Goal: Task Accomplishment & Management: Manage account settings

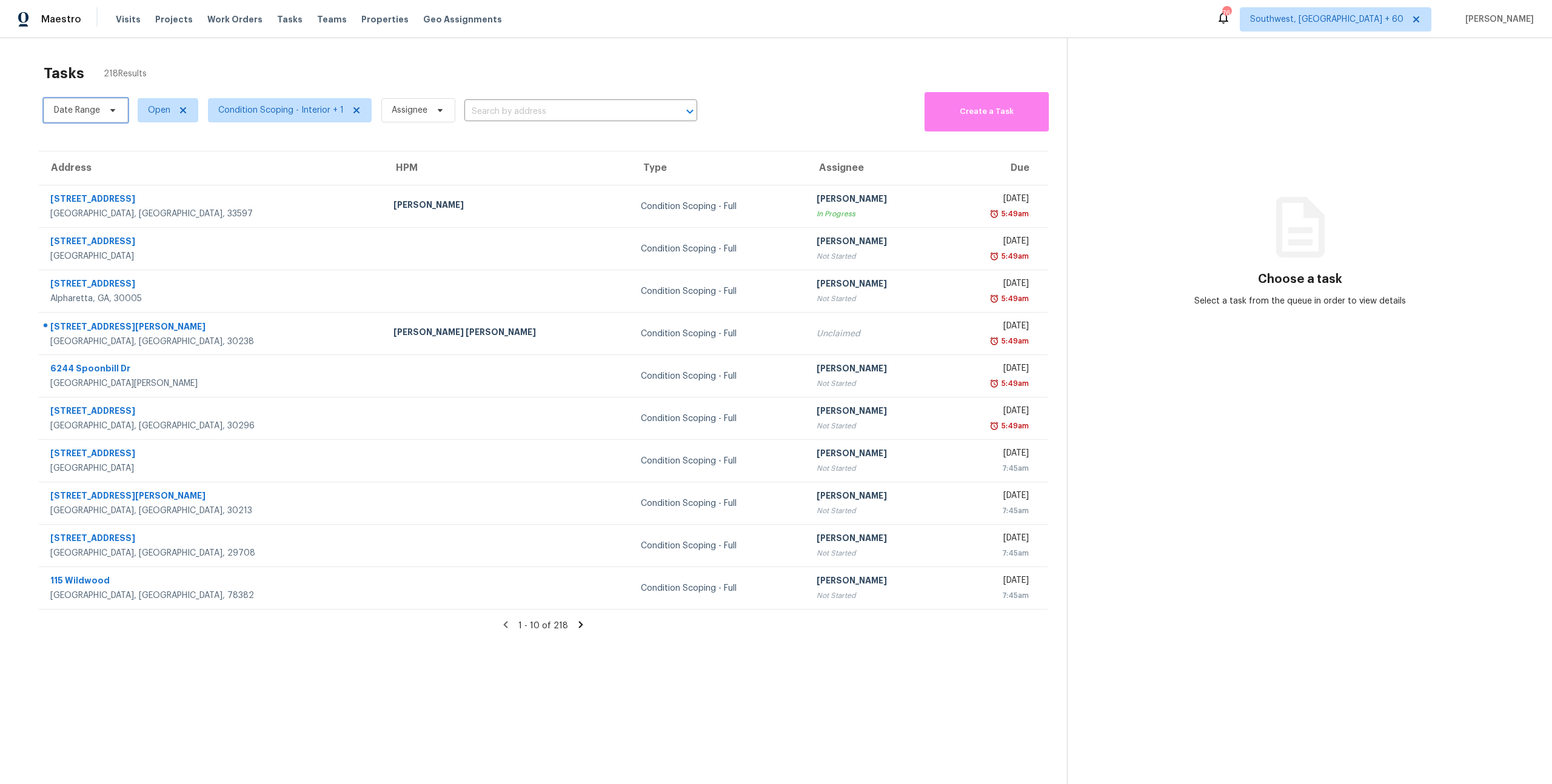
click at [86, 116] on span "Date Range" at bounding box center [86, 110] width 84 height 24
click at [90, 151] on input "text" at bounding box center [110, 151] width 119 height 24
select select "9"
select select "2025"
select select "10"
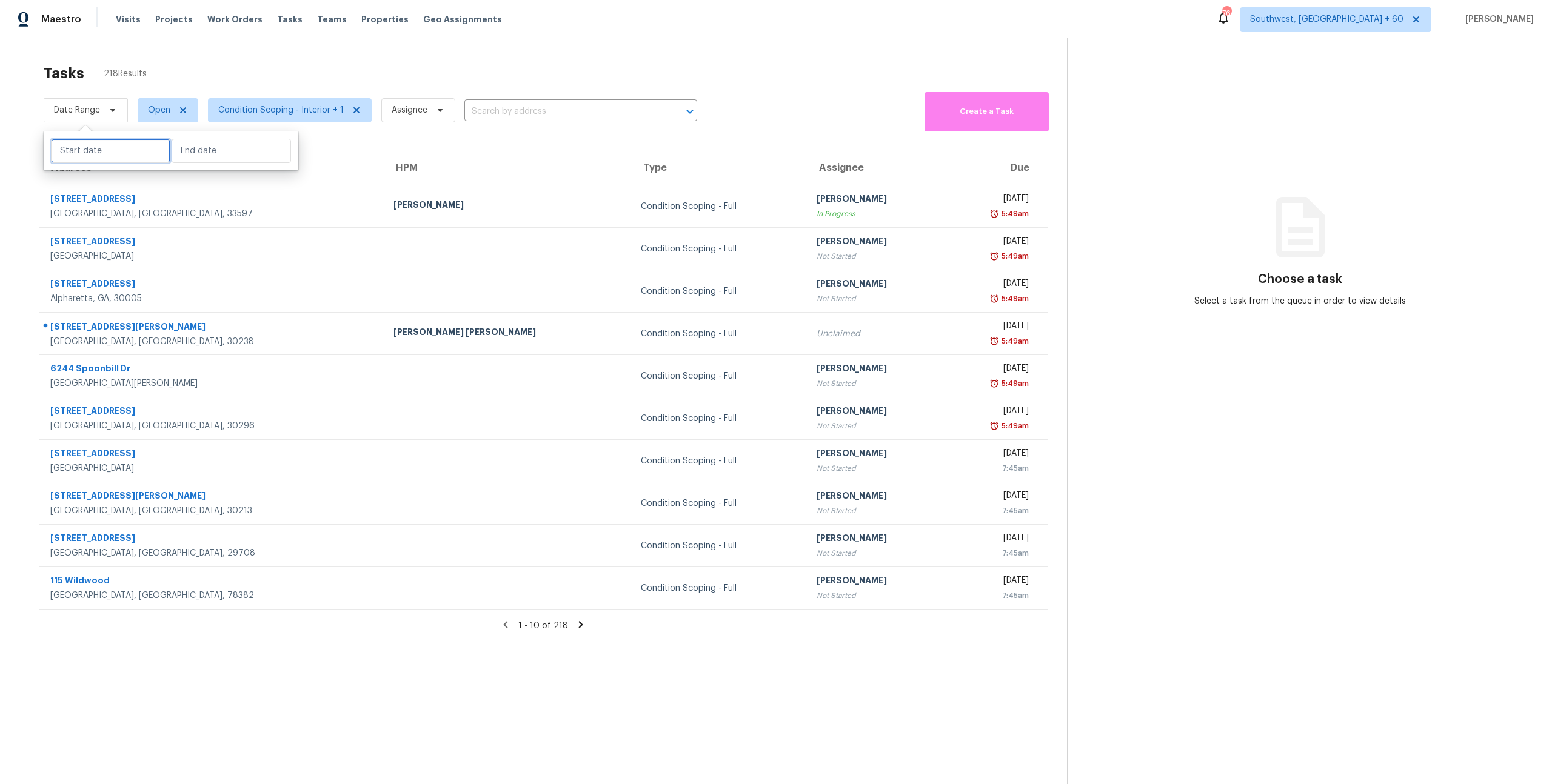
select select "2025"
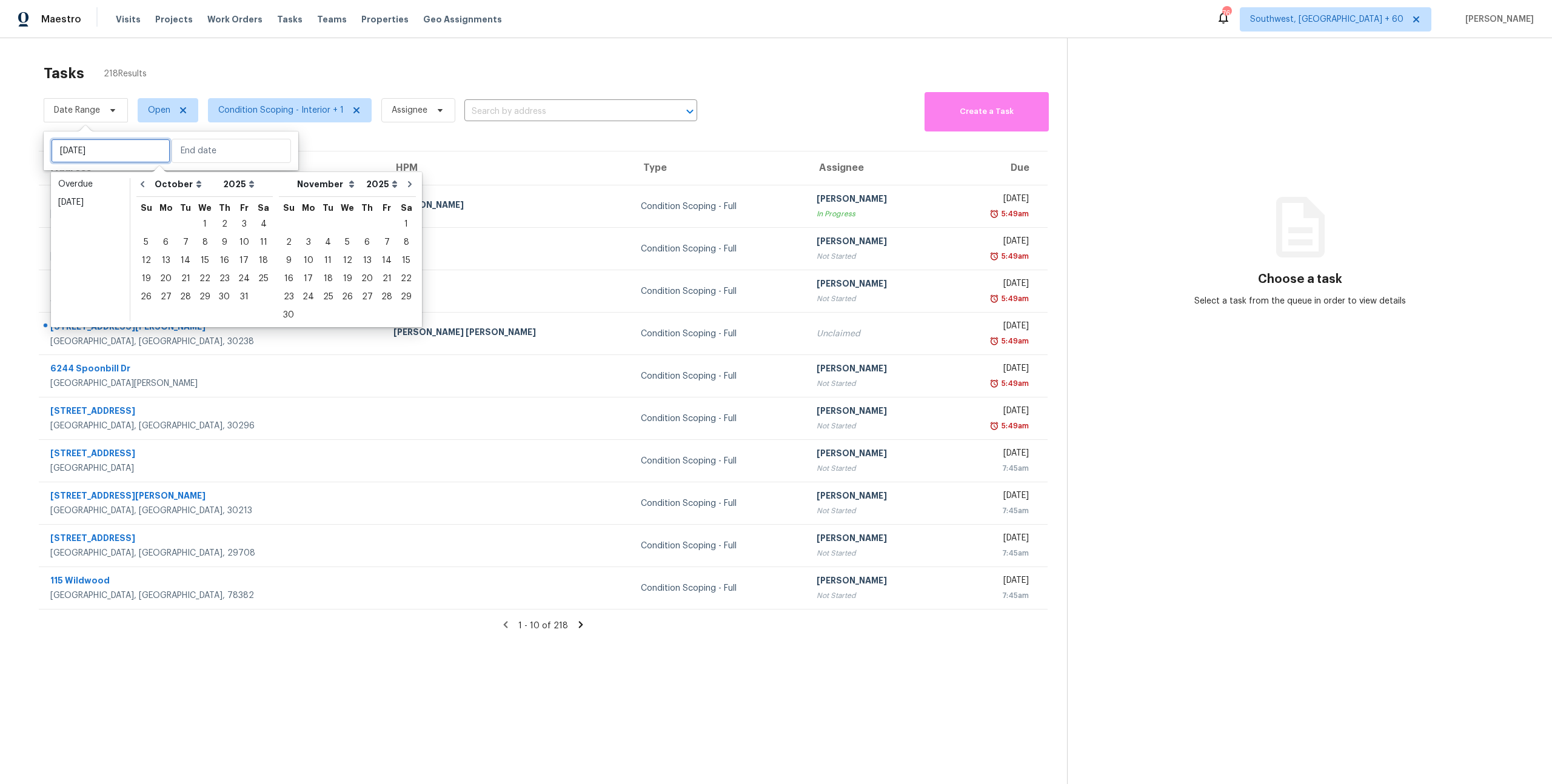
type input "Mon, Oct 27"
type input "Mon, Oct 06"
type input "Wed, Oct 01"
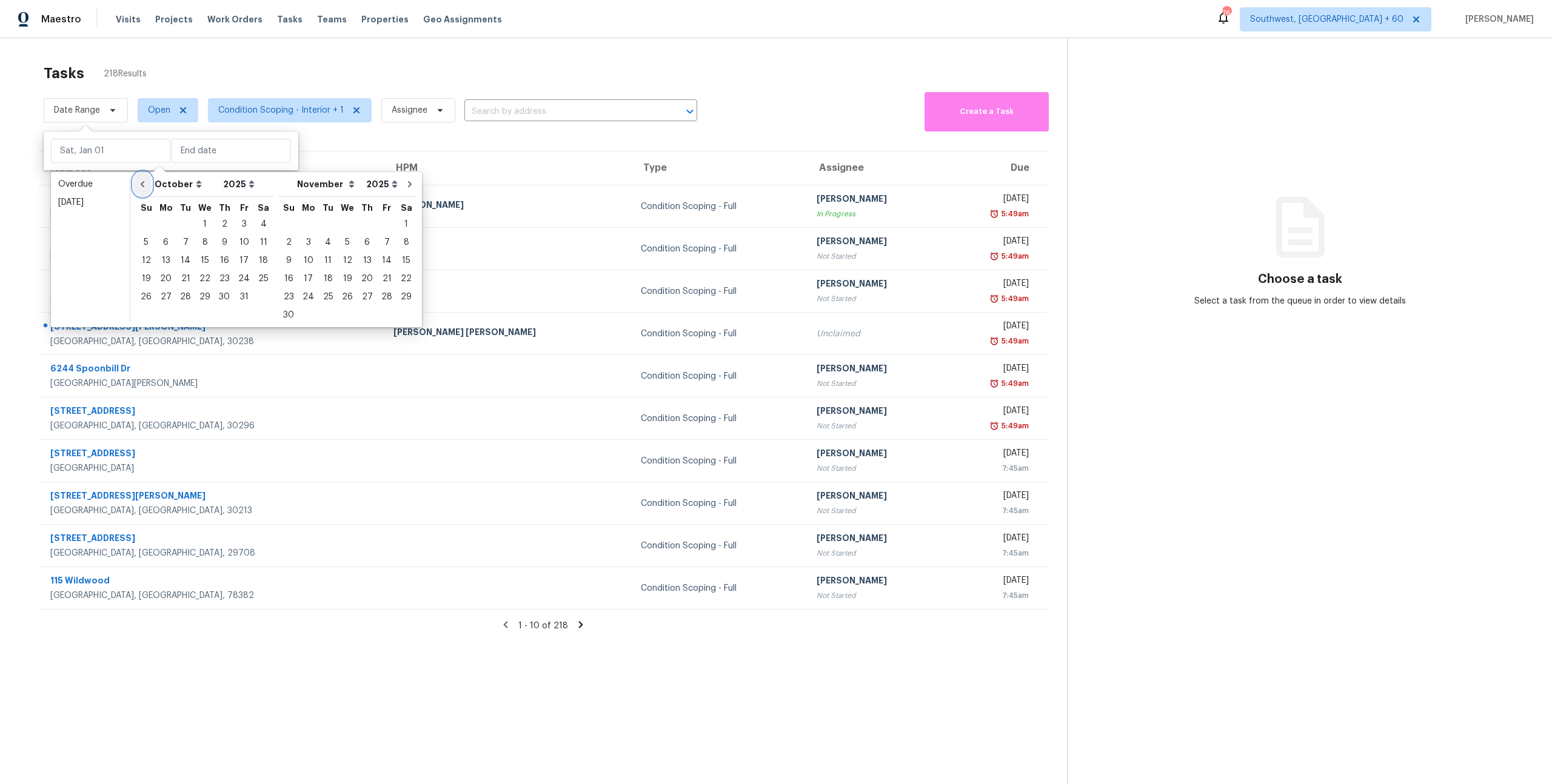
click at [140, 185] on icon "Go to previous month" at bounding box center [142, 184] width 10 height 10
select select "8"
select select "9"
type input "Mon, Sep 29"
click at [164, 295] on div "29" at bounding box center [166, 297] width 20 height 17
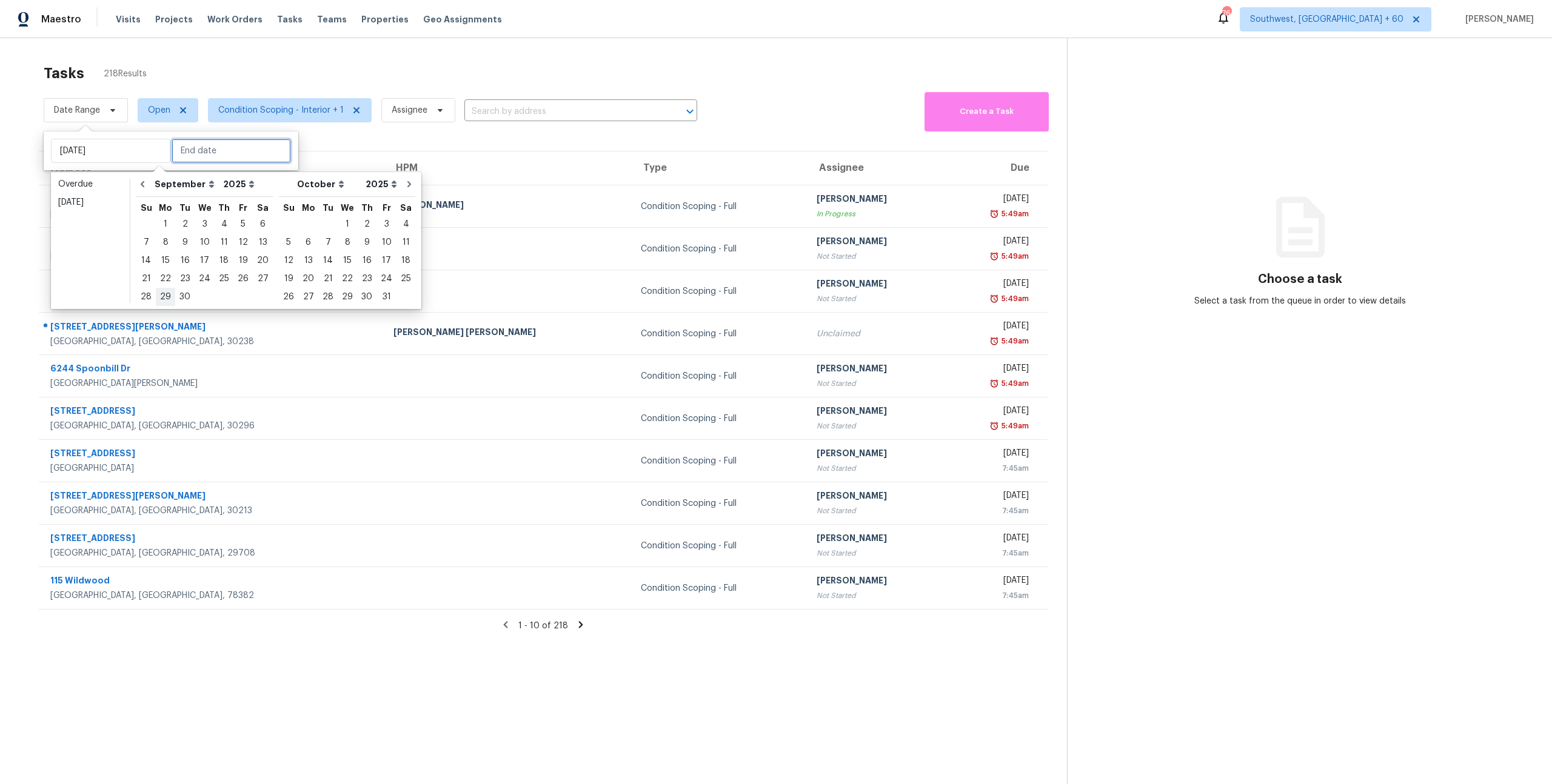
type input "Mon, Sep 29"
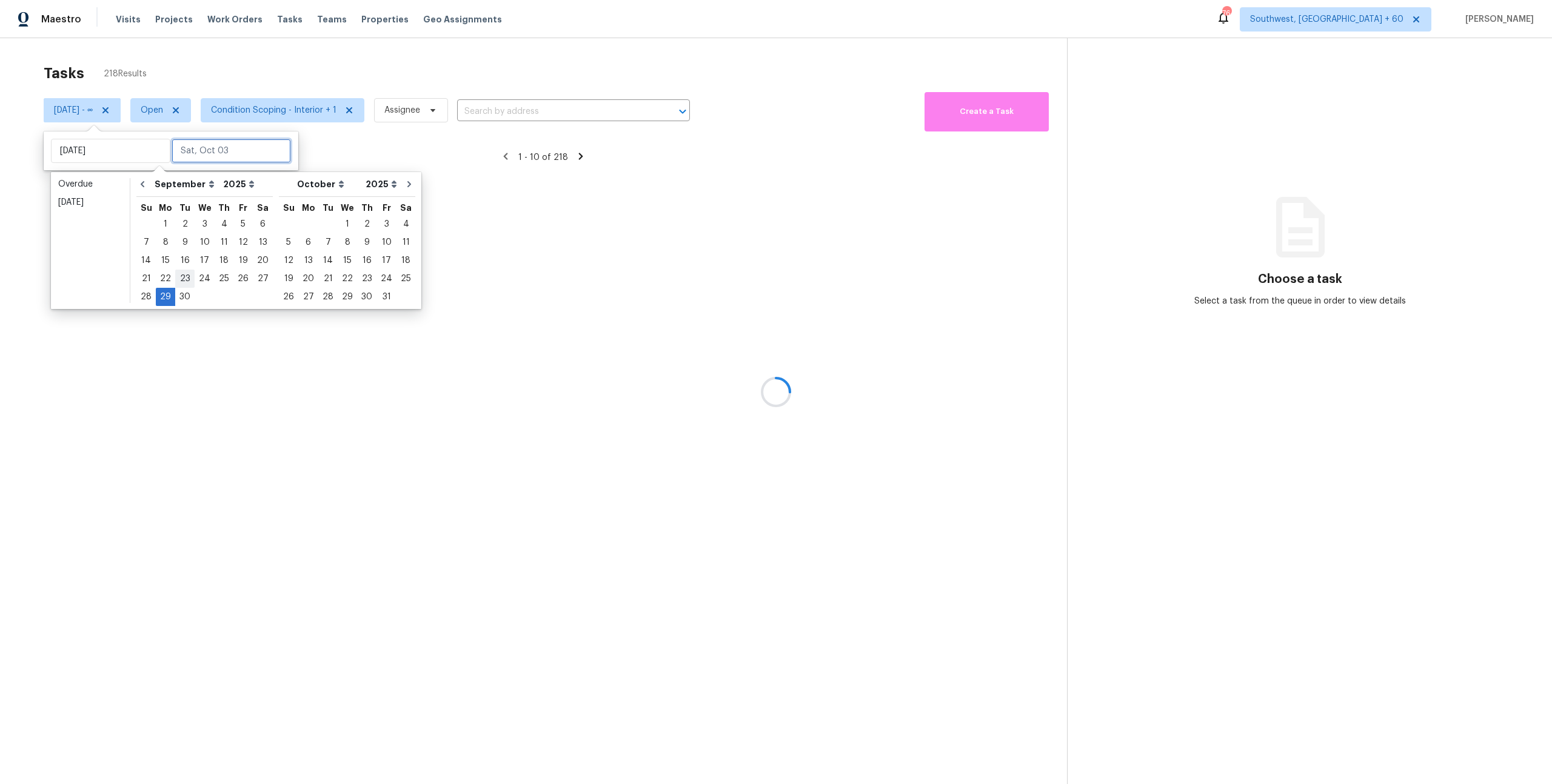
type input "Tue, Sep 30"
type input "Tue, Sep 23"
type input "Mon, Sep 29"
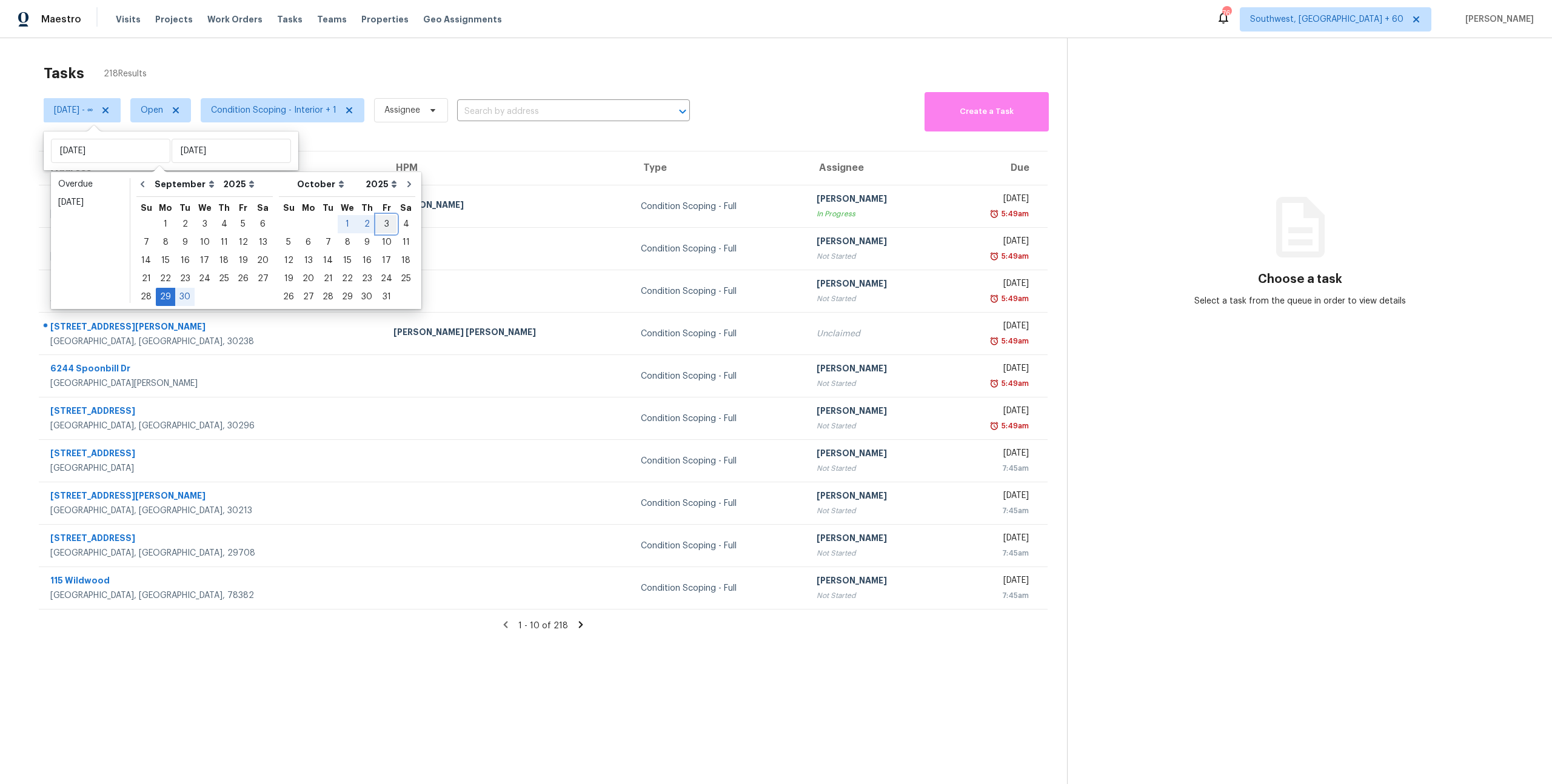
click at [377, 224] on div "3" at bounding box center [386, 224] width 20 height 17
type input "Fri, Oct 03"
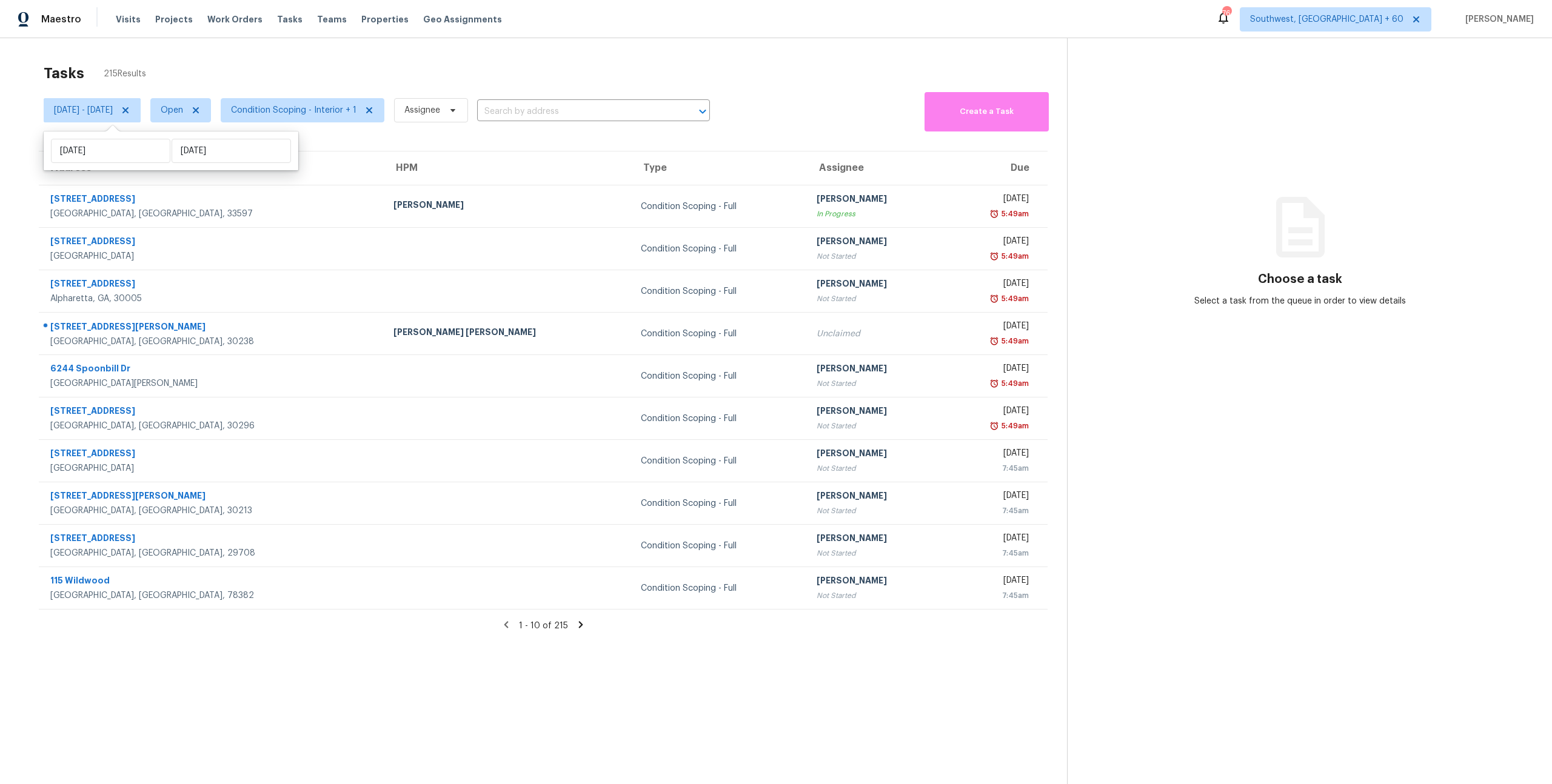
click at [260, 77] on div "Tasks 215 Results" at bounding box center [555, 74] width 1024 height 32
click at [103, 112] on span "Mon, Sep 29 - Fri, Oct 03" at bounding box center [83, 110] width 59 height 12
click at [114, 151] on input "Mon, Sep 29" at bounding box center [110, 151] width 119 height 24
select select "8"
select select "2025"
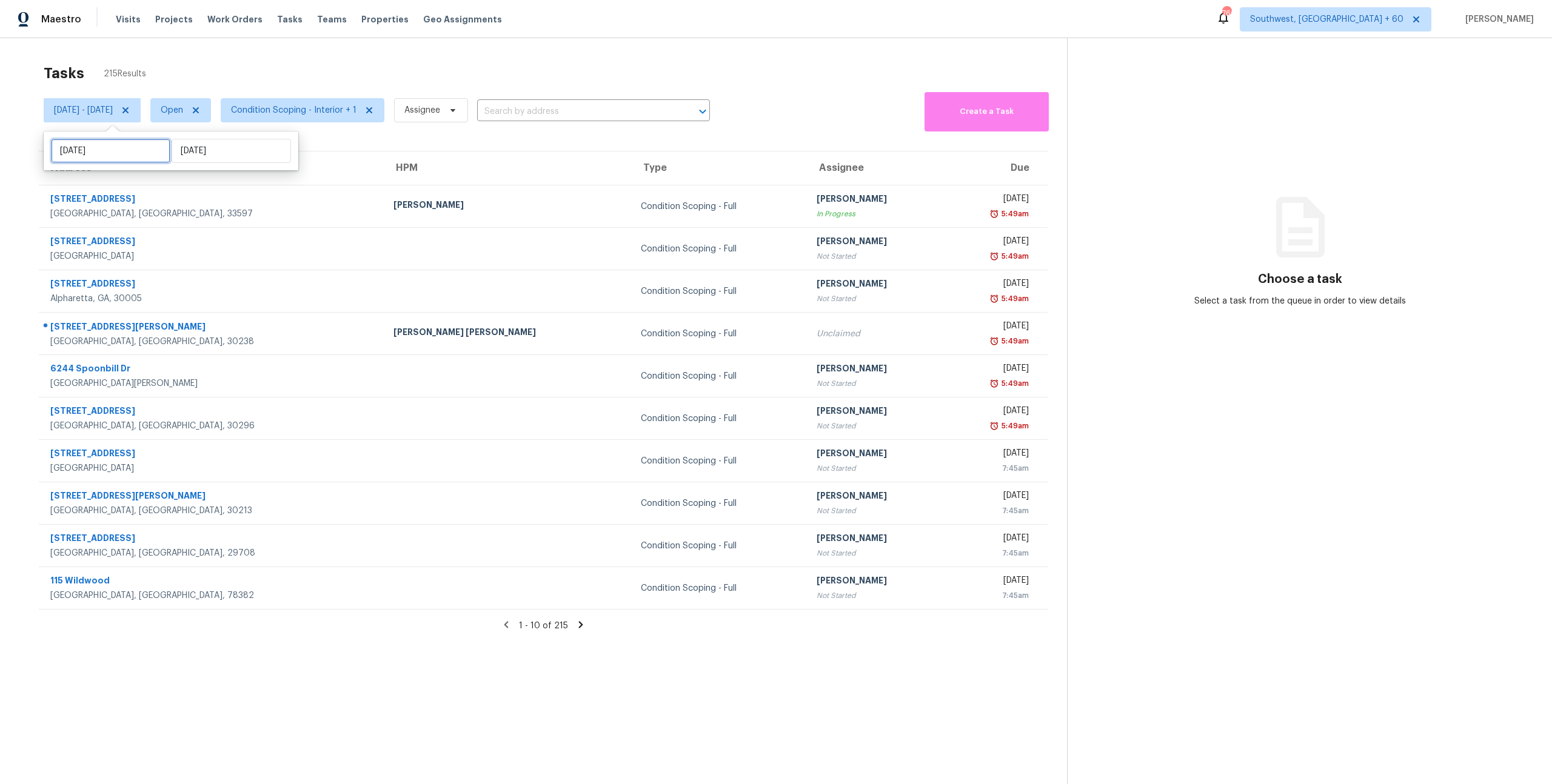
select select "9"
select select "2025"
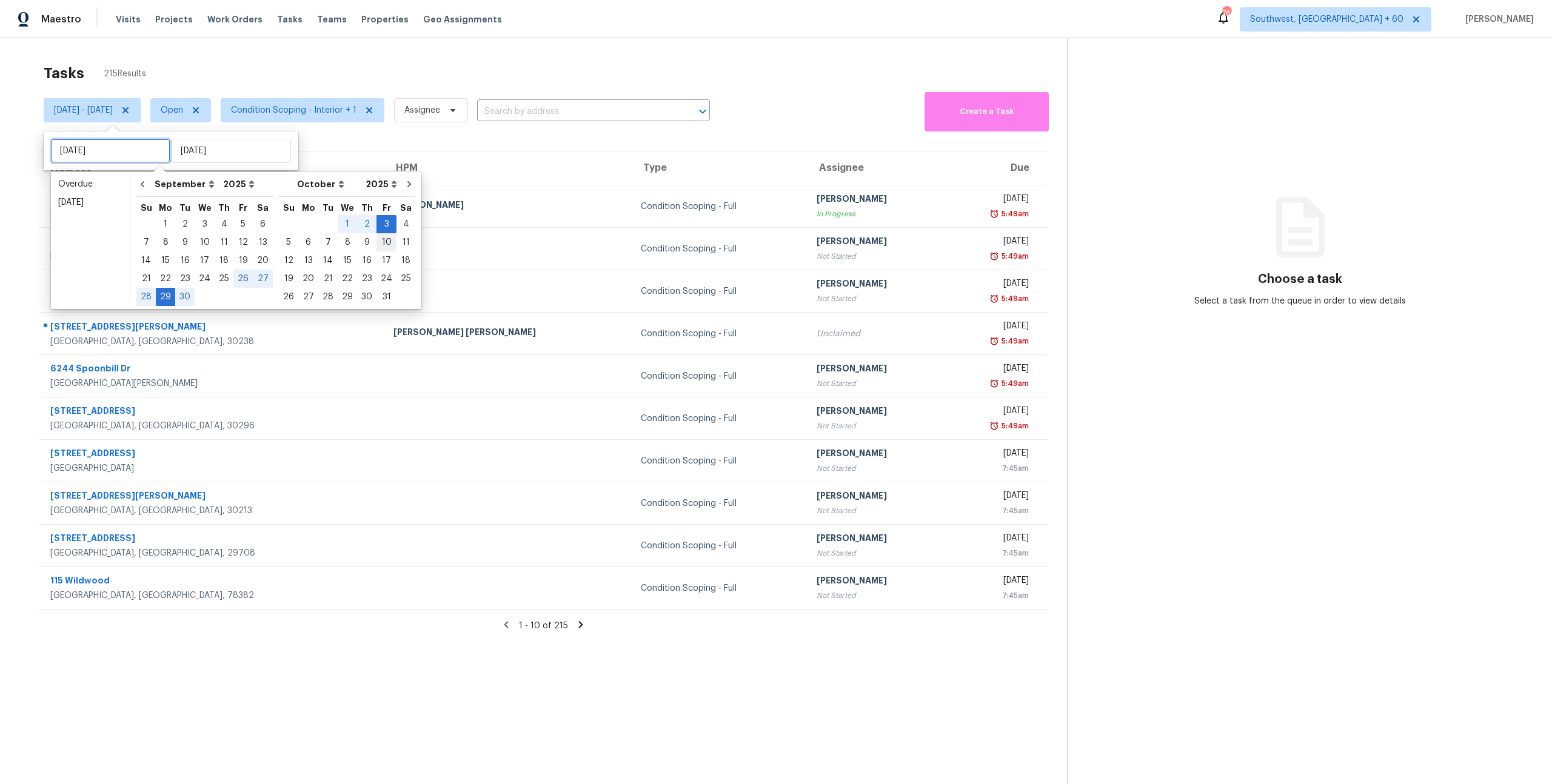
type input "Sun, Oct 12"
type input "Fri, Oct 03"
type input "Sat, Oct 04"
click at [396, 217] on div "4" at bounding box center [405, 224] width 19 height 17
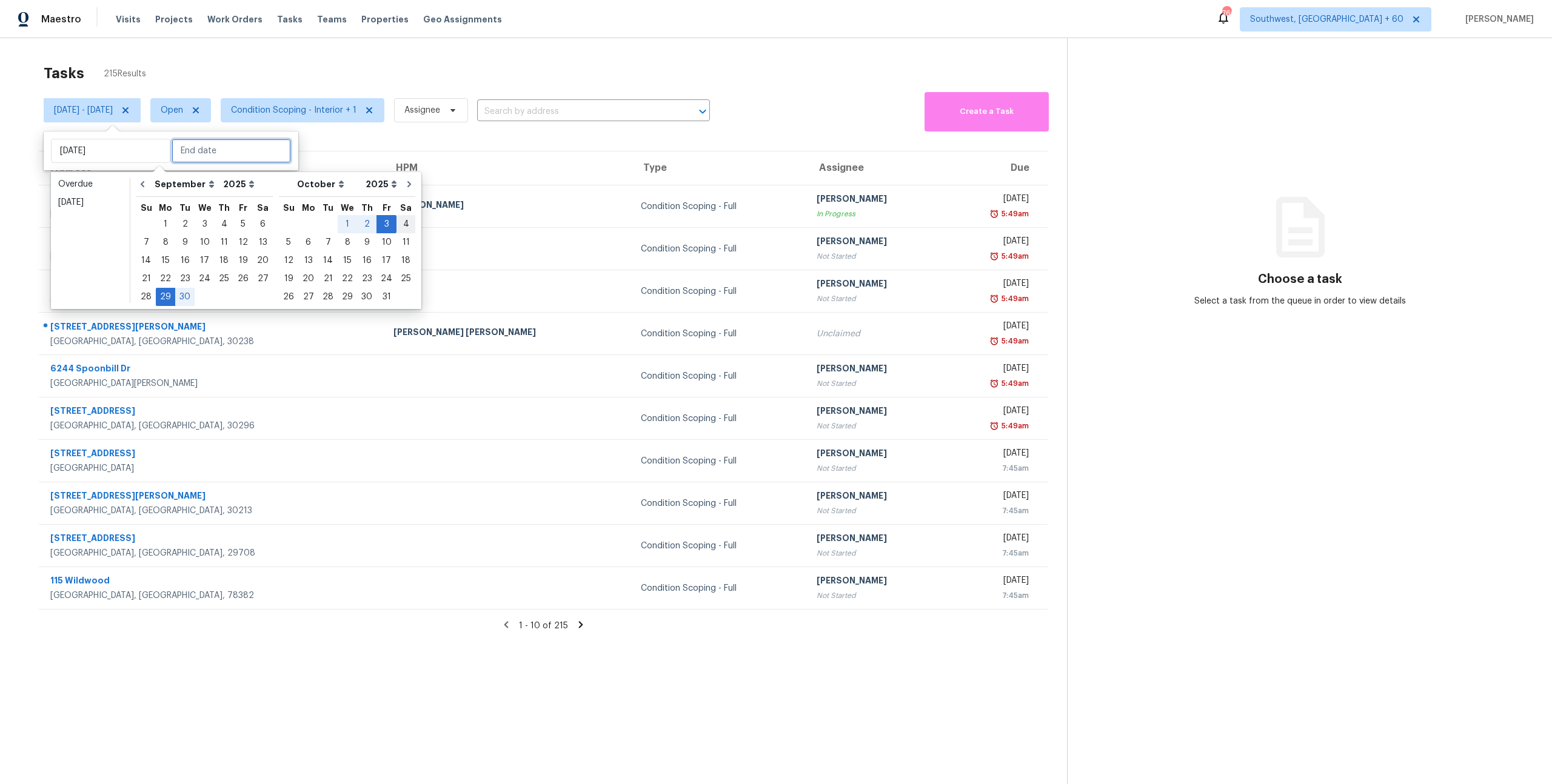
type input "Sat, Oct 04"
type input "Fri, Oct 03"
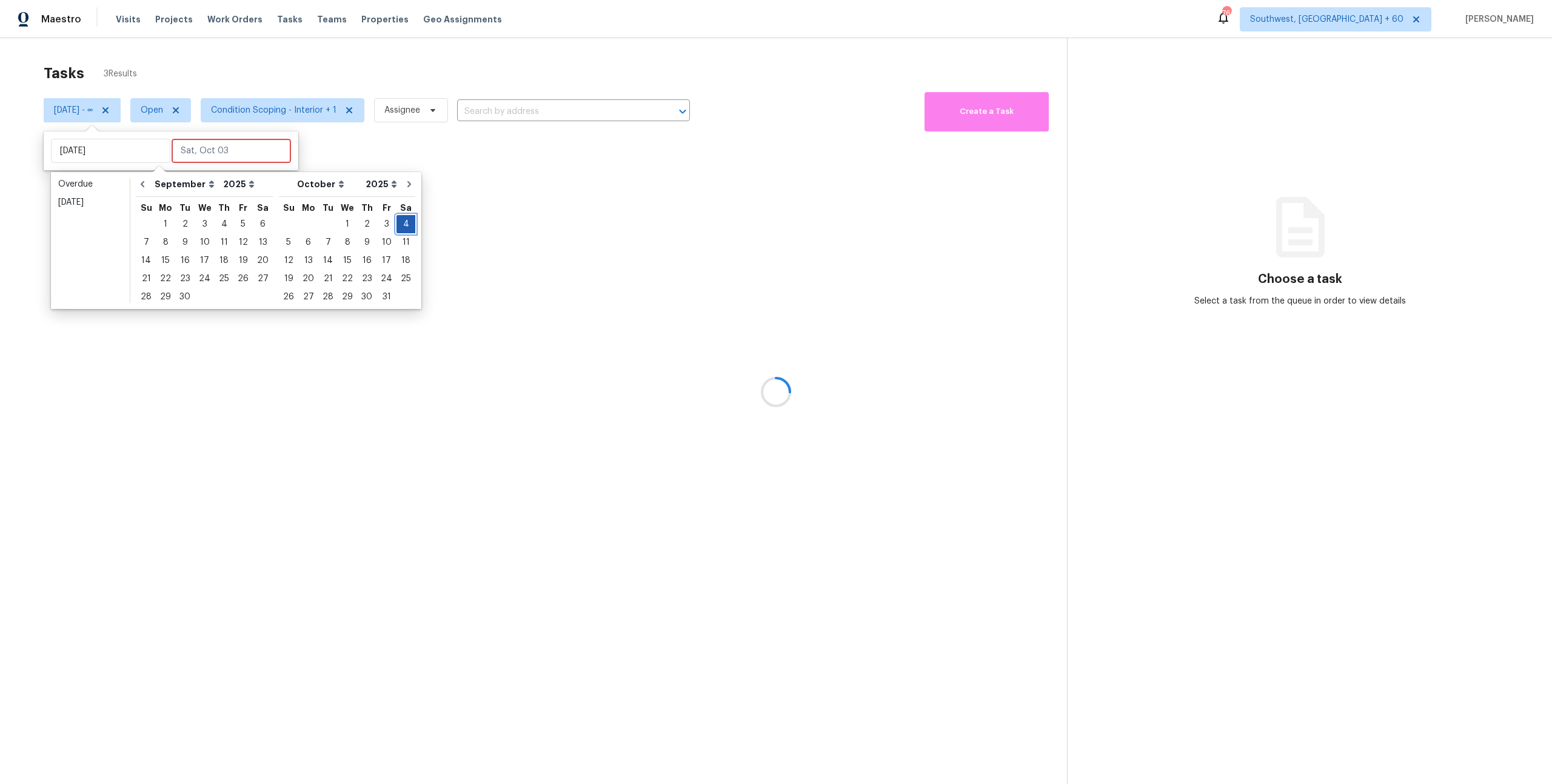
click at [396, 217] on div "4" at bounding box center [405, 224] width 19 height 17
type input "Sat, Oct 04"
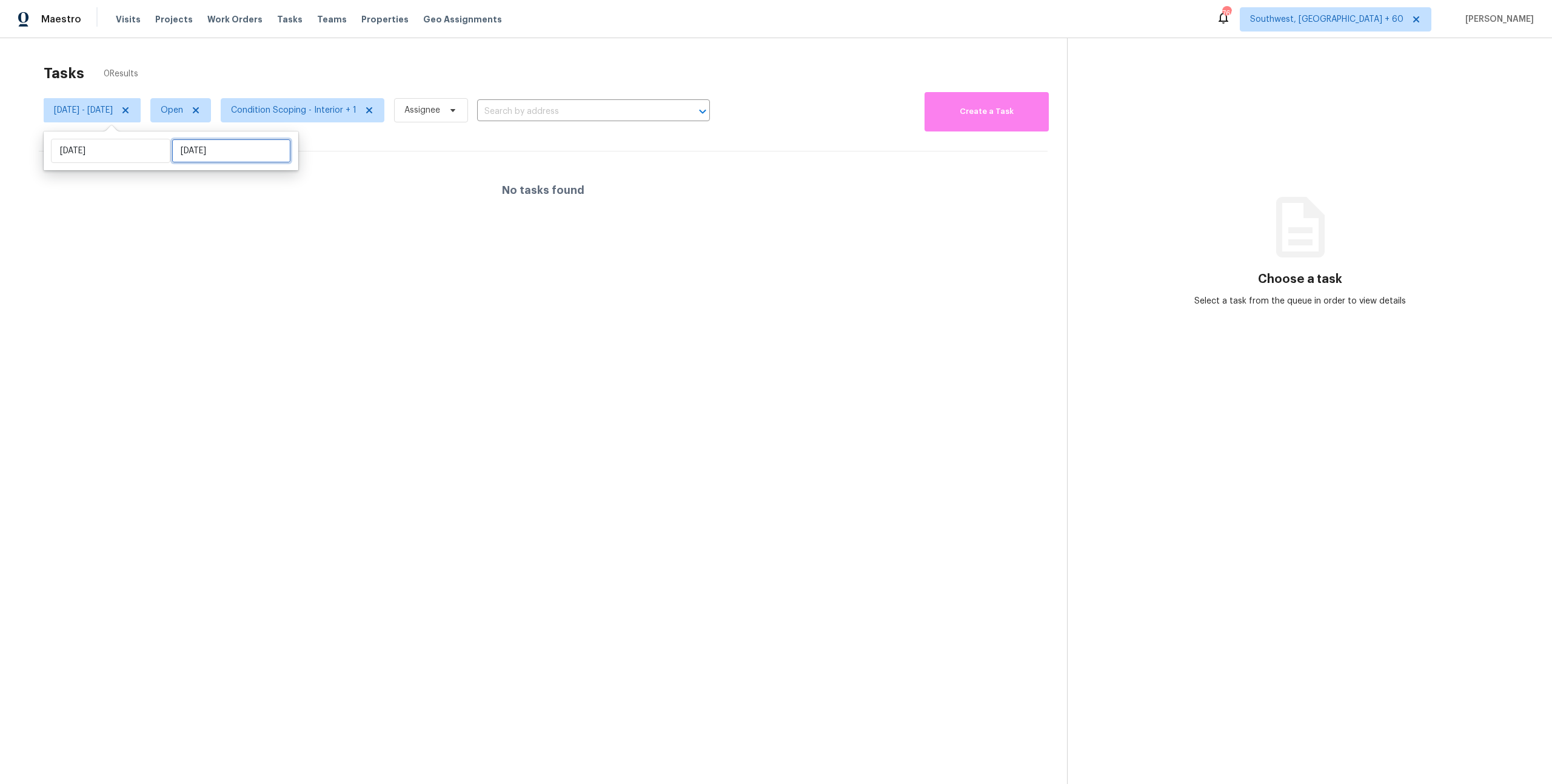
click at [229, 151] on input "Sat, Oct 04" at bounding box center [231, 151] width 119 height 24
select select "9"
select select "2025"
select select "10"
select select "2025"
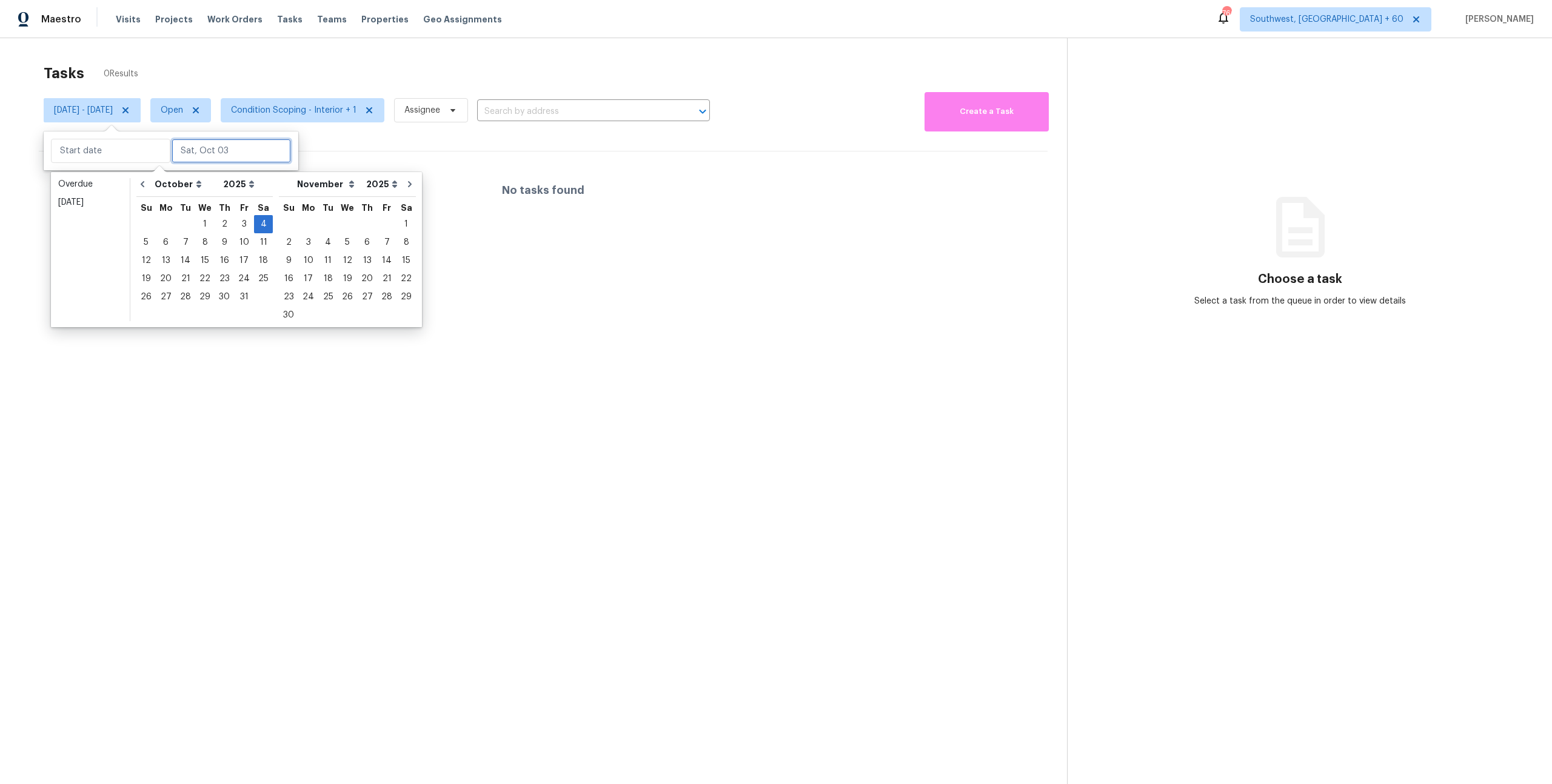
type input "Sat, Oct 04"
type input "Thu, Oct 02"
type input "Sat, Oct 04"
click at [163, 242] on div "6" at bounding box center [166, 242] width 20 height 17
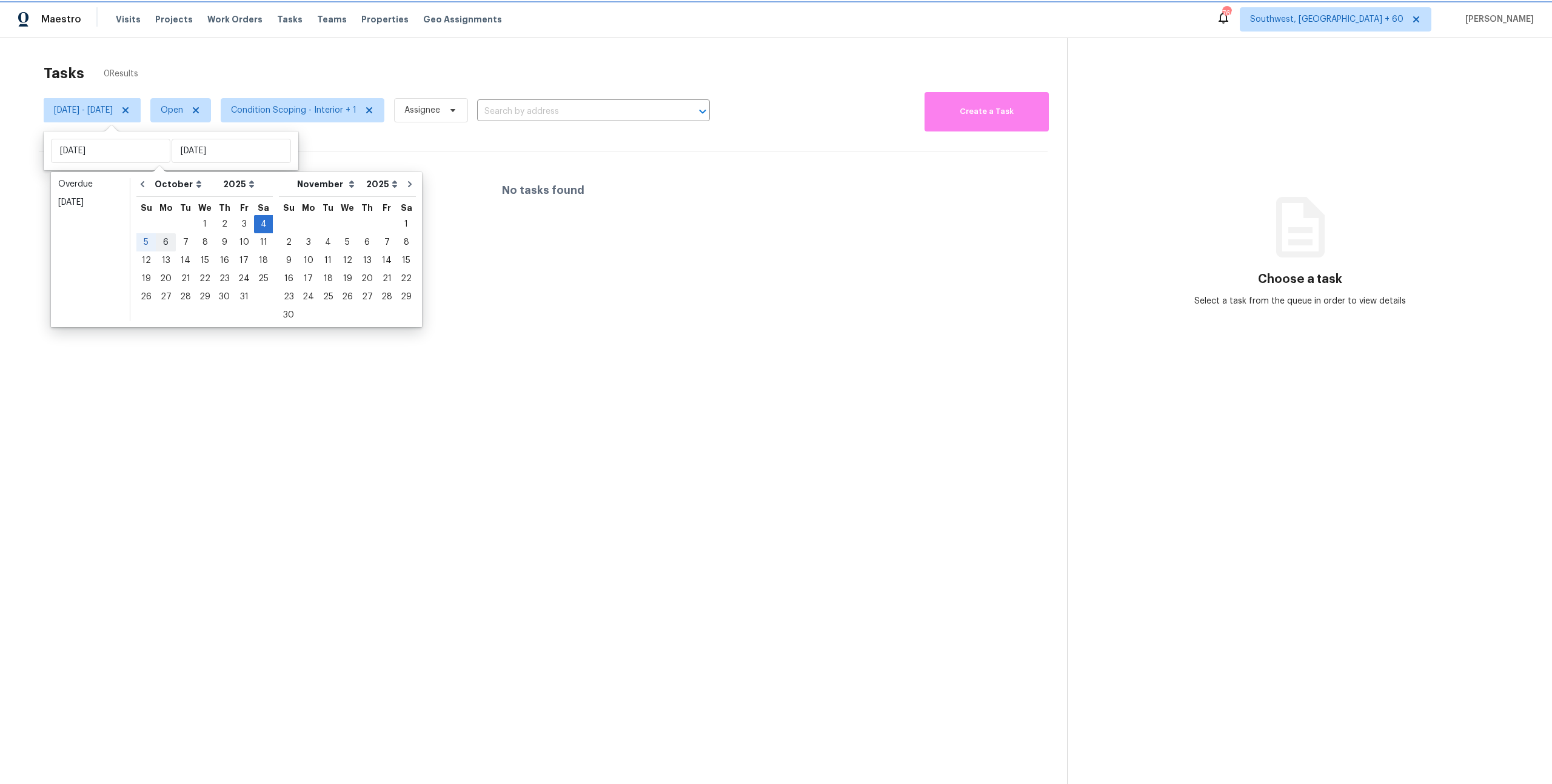
type input "Mon, Oct 06"
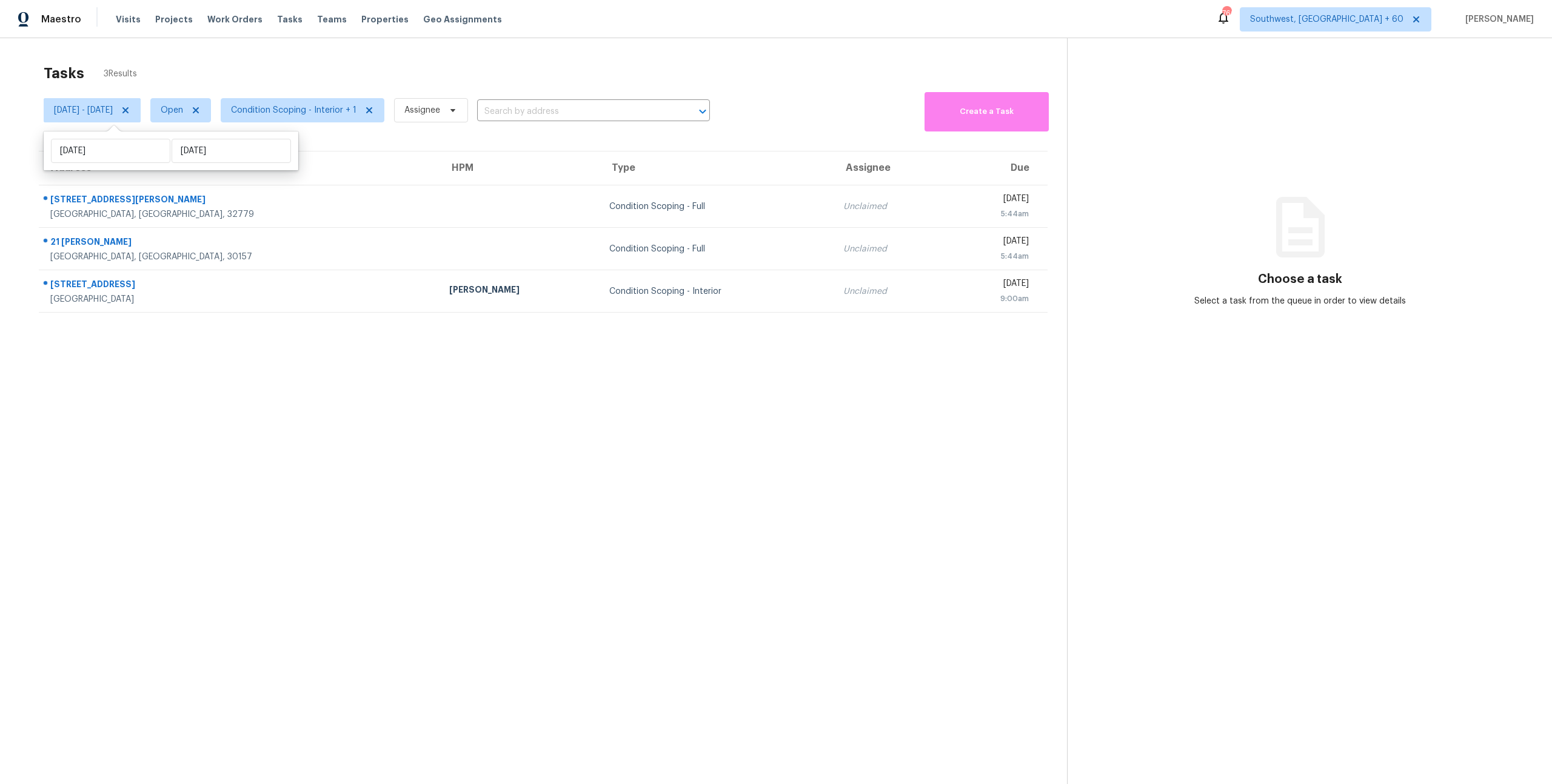
click at [314, 65] on div "Tasks 3 Results" at bounding box center [555, 74] width 1024 height 32
click at [353, 115] on span "Condition Scoping - Interior + 1" at bounding box center [293, 110] width 125 height 12
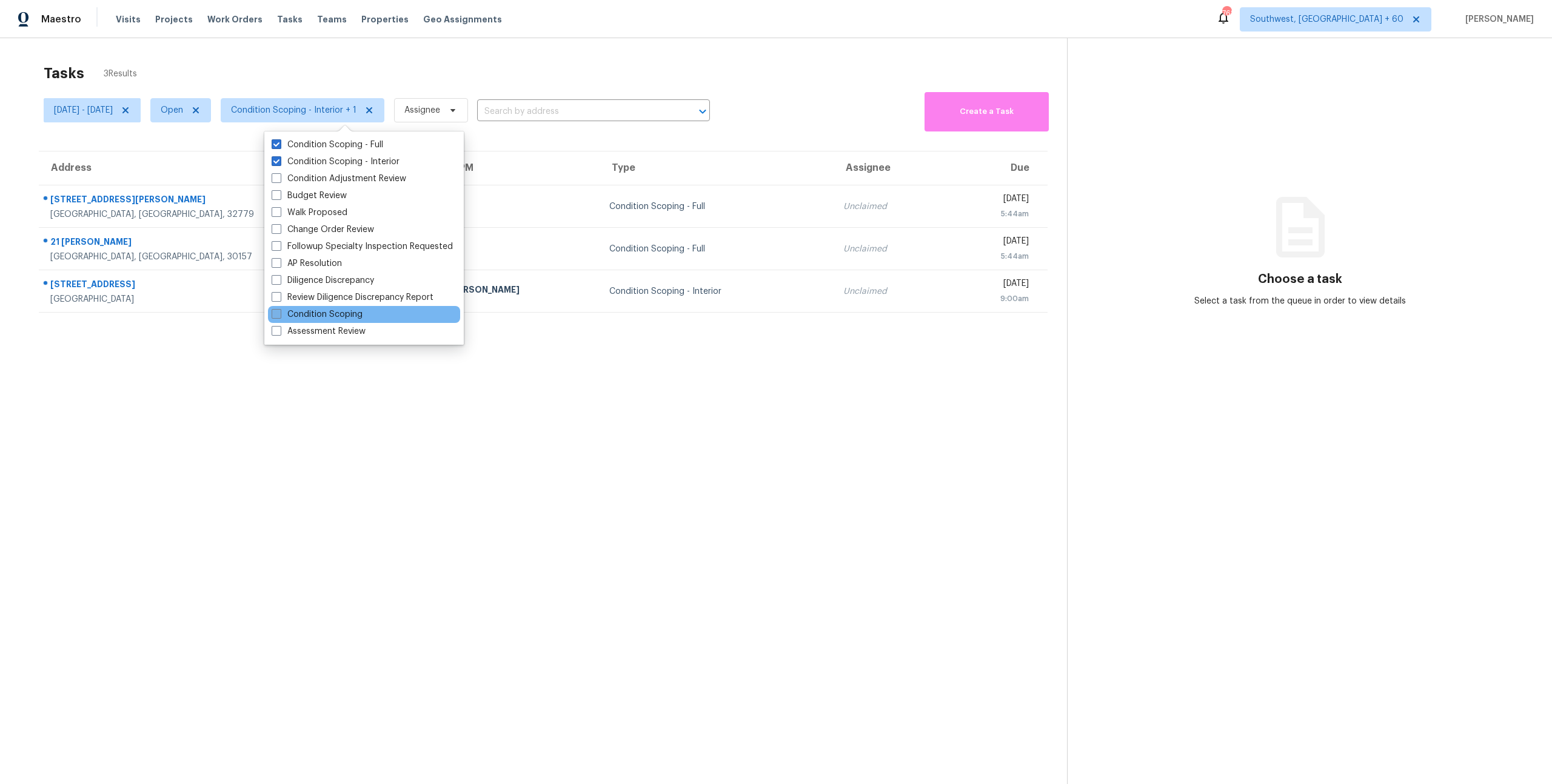
click at [347, 312] on label "Condition Scoping" at bounding box center [317, 314] width 91 height 12
click at [279, 312] on input "Condition Scoping" at bounding box center [275, 312] width 8 height 8
checkbox input "true"
click at [320, 143] on label "Condition Scoping - Full" at bounding box center [327, 145] width 112 height 12
click at [279, 143] on input "Condition Scoping - Full" at bounding box center [275, 143] width 8 height 8
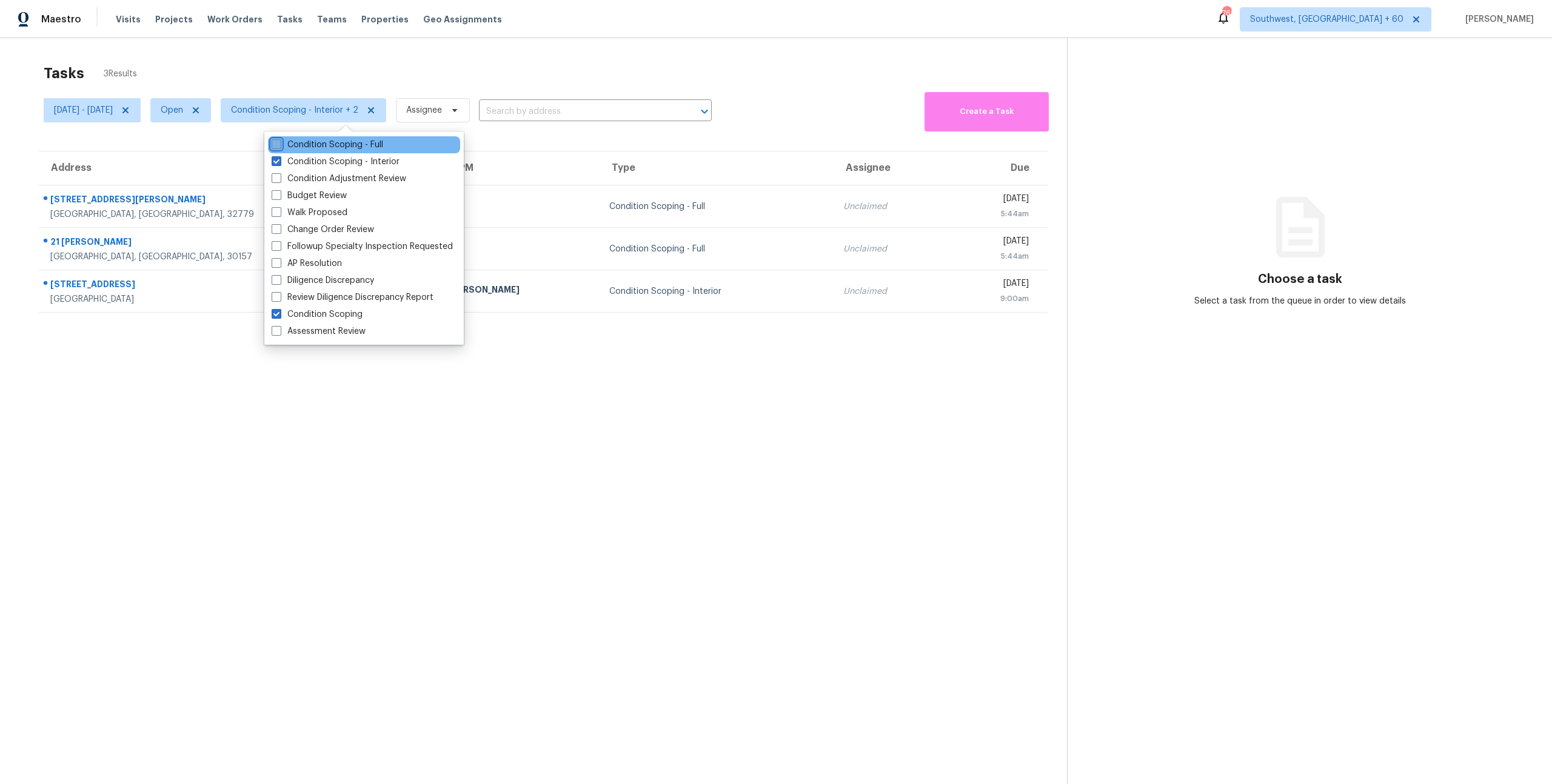
checkbox input "false"
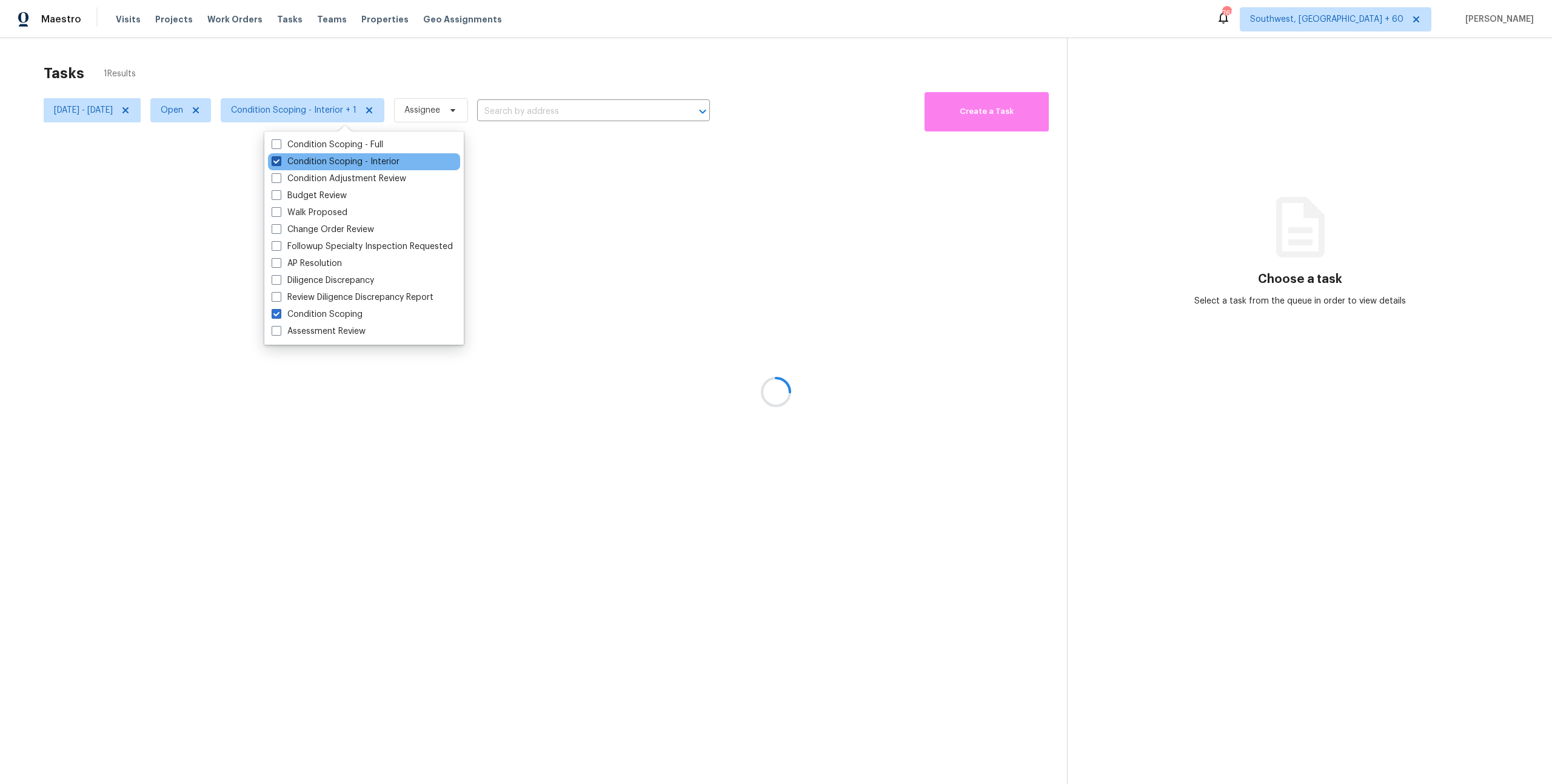
click at [317, 158] on label "Condition Scoping - Interior" at bounding box center [335, 162] width 128 height 12
click at [279, 158] on input "Condition Scoping - Interior" at bounding box center [275, 160] width 8 height 8
checkbox input "false"
click at [236, 59] on div "Tasks 0 Results" at bounding box center [555, 74] width 1024 height 32
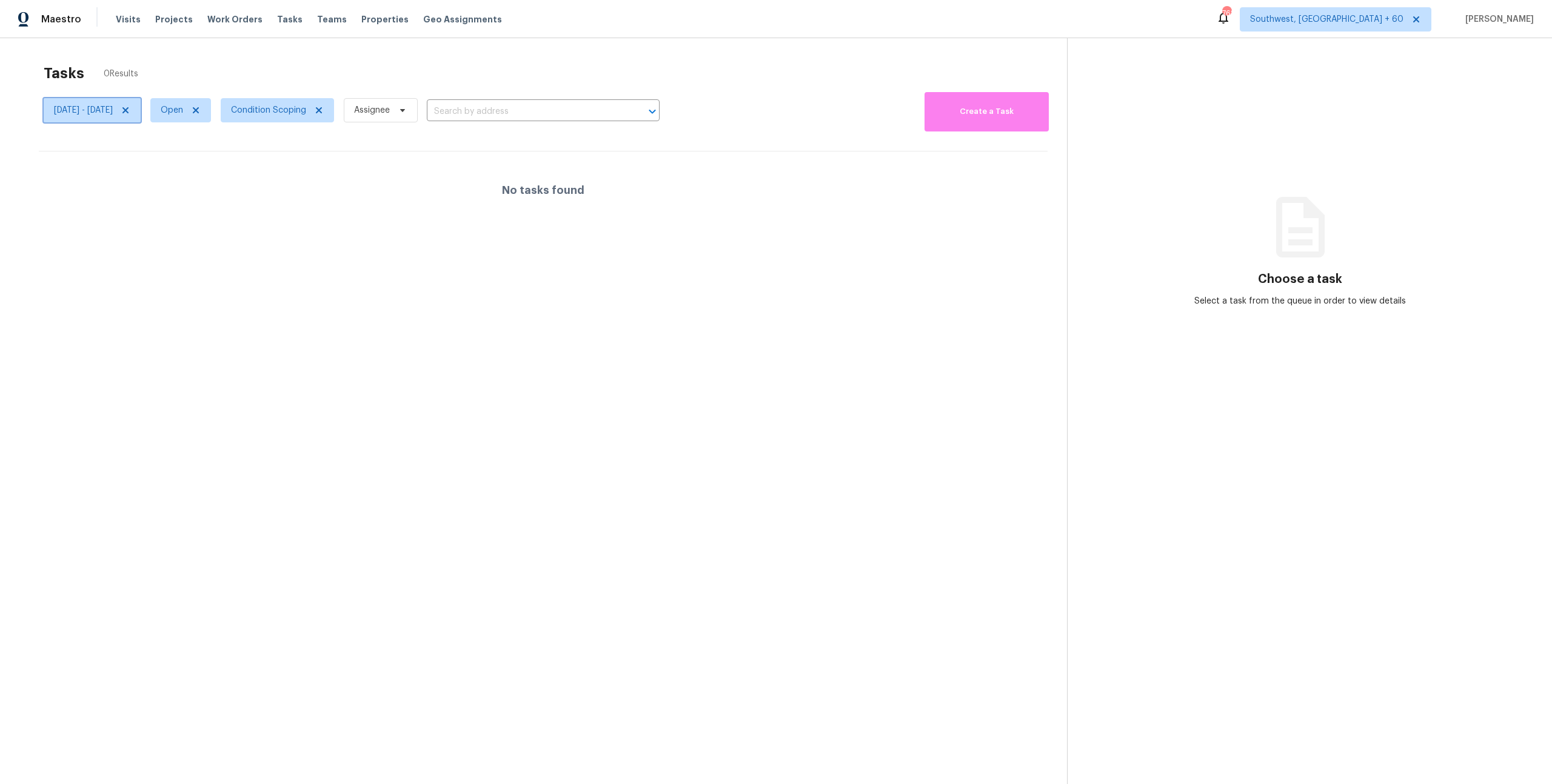
click at [131, 109] on icon at bounding box center [125, 110] width 10 height 10
click at [295, 53] on div at bounding box center [776, 392] width 1552 height 784
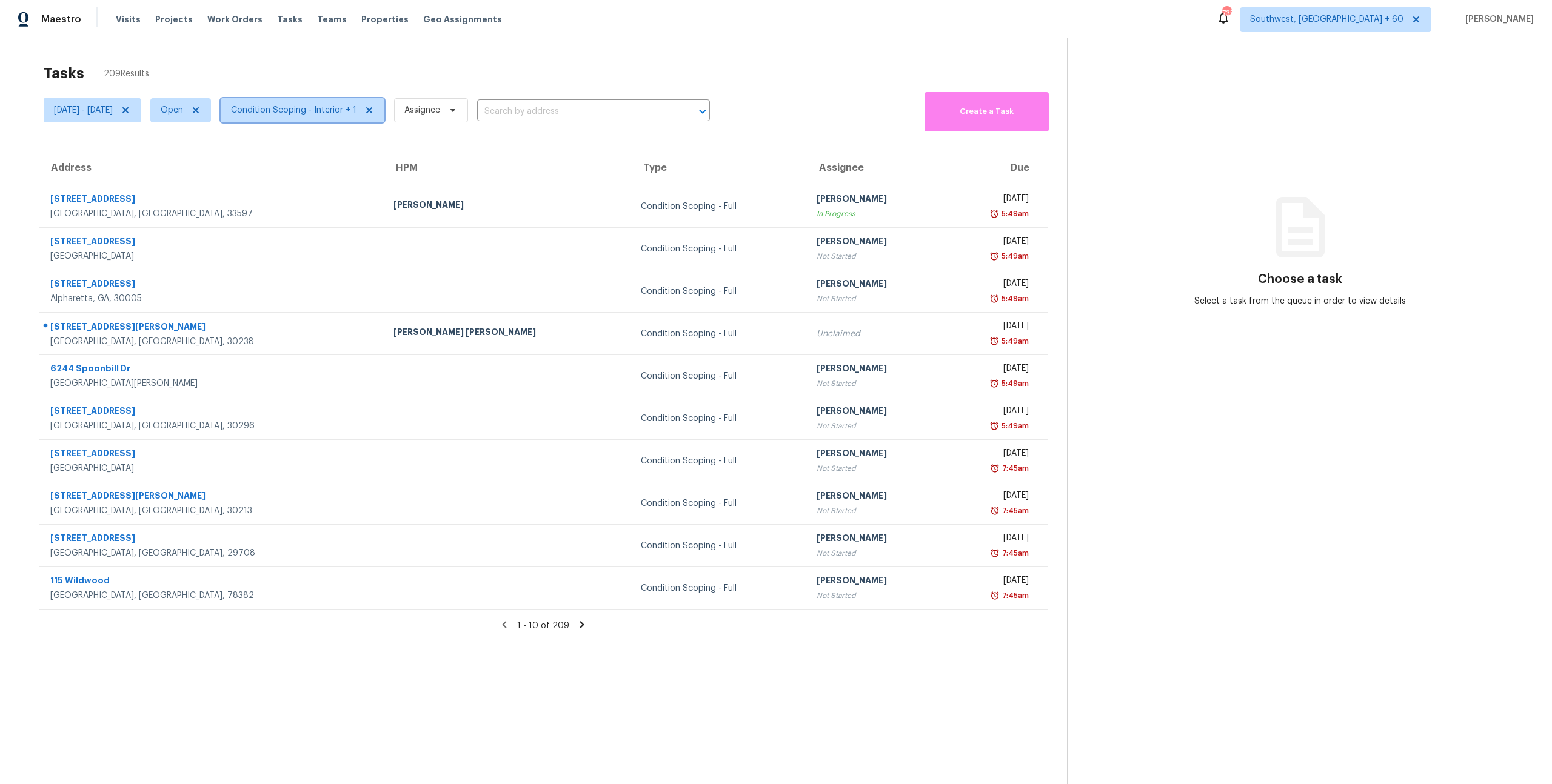
click at [339, 113] on span "Condition Scoping - Interior + 1" at bounding box center [293, 110] width 125 height 12
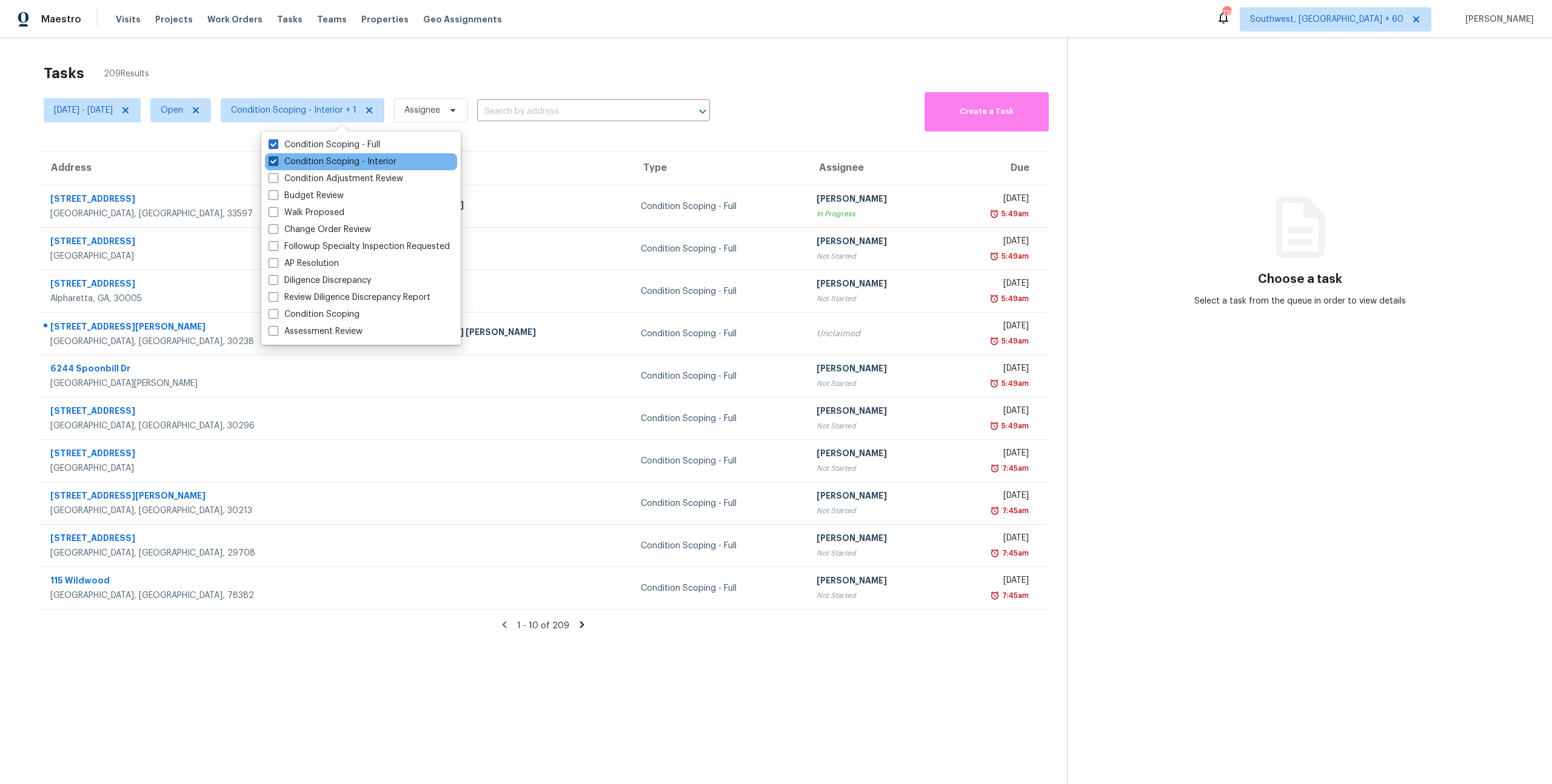
click at [334, 156] on label "Condition Scoping - Interior" at bounding box center [332, 162] width 128 height 12
click at [276, 156] on input "Condition Scoping - Interior" at bounding box center [272, 160] width 8 height 8
click at [314, 163] on label "Condition Scoping - Interior" at bounding box center [332, 162] width 128 height 12
click at [276, 163] on input "Condition Scoping - Interior" at bounding box center [272, 160] width 8 height 8
checkbox input "true"
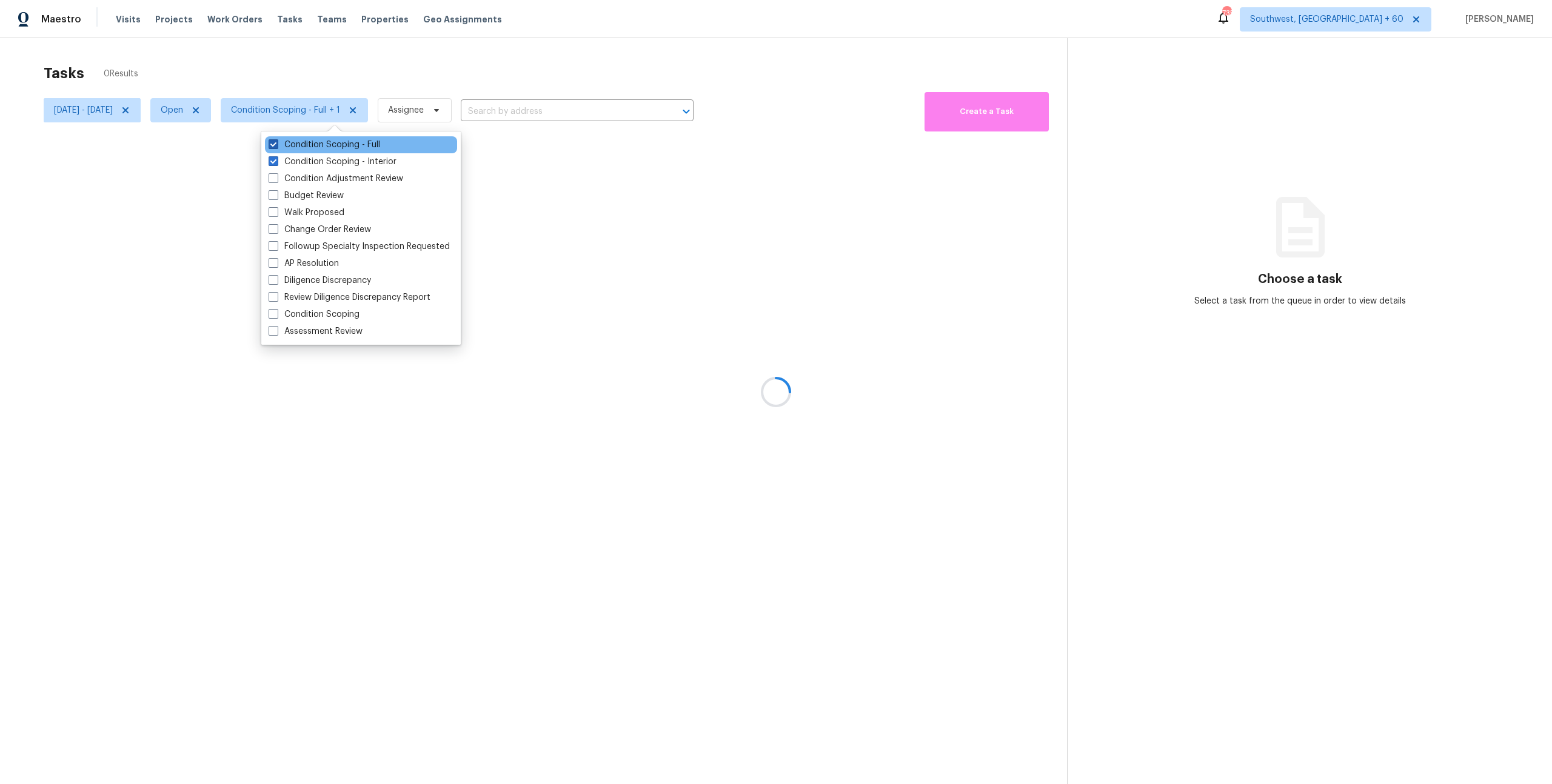
click at [315, 144] on label "Condition Scoping - Full" at bounding box center [324, 145] width 112 height 12
click at [276, 144] on input "Condition Scoping - Full" at bounding box center [272, 143] width 8 height 8
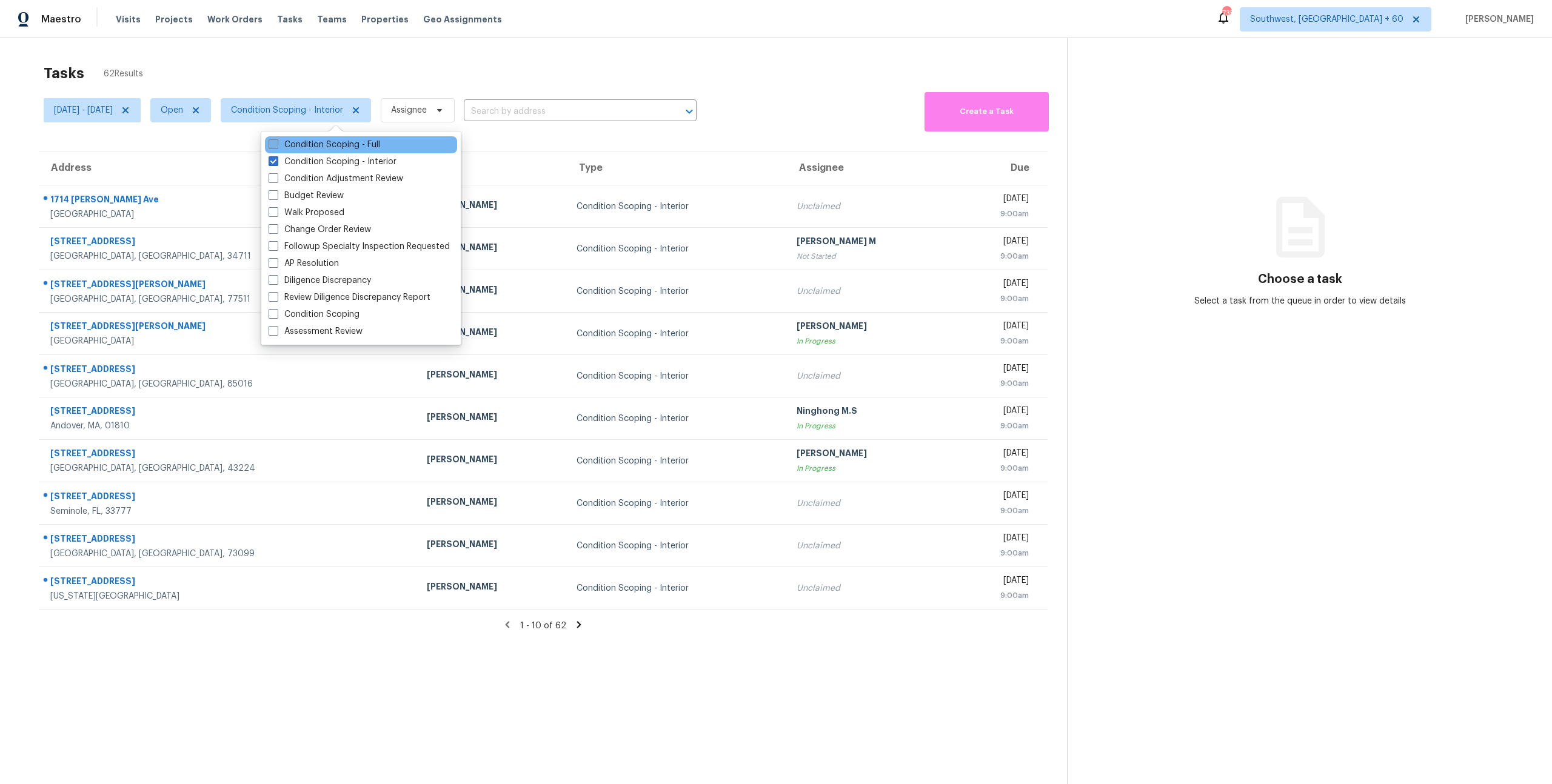
click at [304, 146] on label "Condition Scoping - Full" at bounding box center [324, 145] width 112 height 12
click at [276, 146] on input "Condition Scoping - Full" at bounding box center [272, 143] width 8 height 8
checkbox input "true"
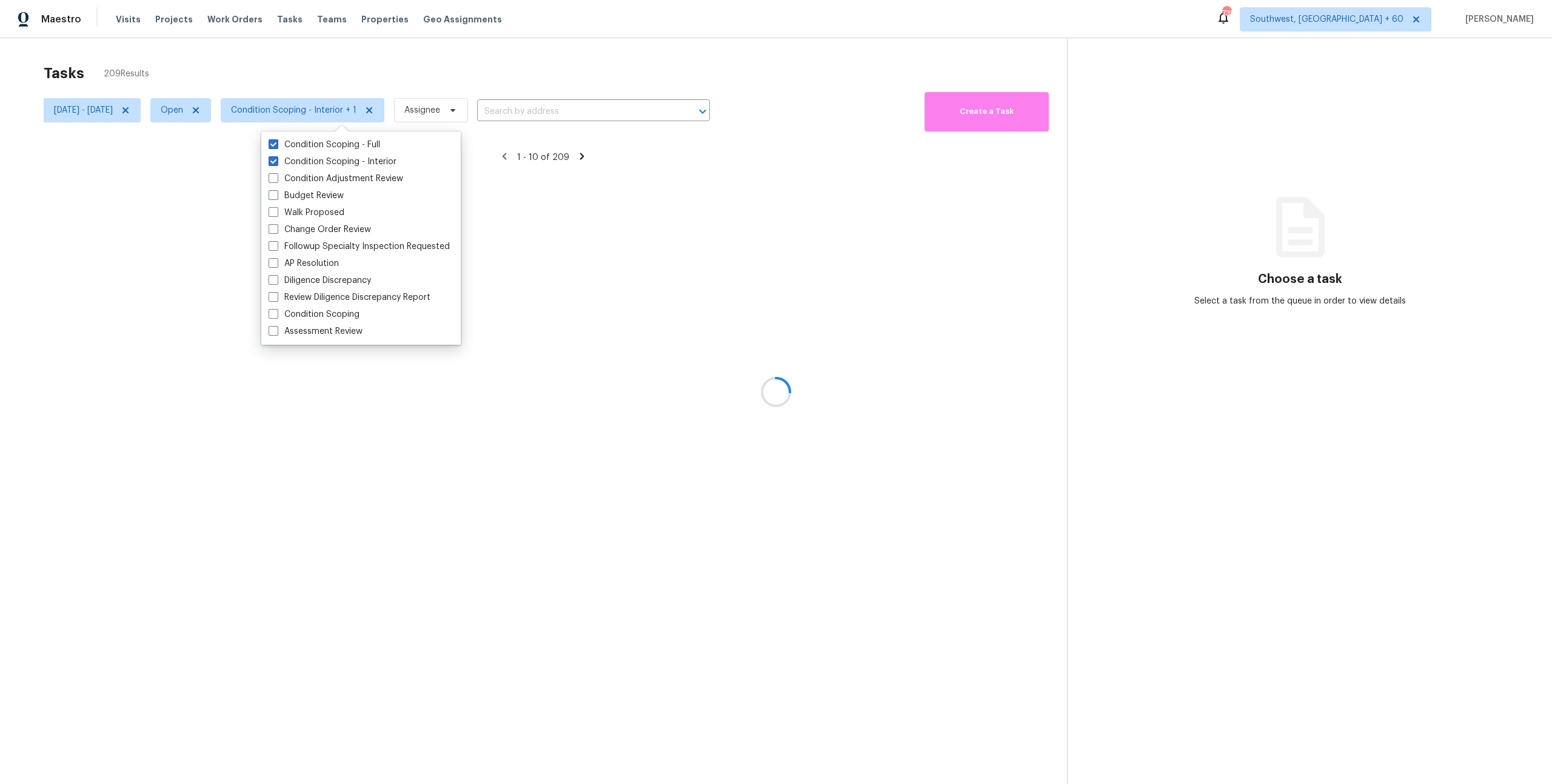
click at [286, 58] on div "Tasks 209 Results" at bounding box center [555, 74] width 1024 height 32
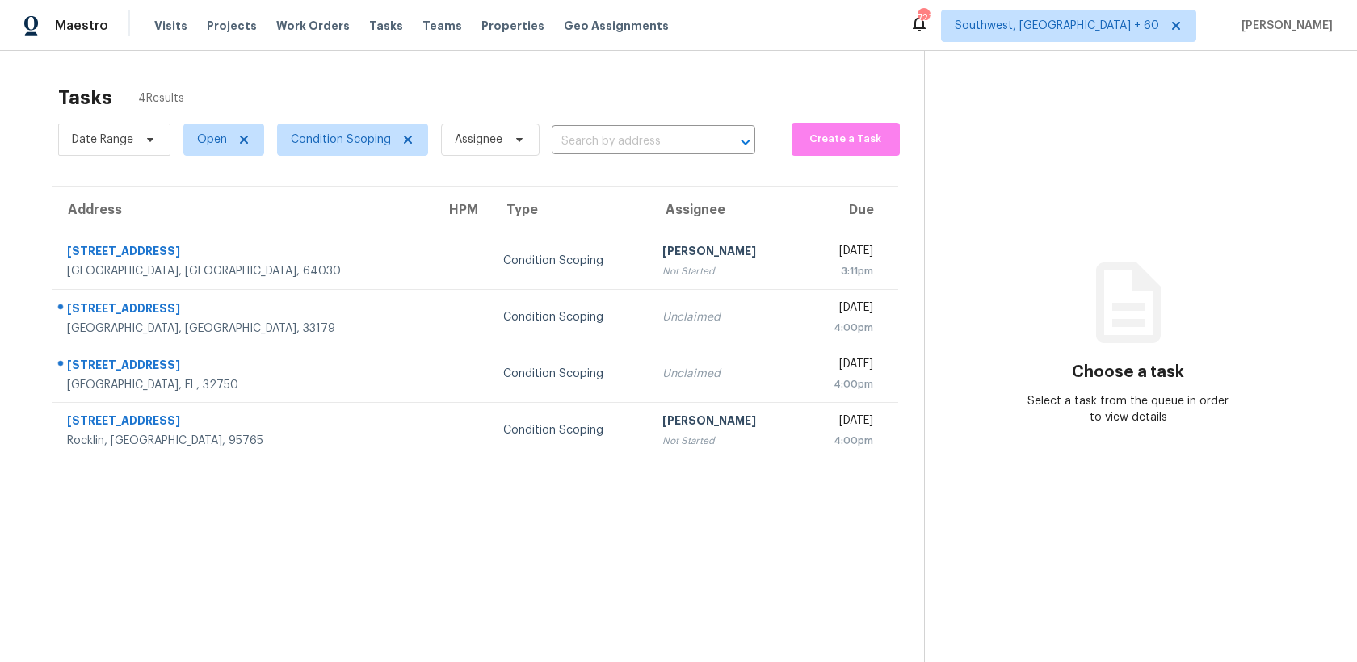
click at [681, 99] on div "Tasks 4 Results" at bounding box center [491, 98] width 866 height 42
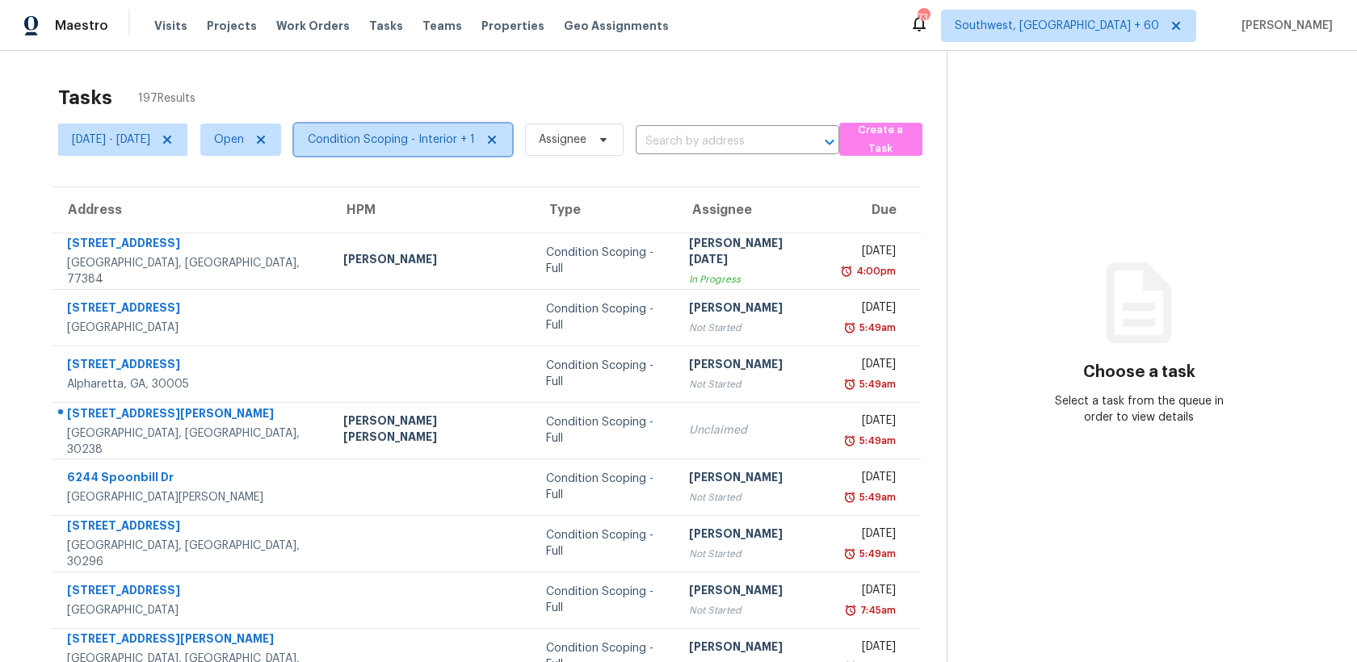
click at [467, 143] on span "Condition Scoping - Interior + 1" at bounding box center [391, 140] width 167 height 16
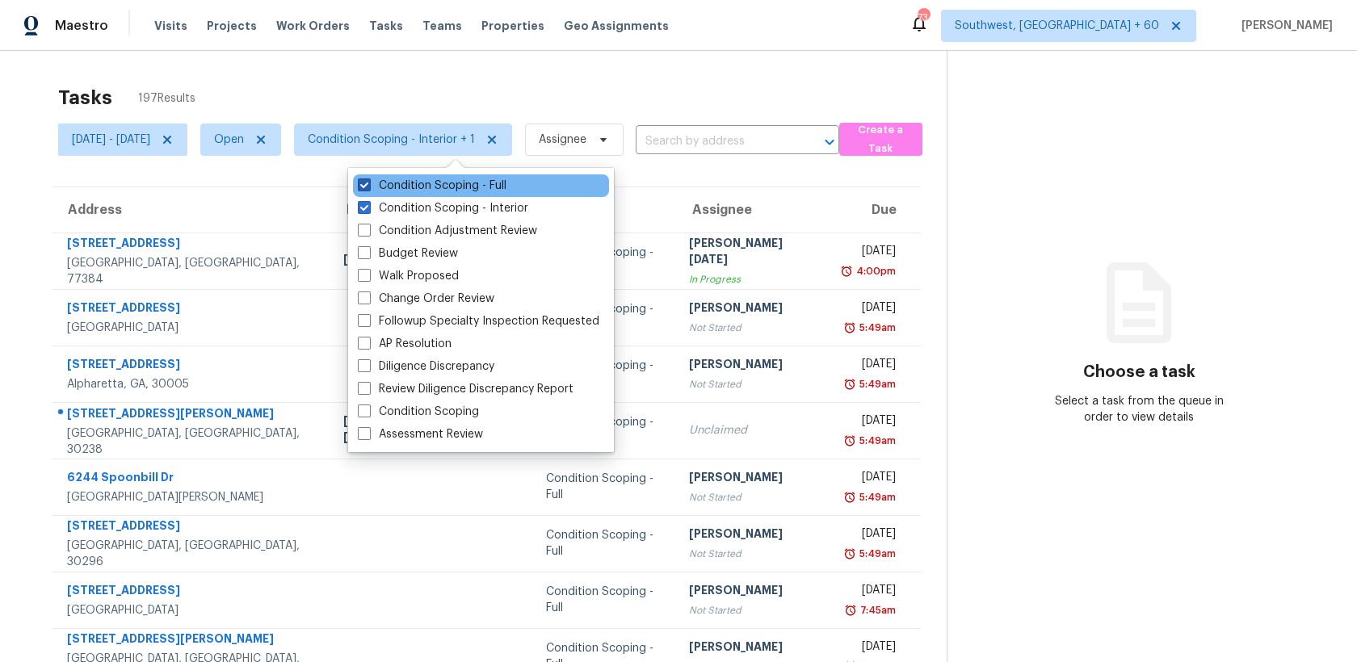
click at [452, 187] on label "Condition Scoping - Full" at bounding box center [432, 186] width 149 height 16
click at [368, 187] on input "Condition Scoping - Full" at bounding box center [363, 183] width 11 height 11
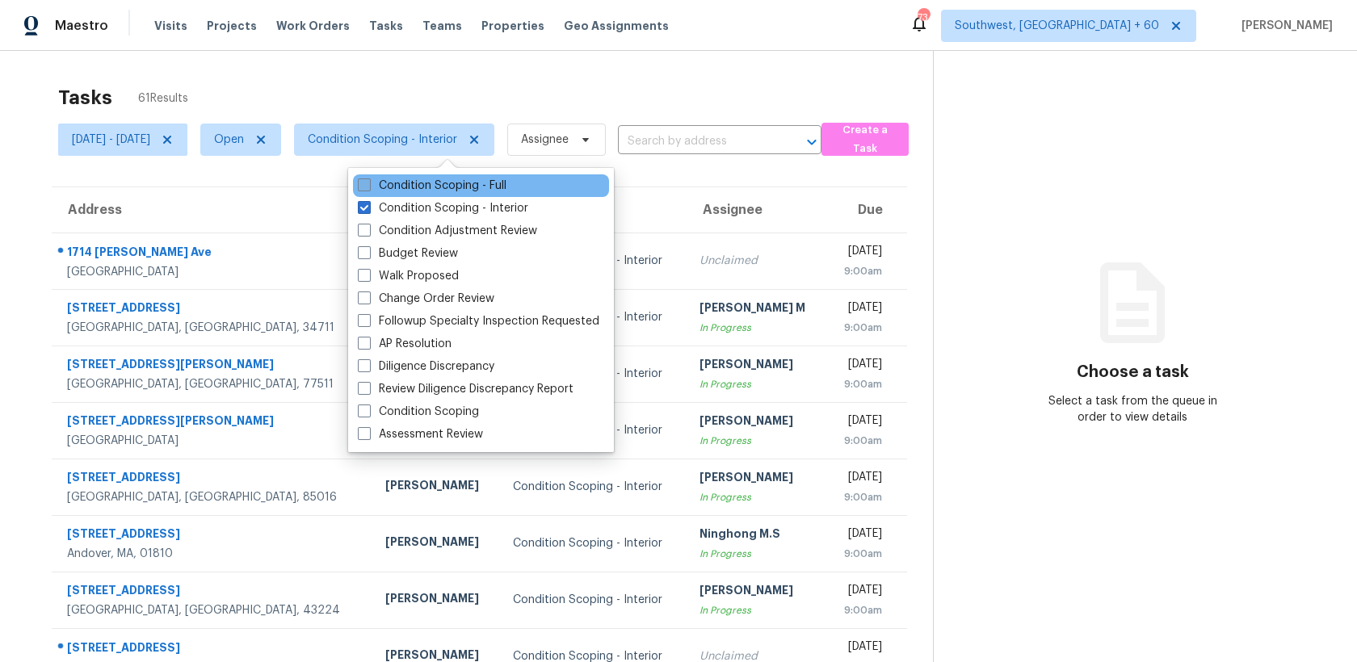
click at [423, 187] on label "Condition Scoping - Full" at bounding box center [432, 186] width 149 height 16
click at [368, 187] on input "Condition Scoping - Full" at bounding box center [363, 183] width 11 height 11
checkbox input "true"
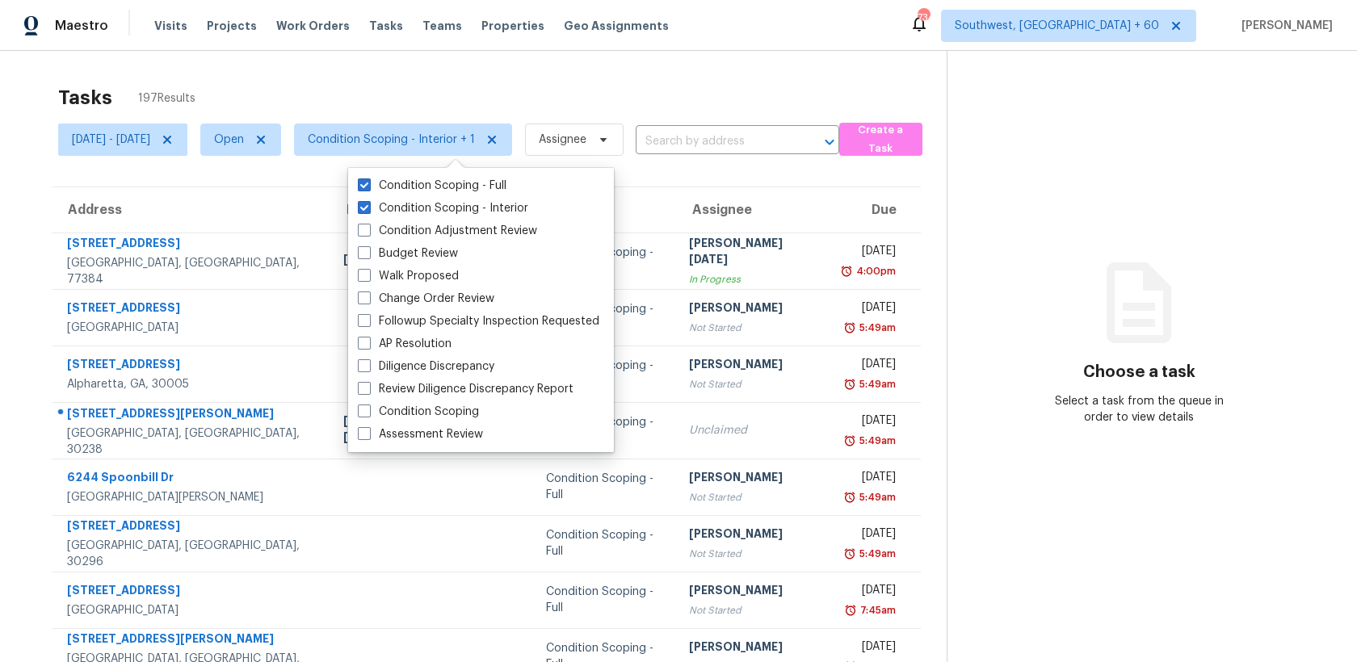
click at [289, 53] on div "Tasks 197 Results Mon, Sep 29 - Fri, Oct 03 Open Condition Scoping - Interior +…" at bounding box center [678, 446] width 1357 height 791
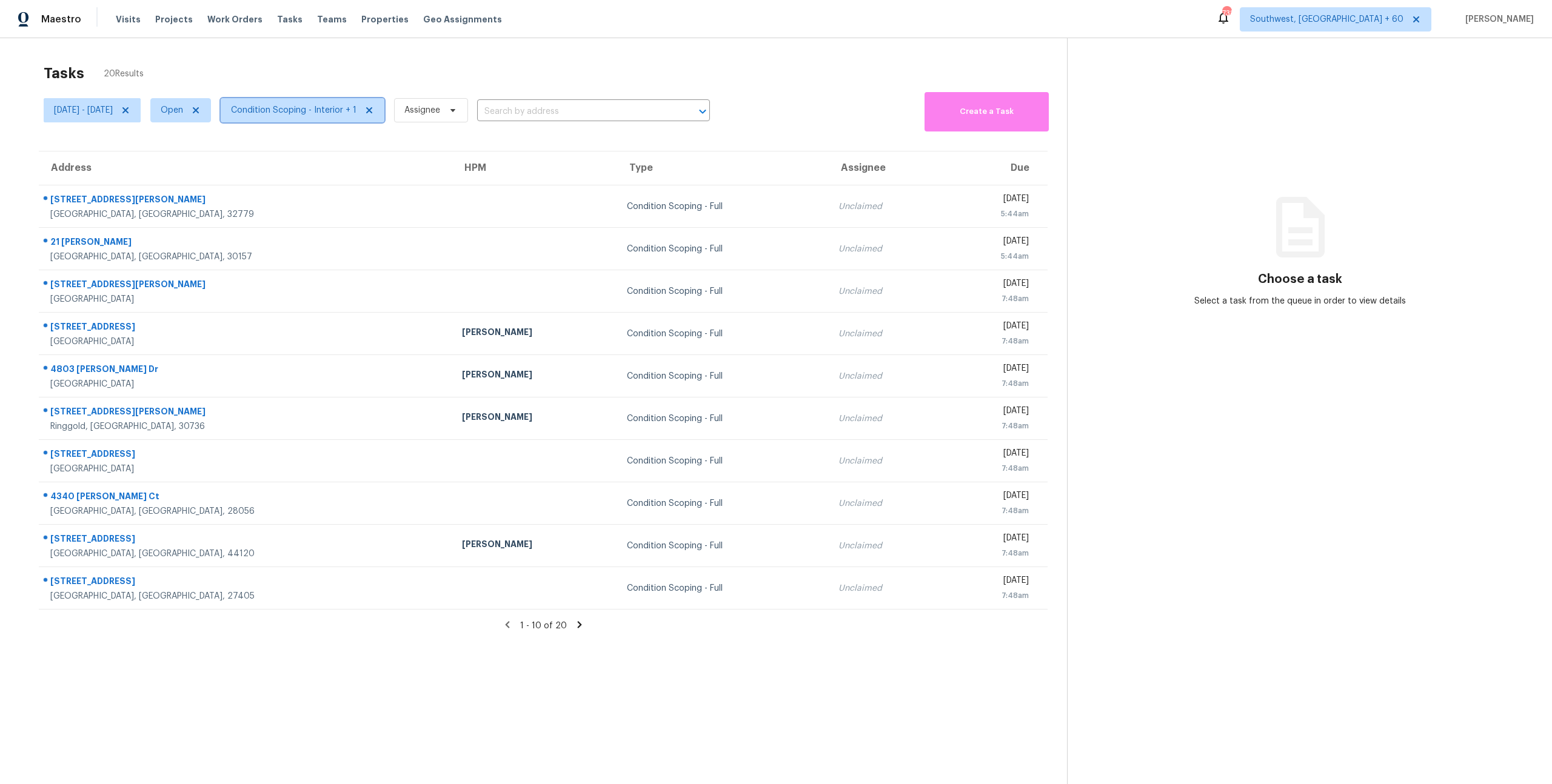
click at [337, 107] on span "Condition Scoping - Interior + 1" at bounding box center [293, 110] width 125 height 12
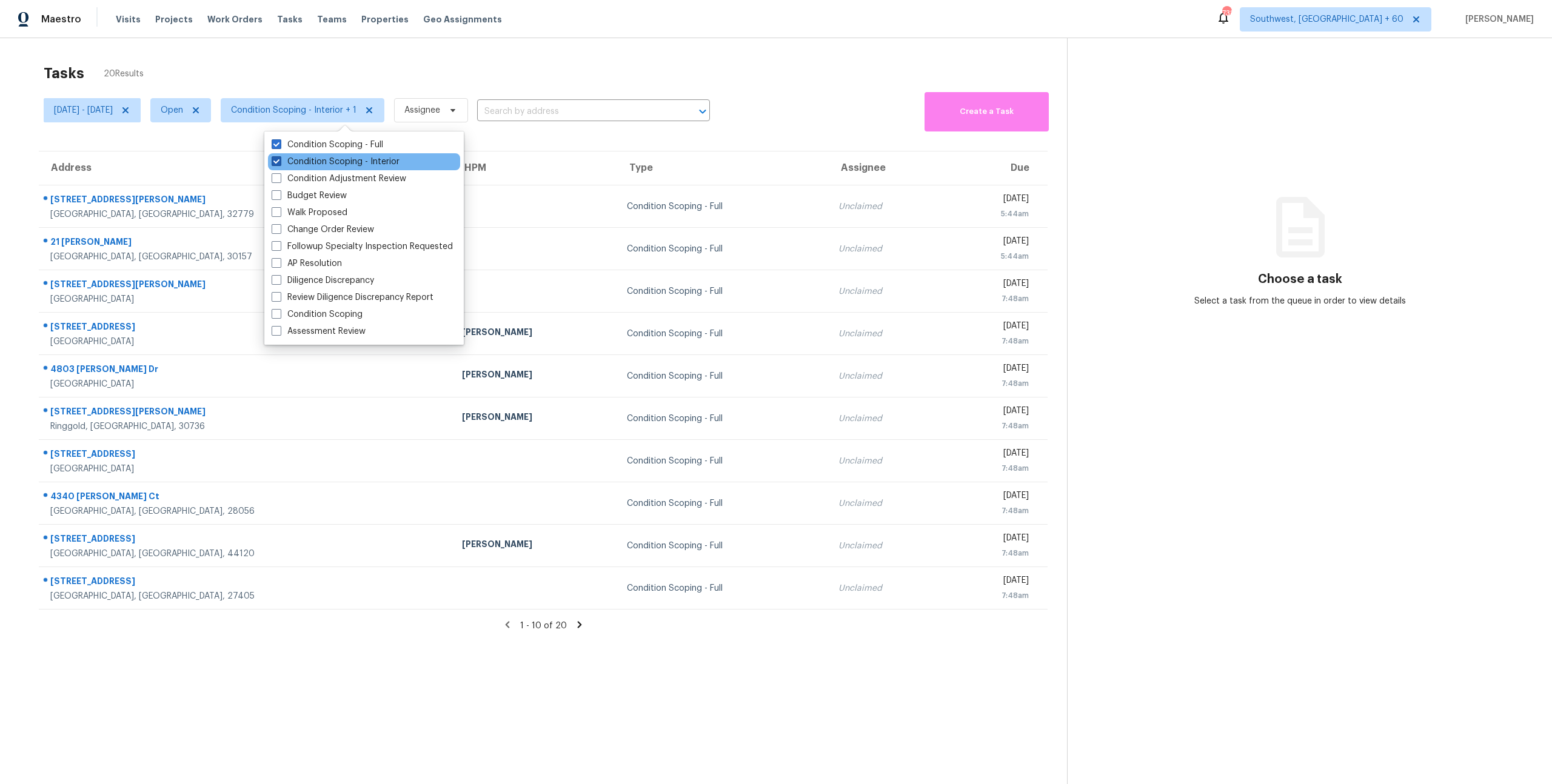
click at [335, 164] on label "Condition Scoping - Interior" at bounding box center [335, 162] width 128 height 12
click at [279, 164] on input "Condition Scoping - Interior" at bounding box center [275, 160] width 8 height 8
click at [335, 164] on label "Condition Scoping - Interior" at bounding box center [335, 162] width 128 height 12
click at [279, 164] on input "Condition Scoping - Interior" at bounding box center [275, 160] width 8 height 8
checkbox input "true"
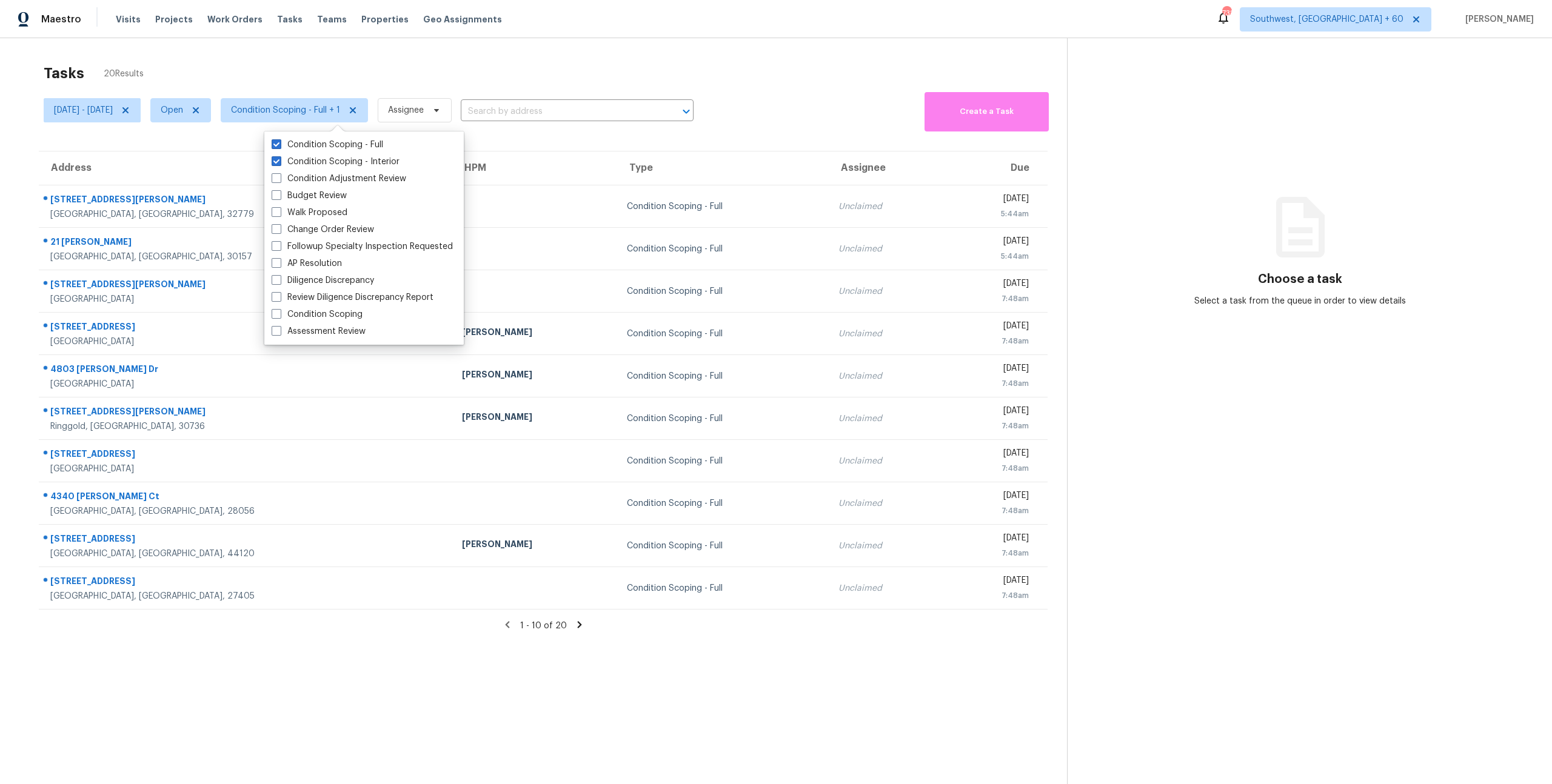
click at [242, 59] on div "Tasks 20 Results" at bounding box center [555, 74] width 1024 height 32
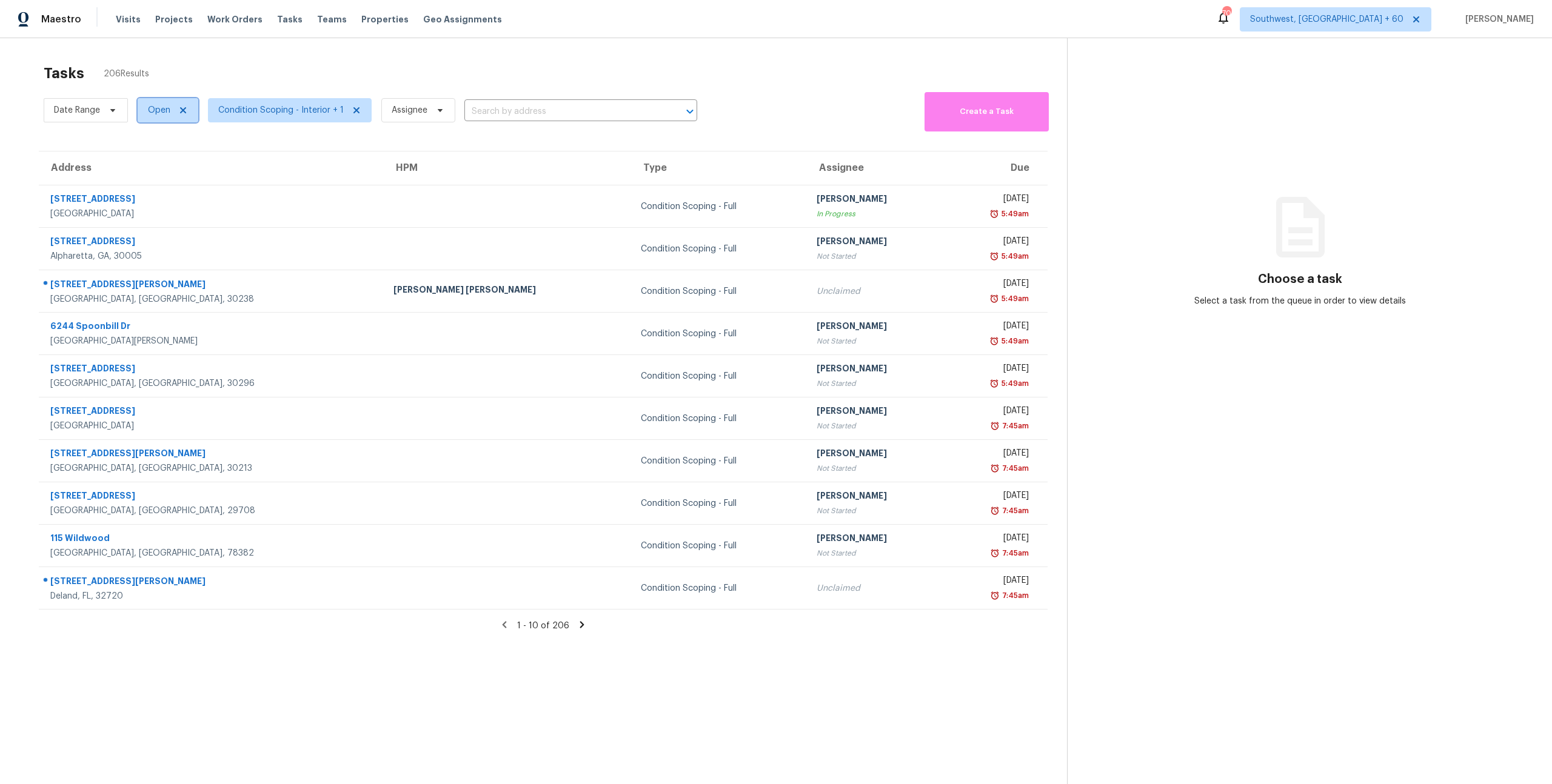
click at [164, 116] on span "Open" at bounding box center [159, 110] width 23 height 12
click at [169, 180] on label "Blocked" at bounding box center [168, 179] width 48 height 12
click at [152, 180] on input "Blocked" at bounding box center [148, 176] width 8 height 8
checkbox input "true"
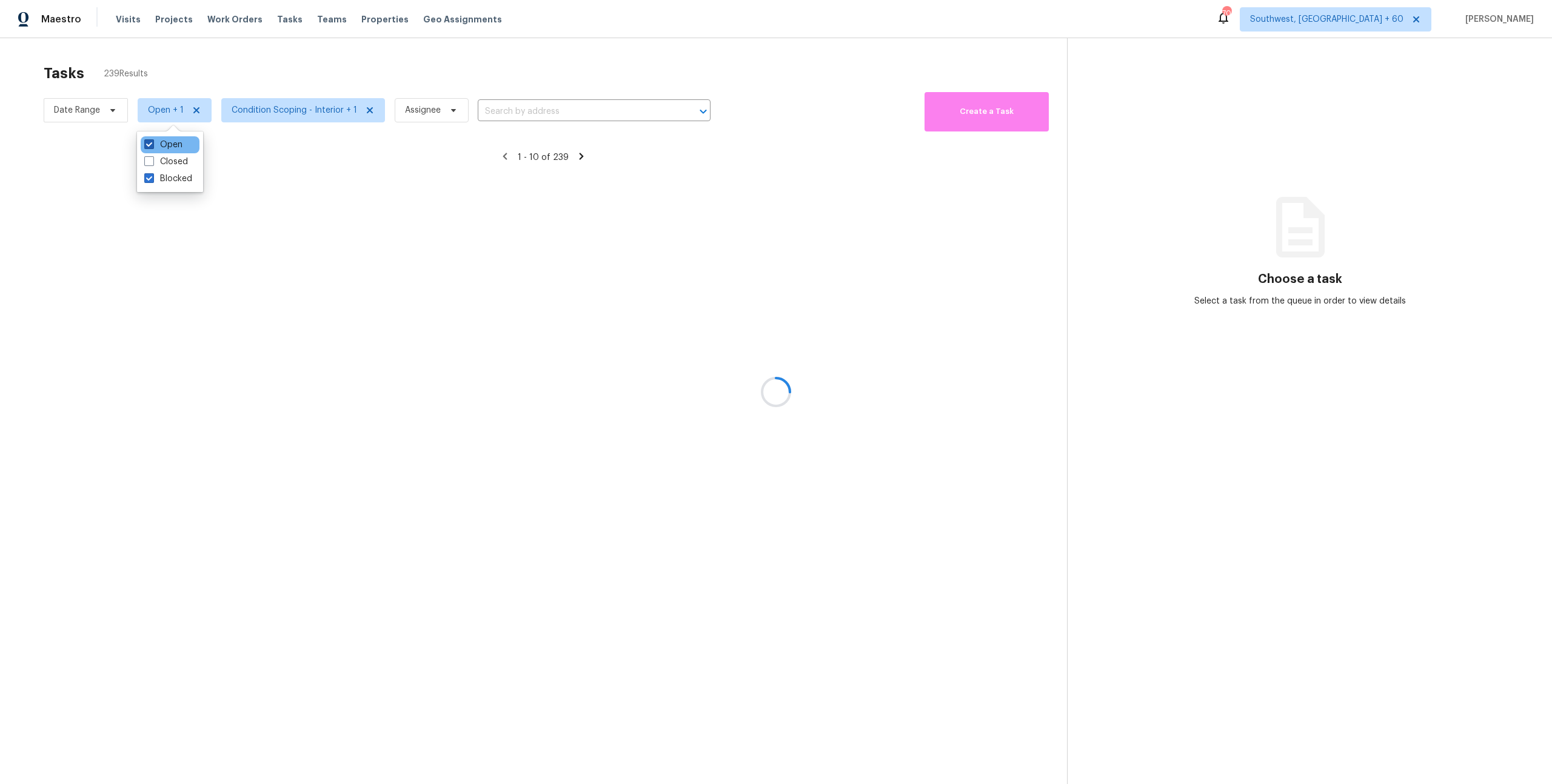
click at [163, 146] on label "Open" at bounding box center [163, 145] width 38 height 12
click at [152, 146] on input "Open" at bounding box center [148, 143] width 8 height 8
checkbox input "false"
click at [227, 71] on div at bounding box center [776, 392] width 1552 height 784
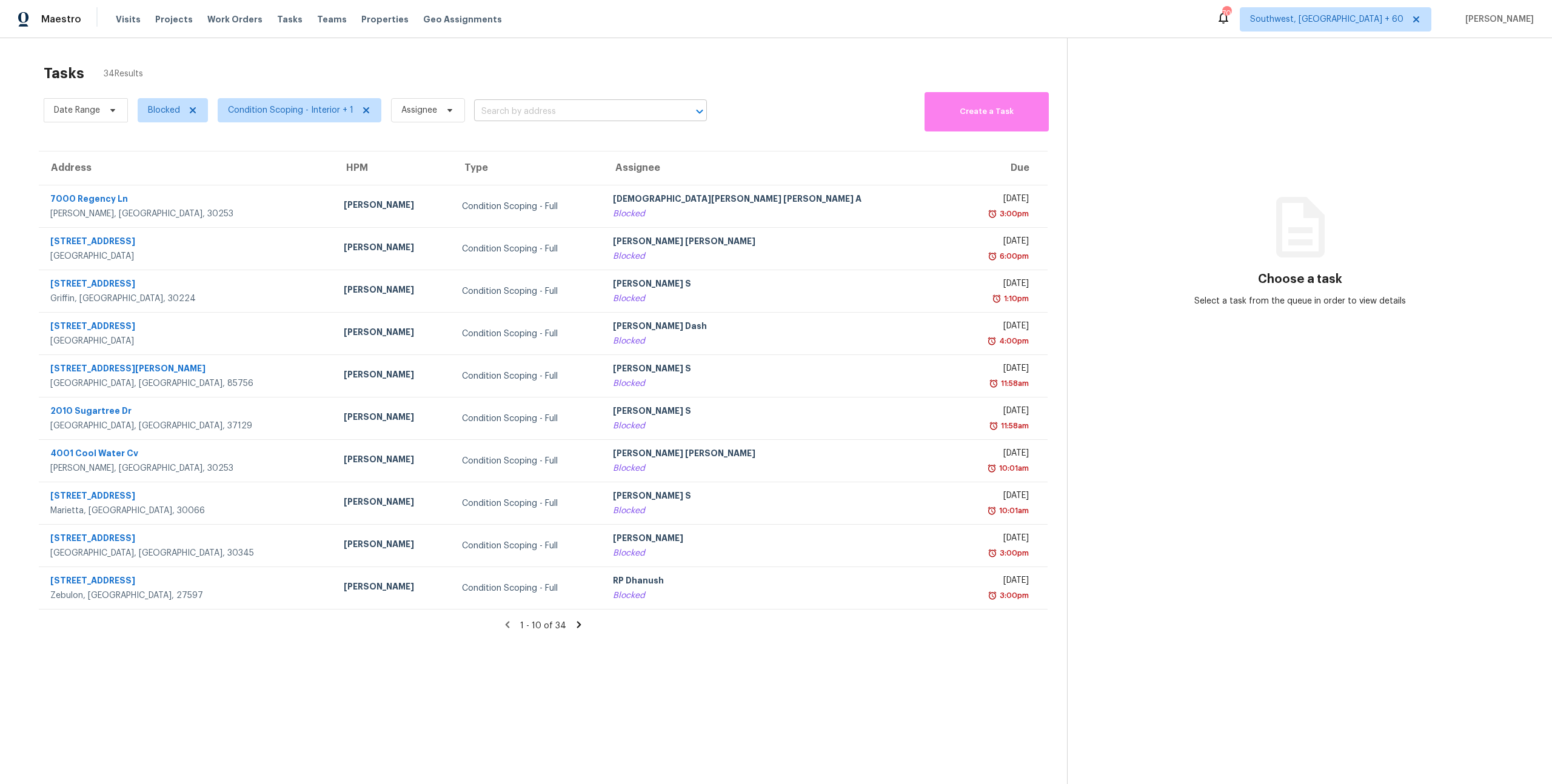
click at [523, 112] on input "text" at bounding box center [573, 112] width 199 height 19
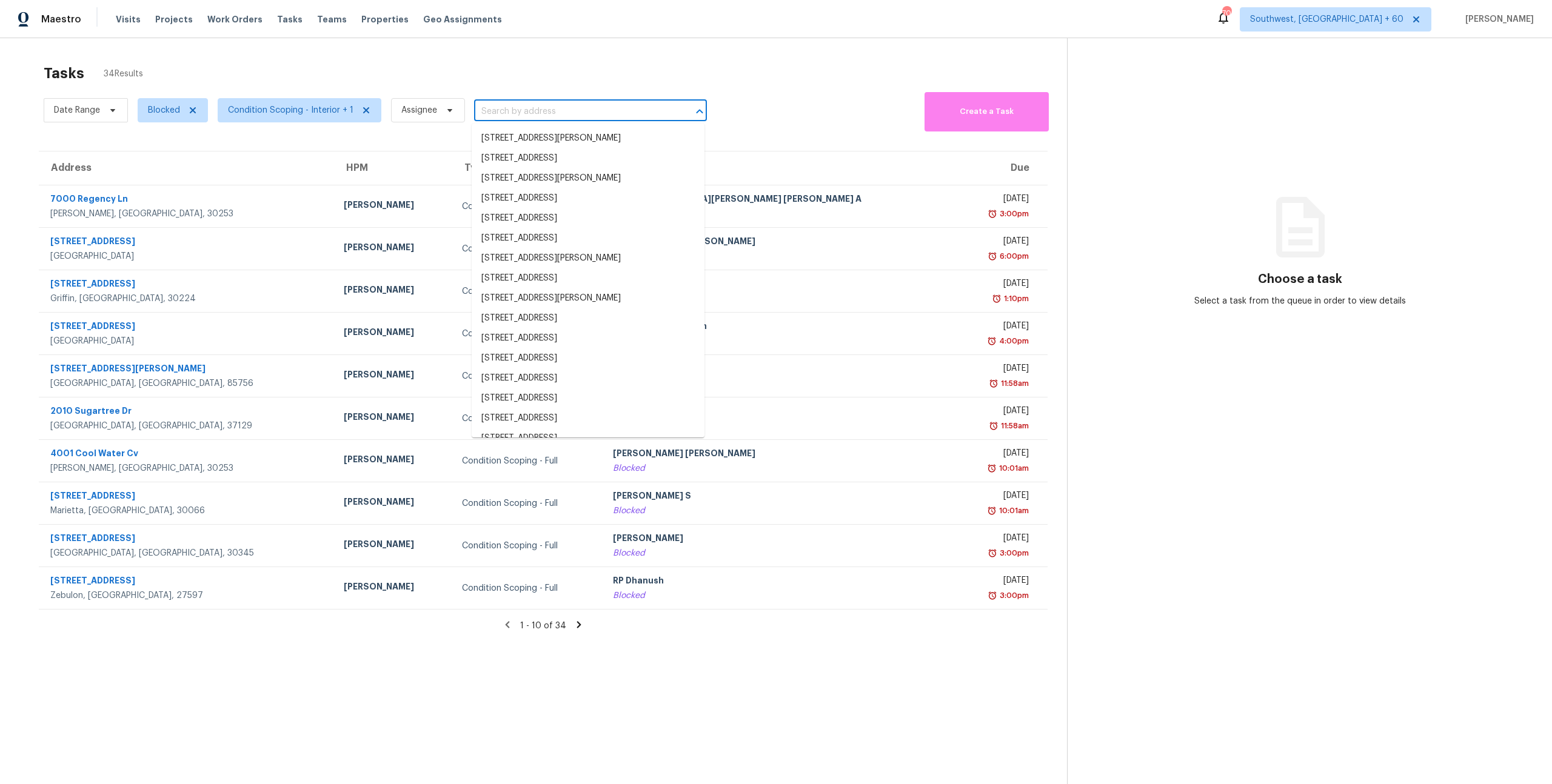
paste input "235 W Medina Rd, Tucson, AZ, 85756"
type input "235 W Medina Rd, Tucson, AZ, 85756"
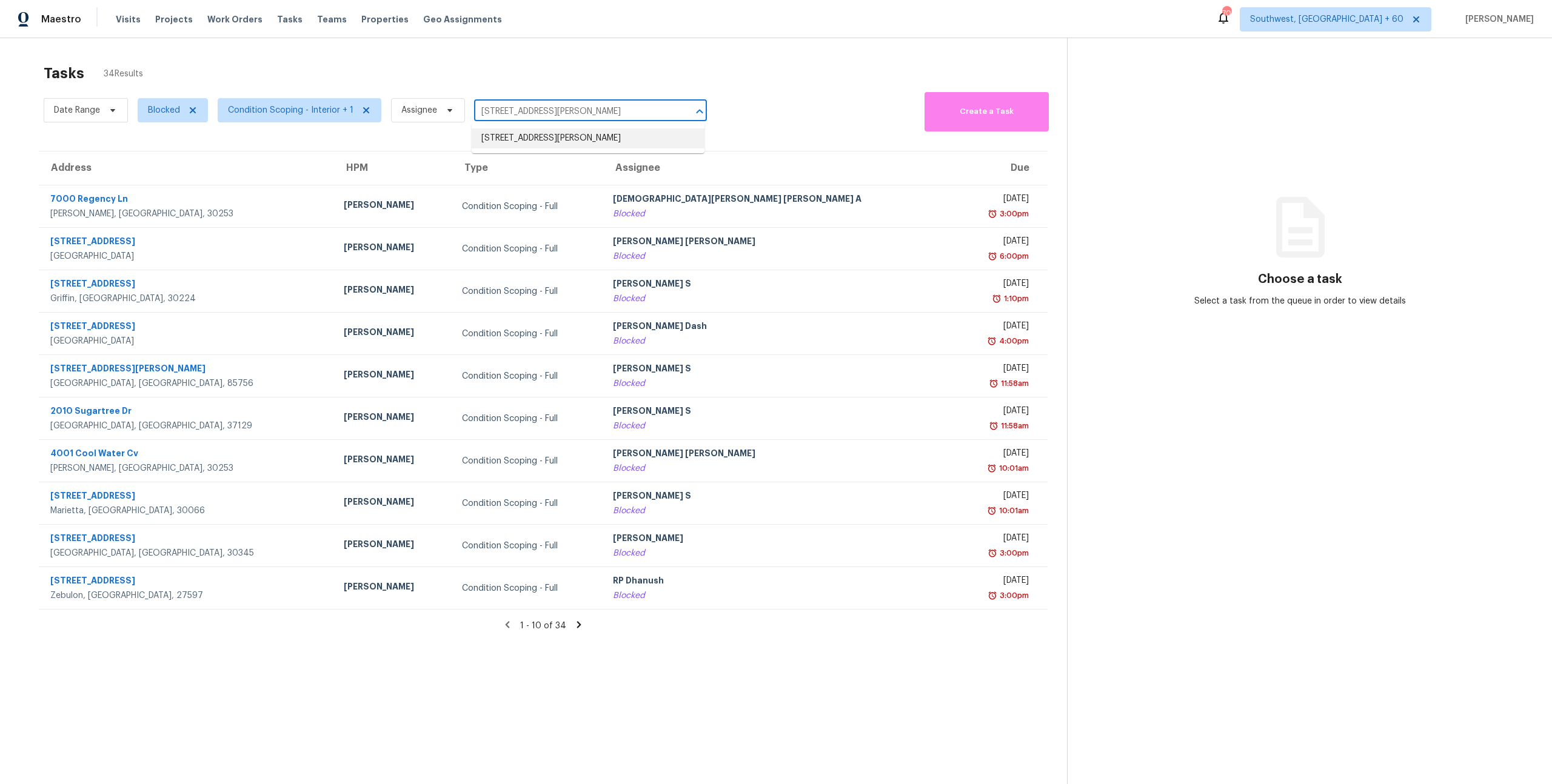
click at [525, 137] on li "235 W Medina Rd, Tucson, AZ 85756" at bounding box center [588, 138] width 233 height 20
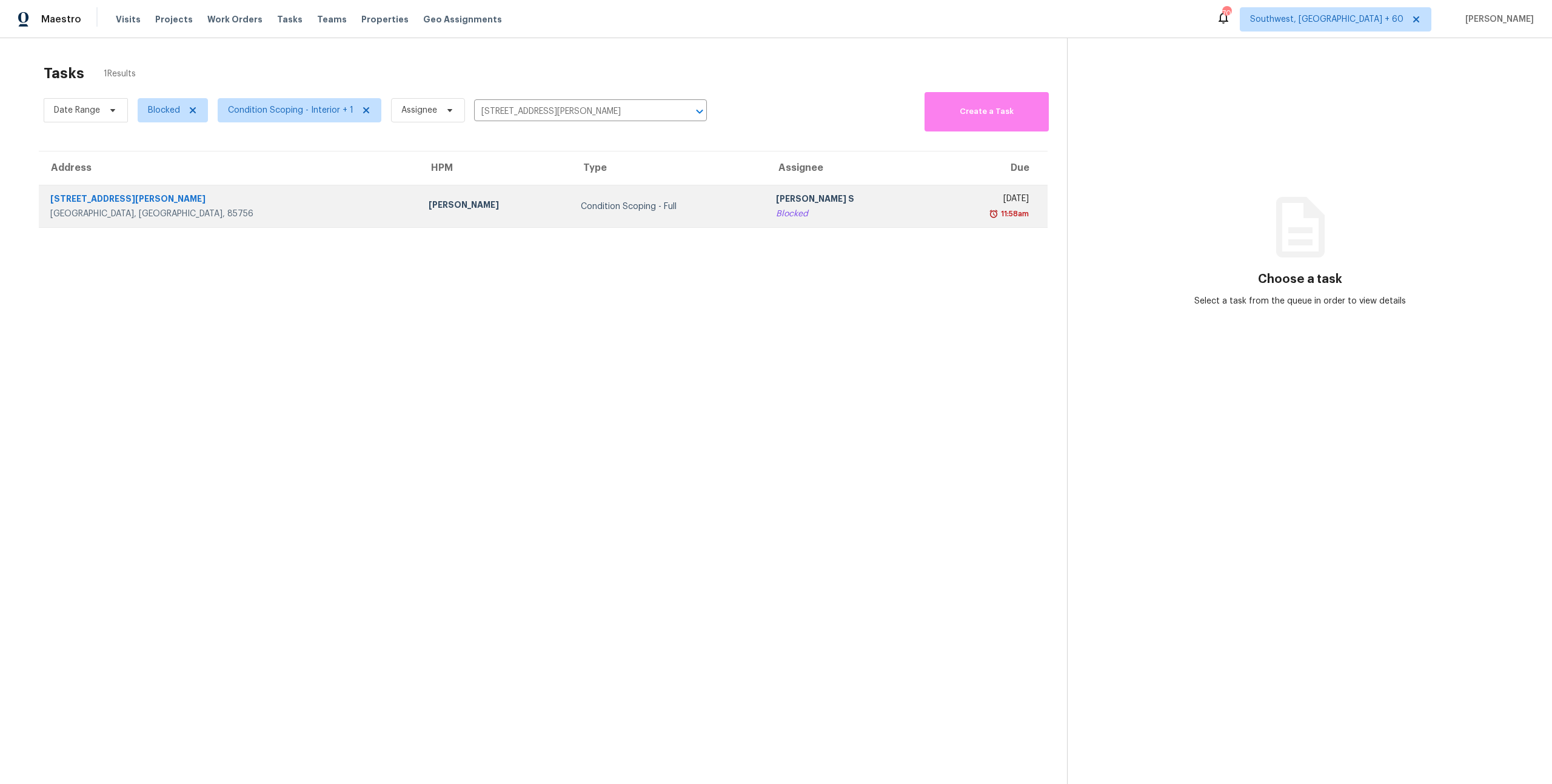
click at [571, 216] on td "Condition Scoping - Full" at bounding box center [669, 206] width 195 height 43
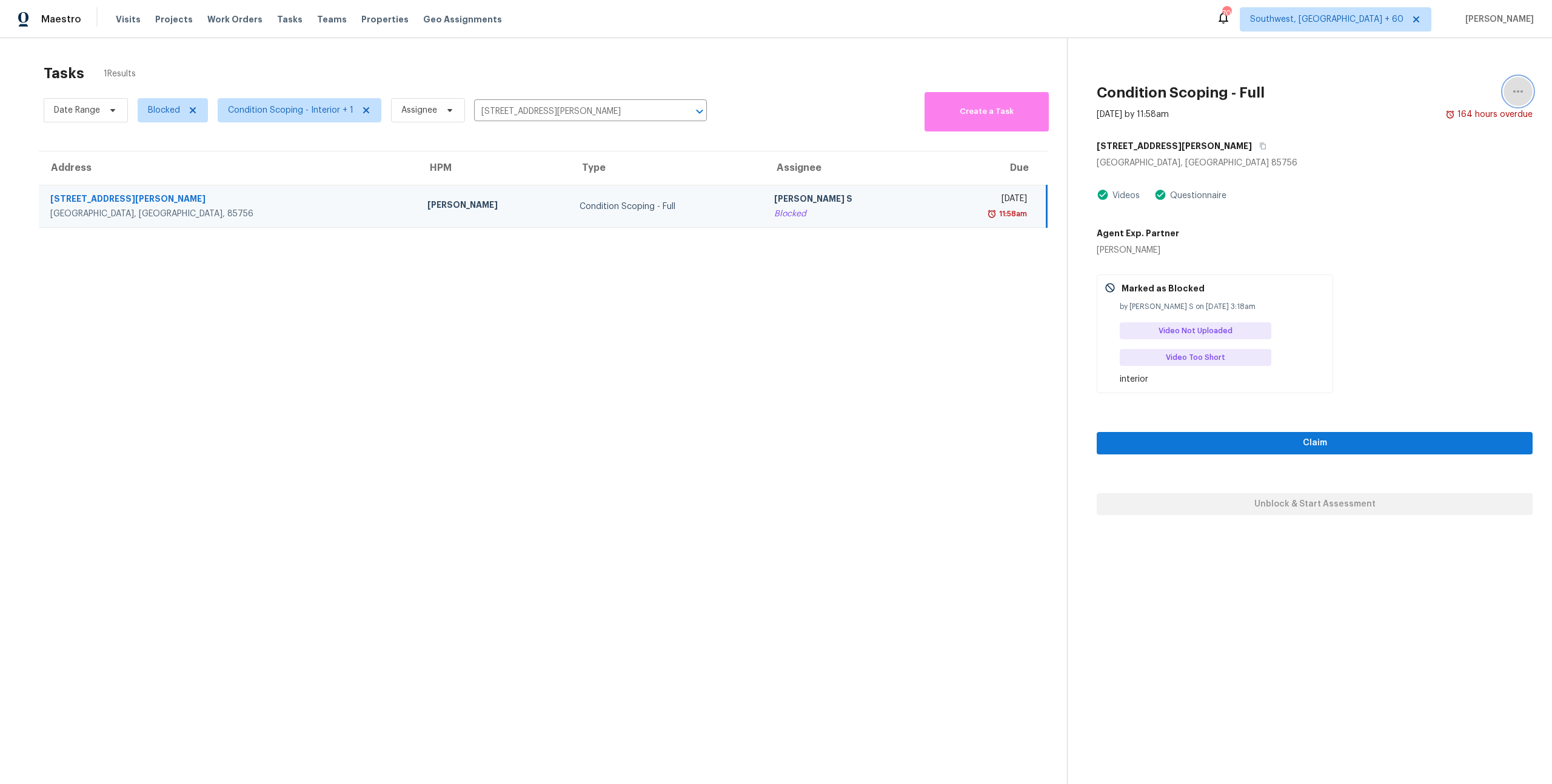
click at [1518, 92] on icon "button" at bounding box center [1518, 91] width 10 height 2
click at [1413, 96] on div "Cancel this task" at bounding box center [1449, 94] width 95 height 12
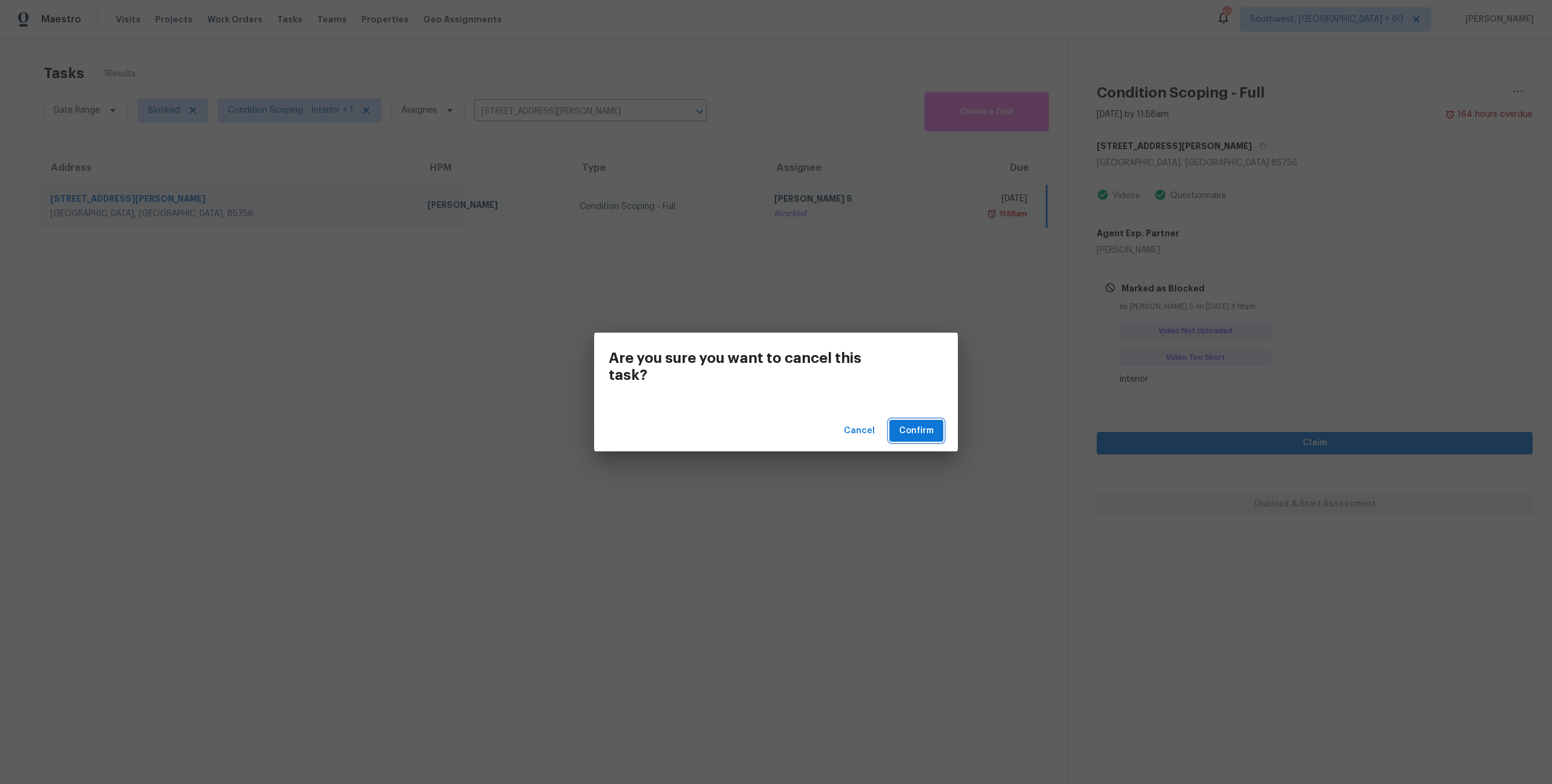
click at [901, 425] on span "Confirm" at bounding box center [916, 431] width 35 height 15
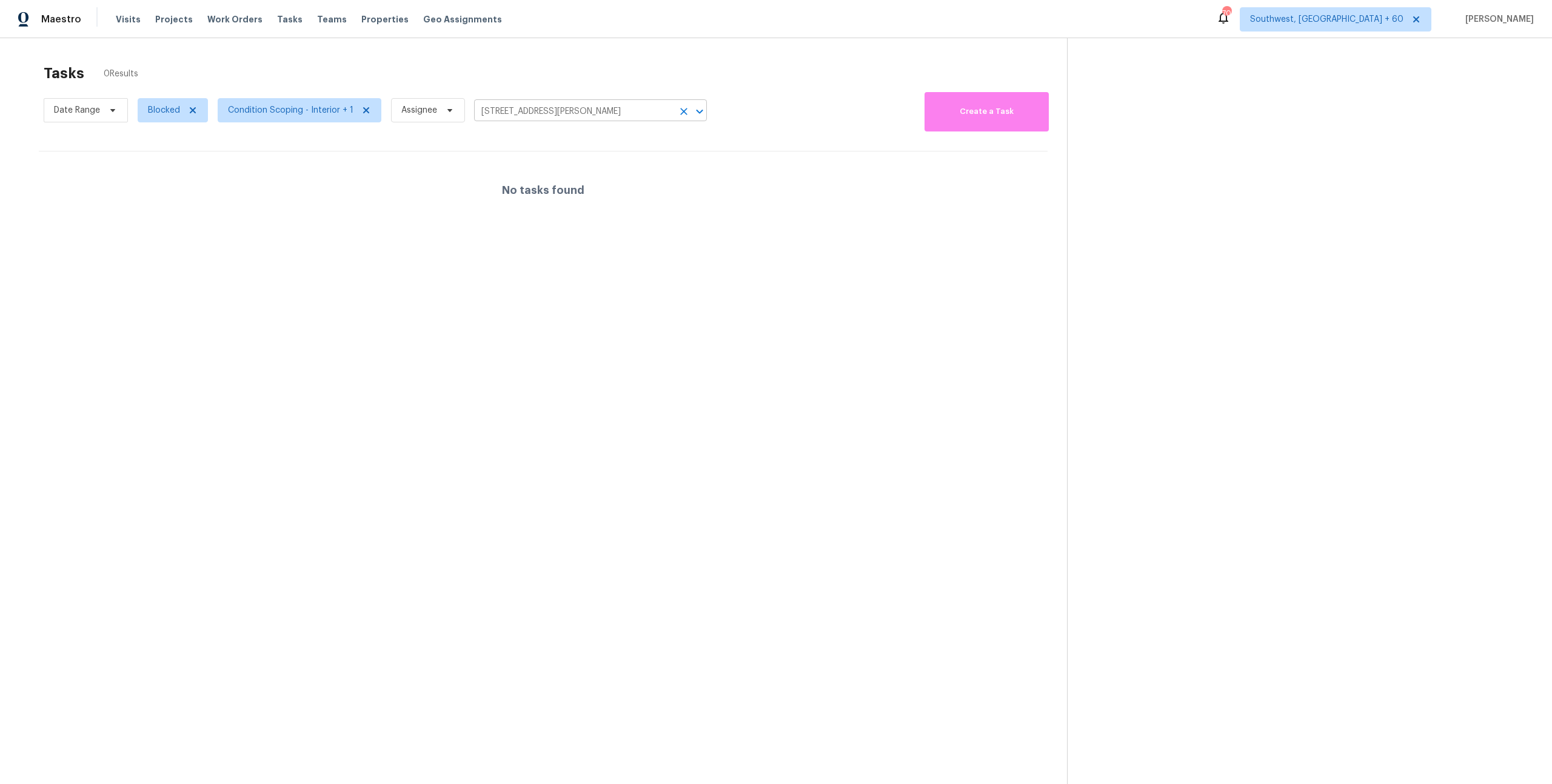
click at [680, 112] on icon "Clear" at bounding box center [684, 113] width 8 height 8
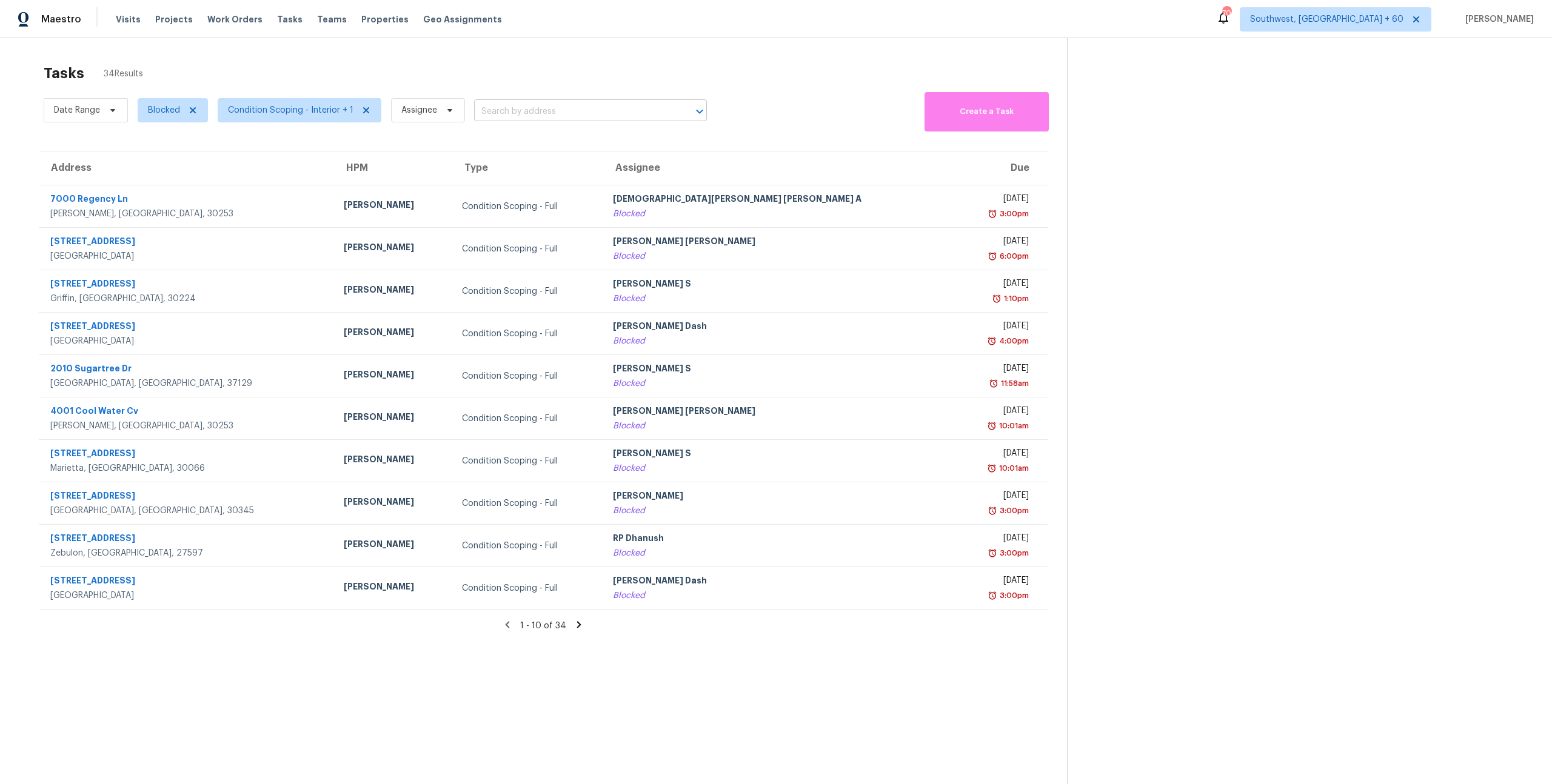
click at [516, 107] on input "text" at bounding box center [573, 112] width 199 height 19
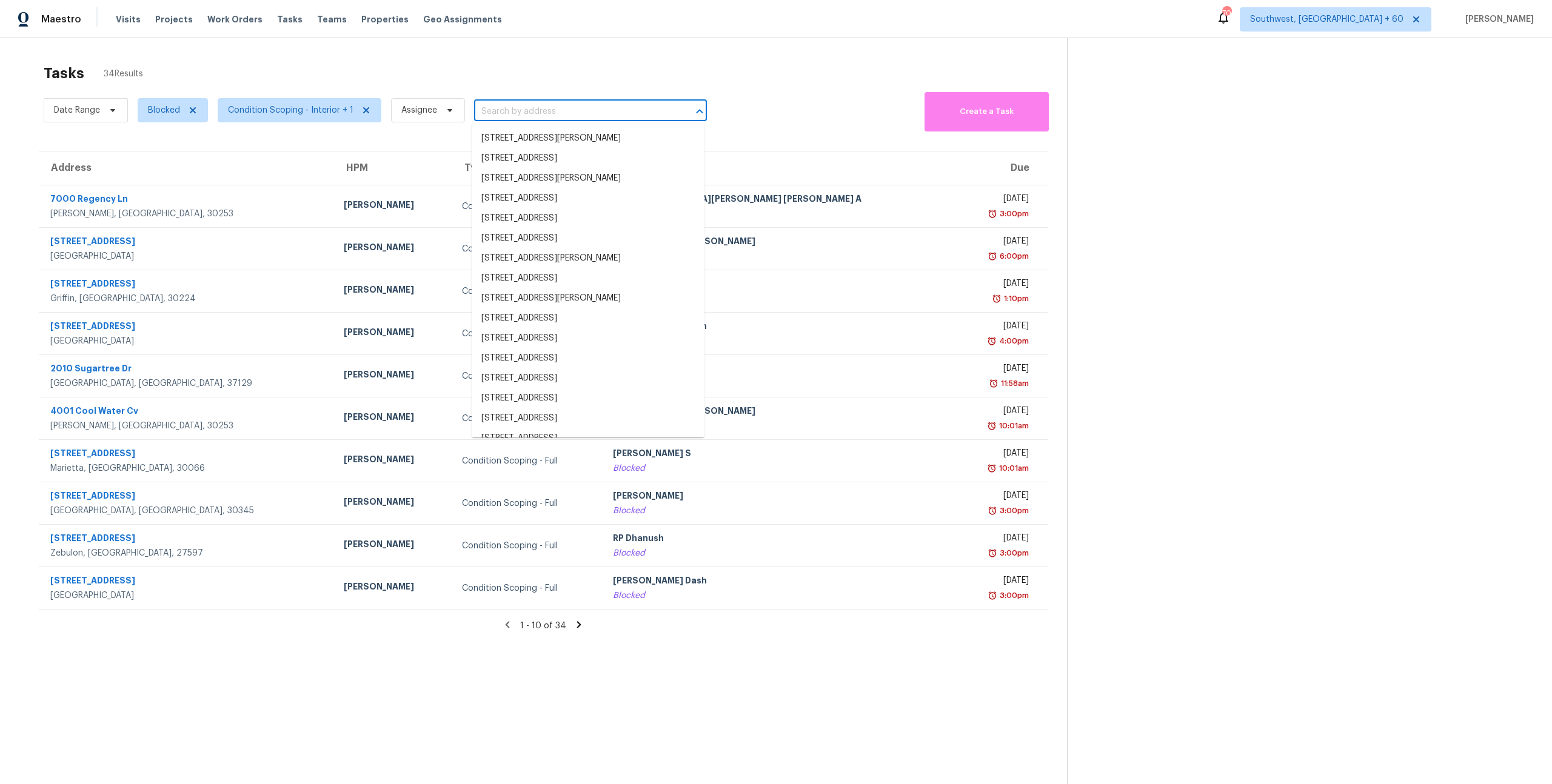
paste input "2010 Sugartree Dr, Murfreesboro, TN 37129"
type input "2010 Sugartree Dr, Murfreesboro, TN 37129"
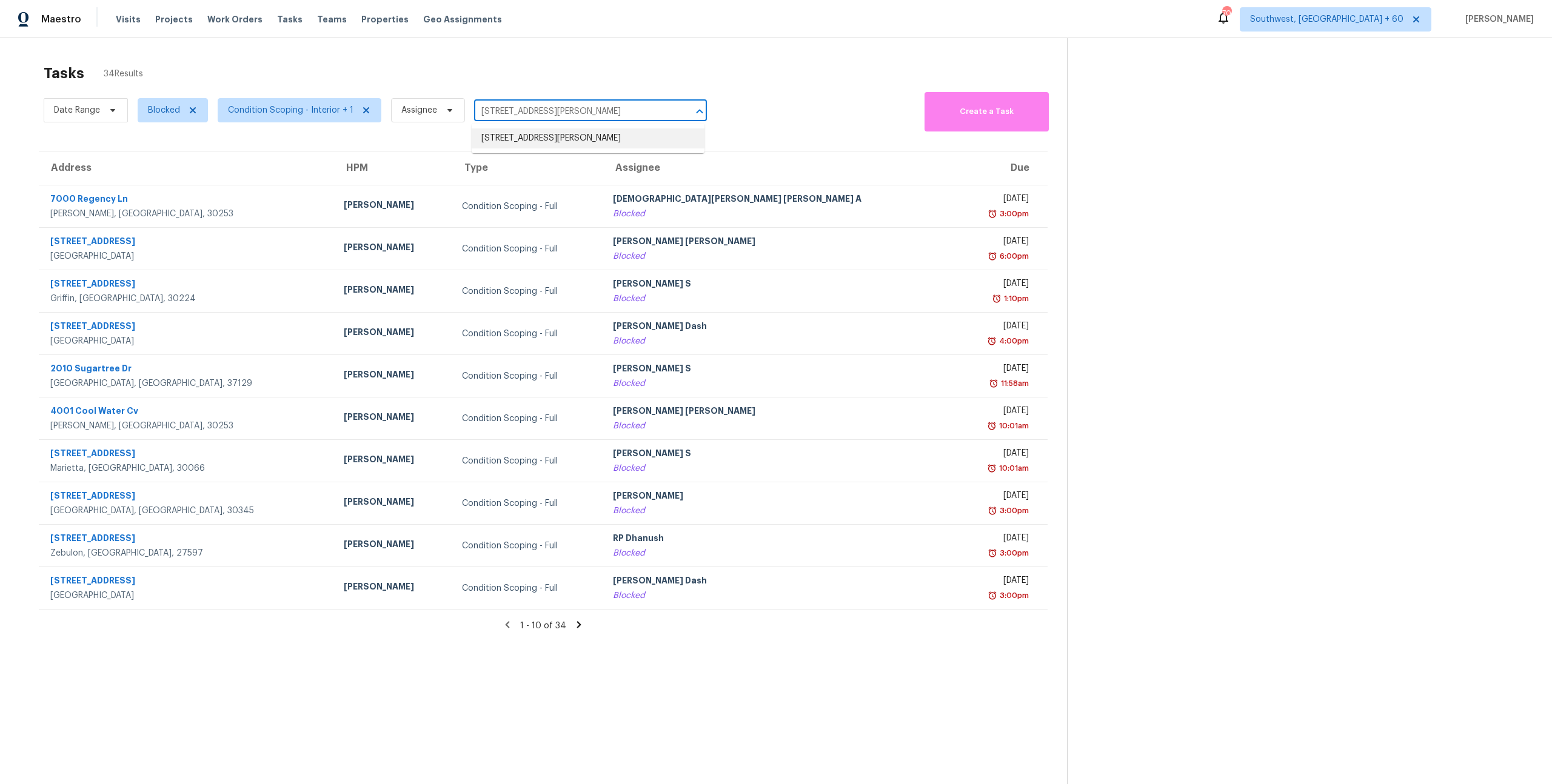
click at [520, 134] on li "2010 Sugartree Dr, Murfreesboro, TN 37129" at bounding box center [588, 138] width 233 height 20
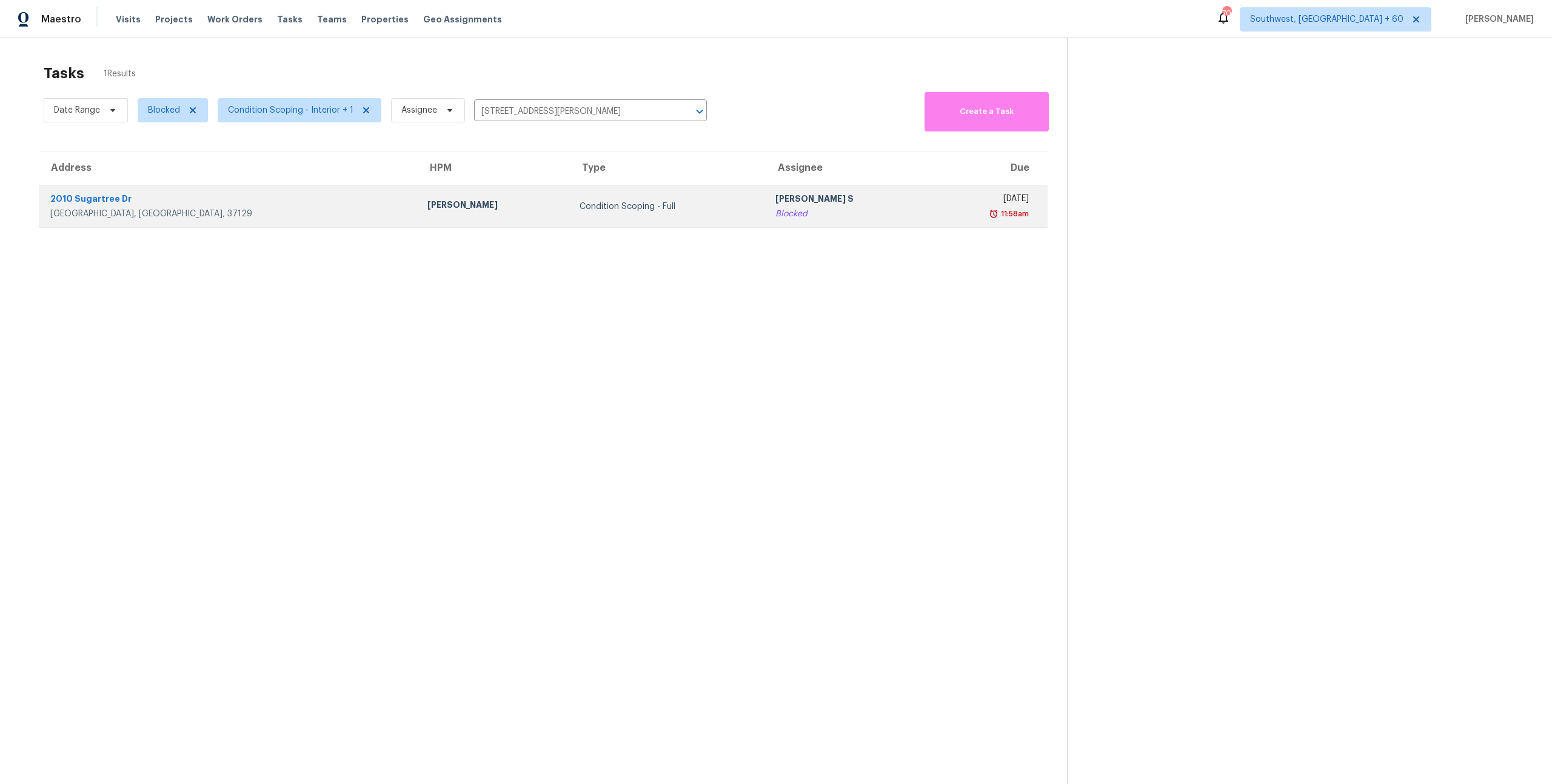
click at [778, 205] on div "Anbu Jebakumar S" at bounding box center [848, 200] width 146 height 15
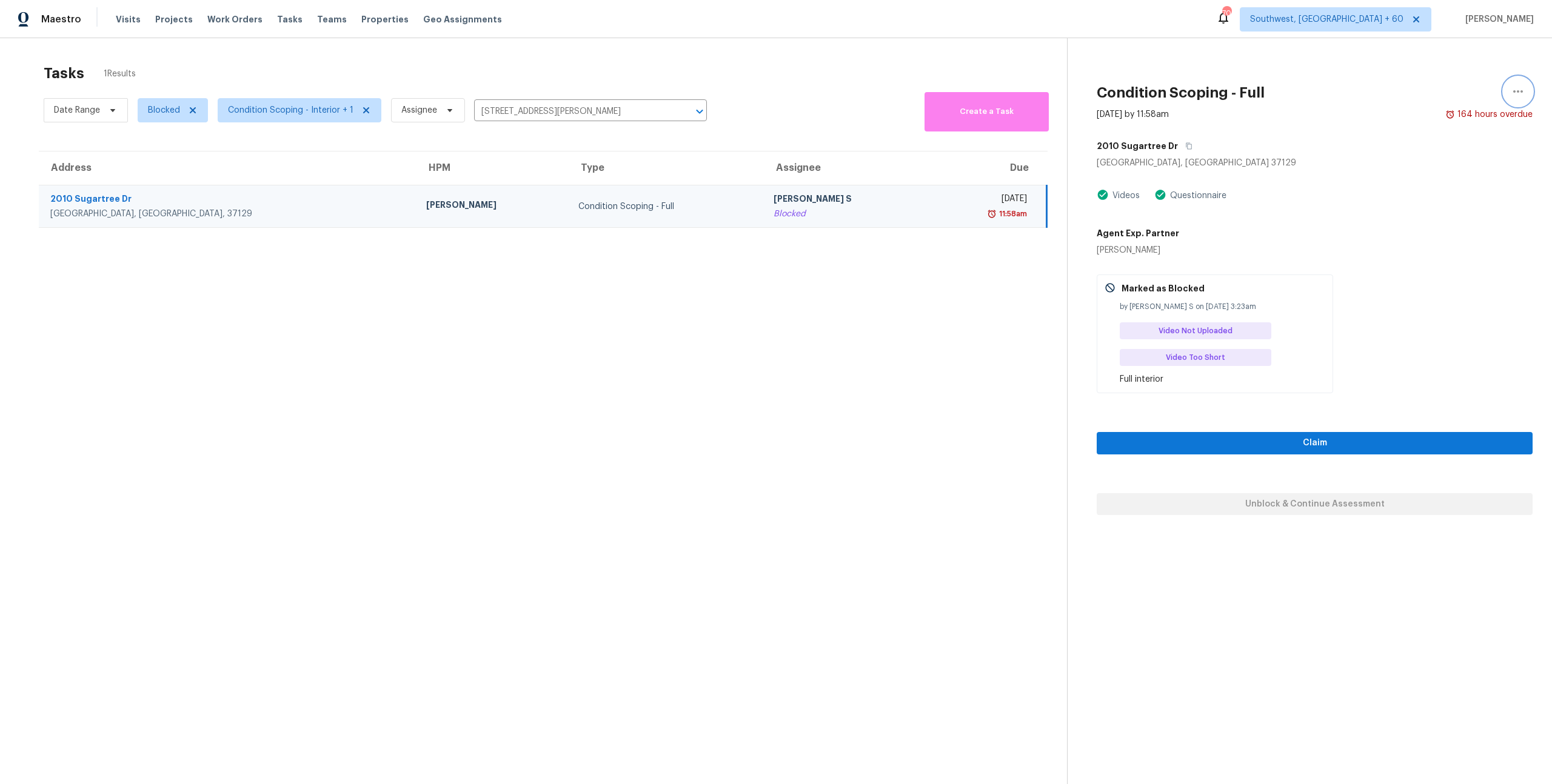
click at [1526, 91] on button "button" at bounding box center [1518, 92] width 29 height 29
click at [1433, 95] on div "Cancel this task" at bounding box center [1449, 94] width 95 height 12
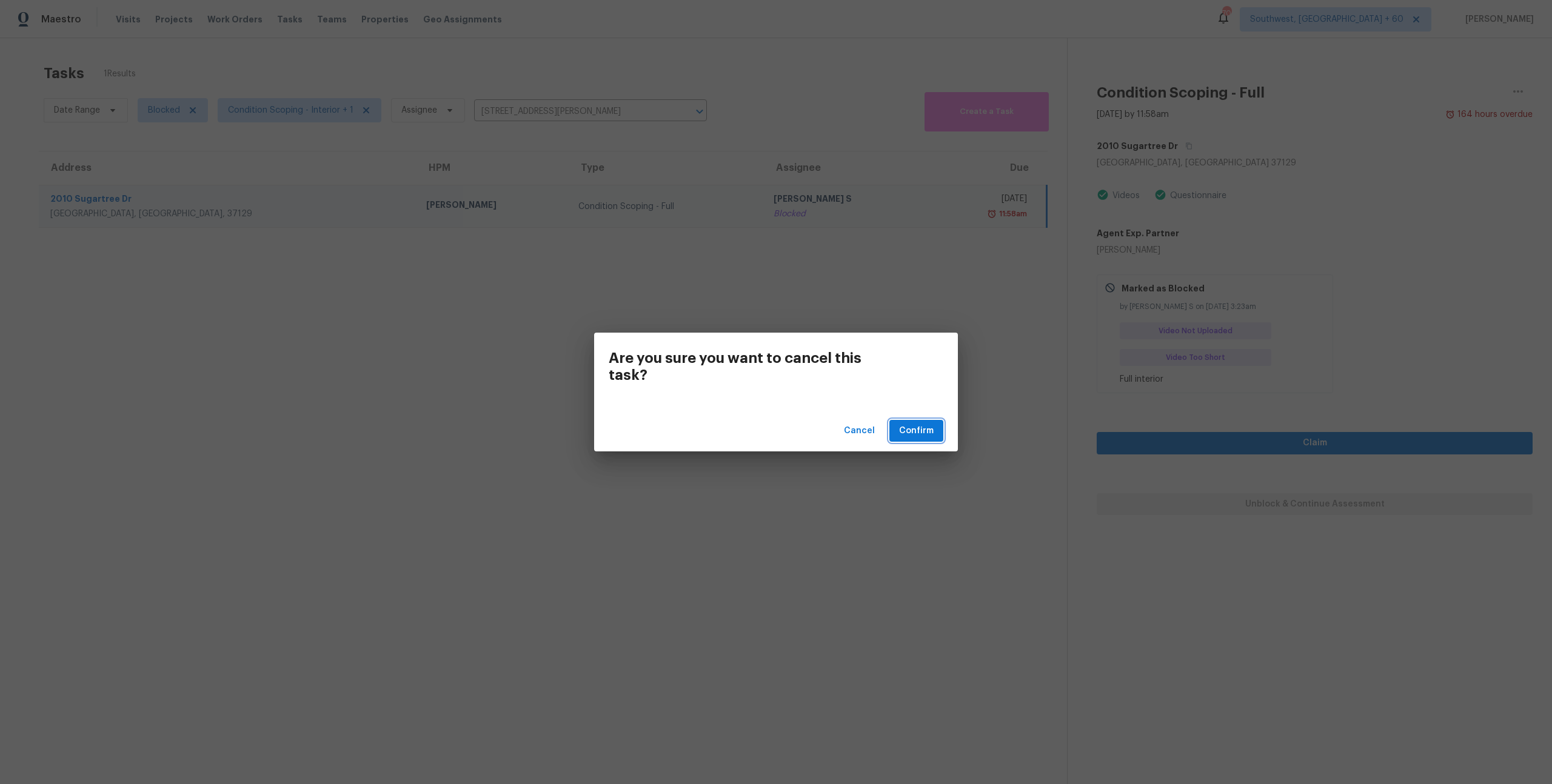
click at [910, 432] on span "Confirm" at bounding box center [916, 431] width 35 height 15
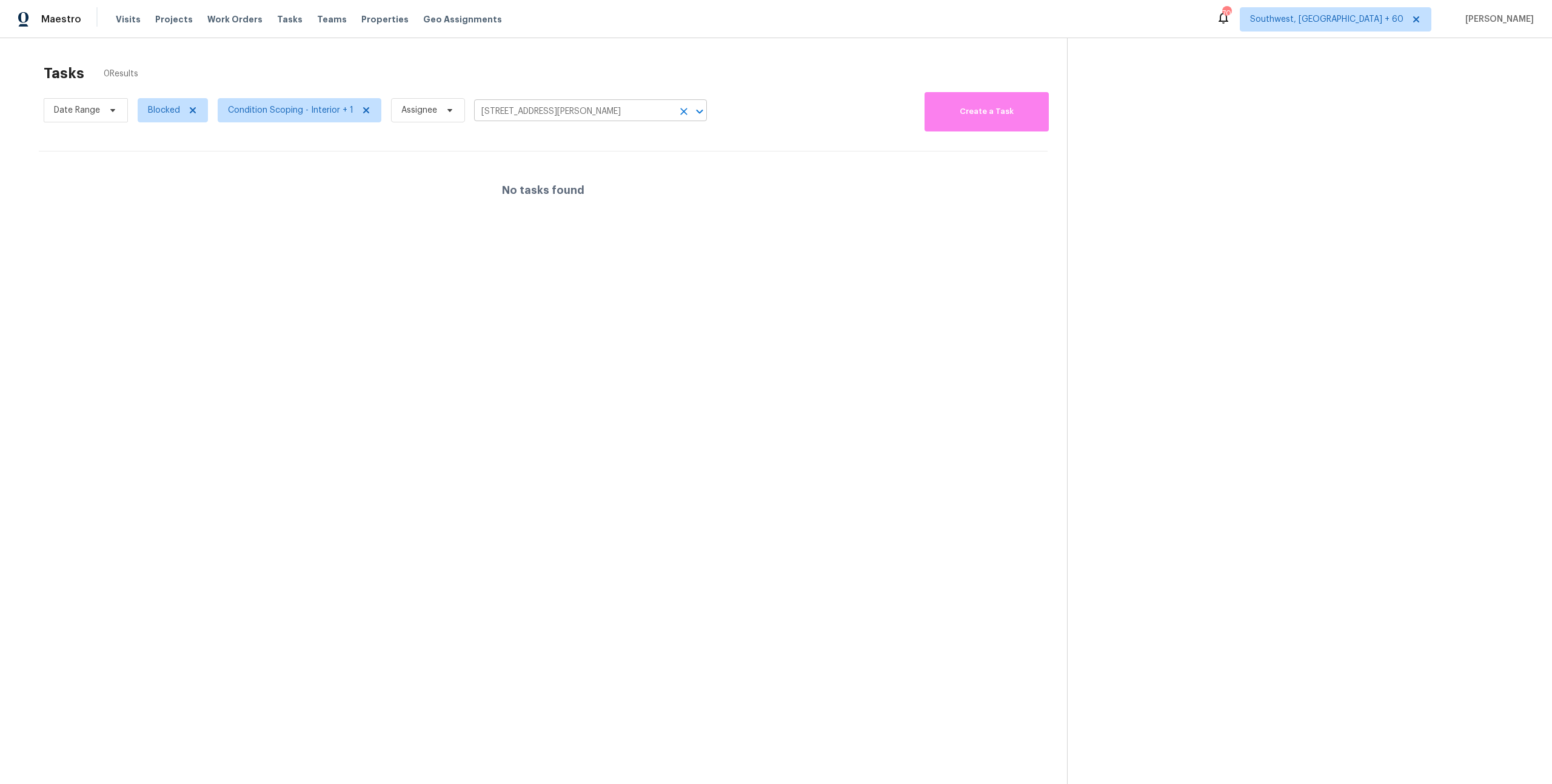
click at [686, 109] on icon "Clear" at bounding box center [684, 112] width 12 height 12
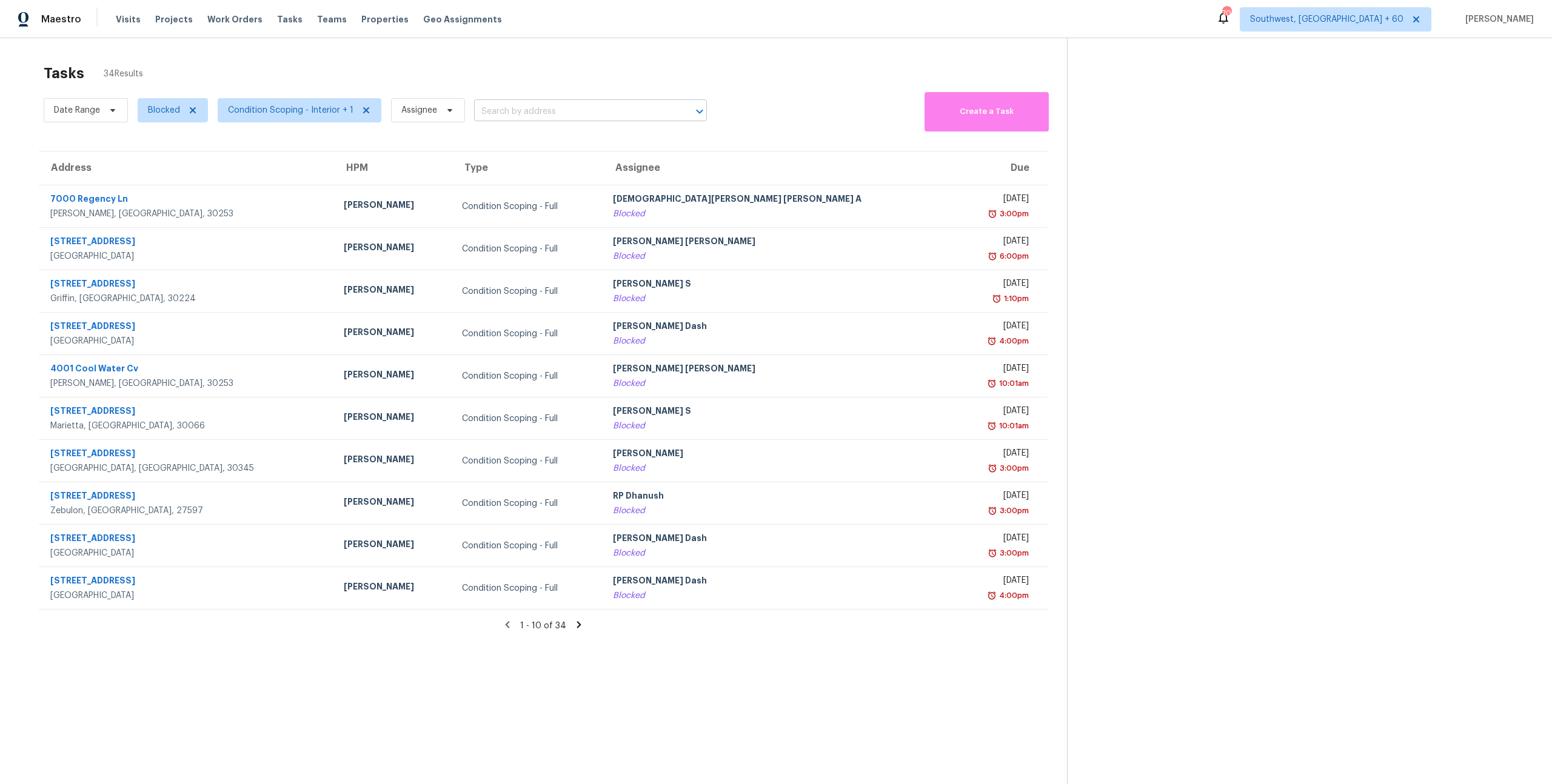
click at [497, 110] on input "text" at bounding box center [573, 112] width 199 height 19
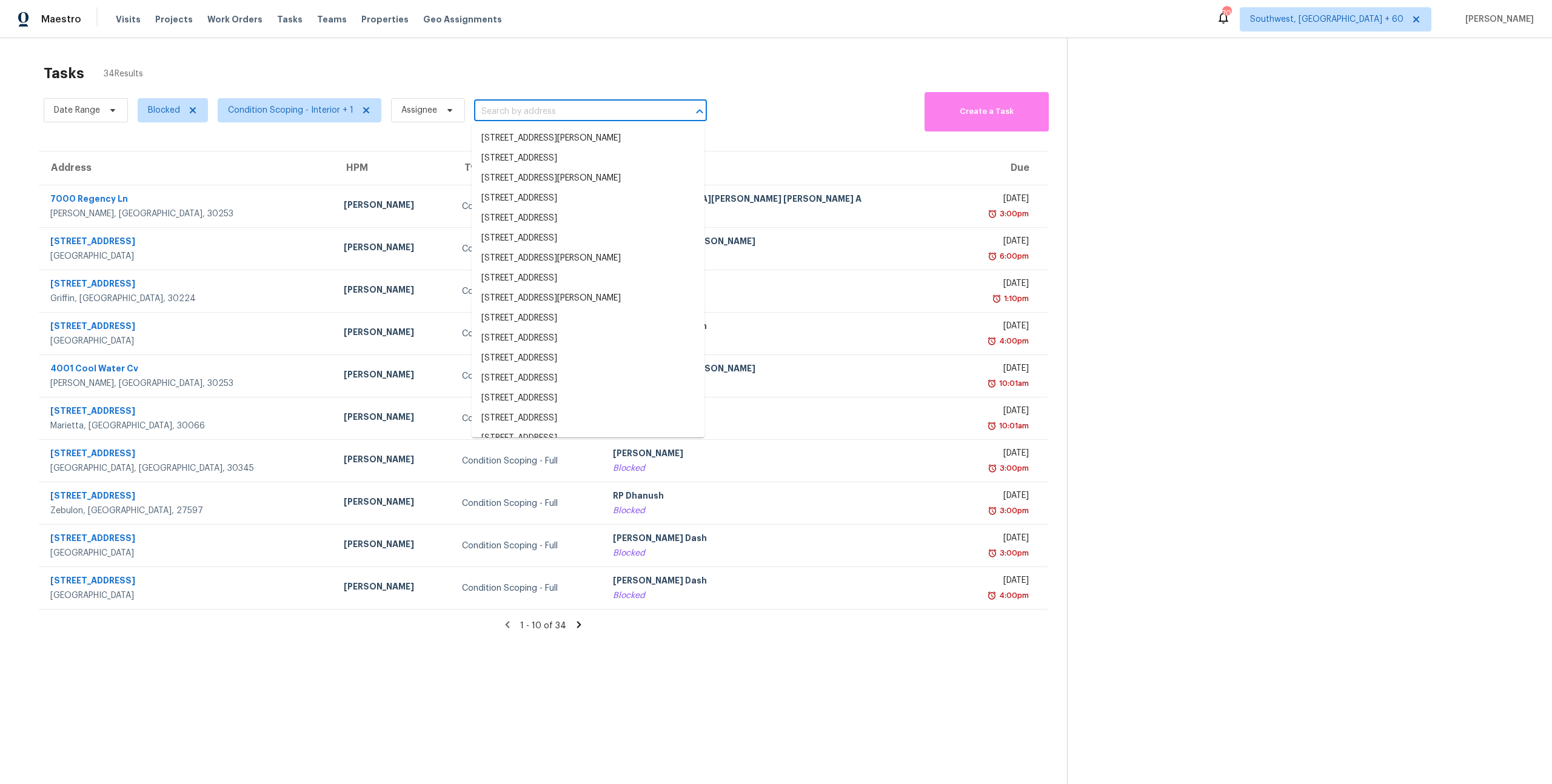
paste input "351 Hamilton Pointe Dr, McDonough, GA 30253"
type input "351 Hamilton Pointe Dr, McDonough, GA 30253"
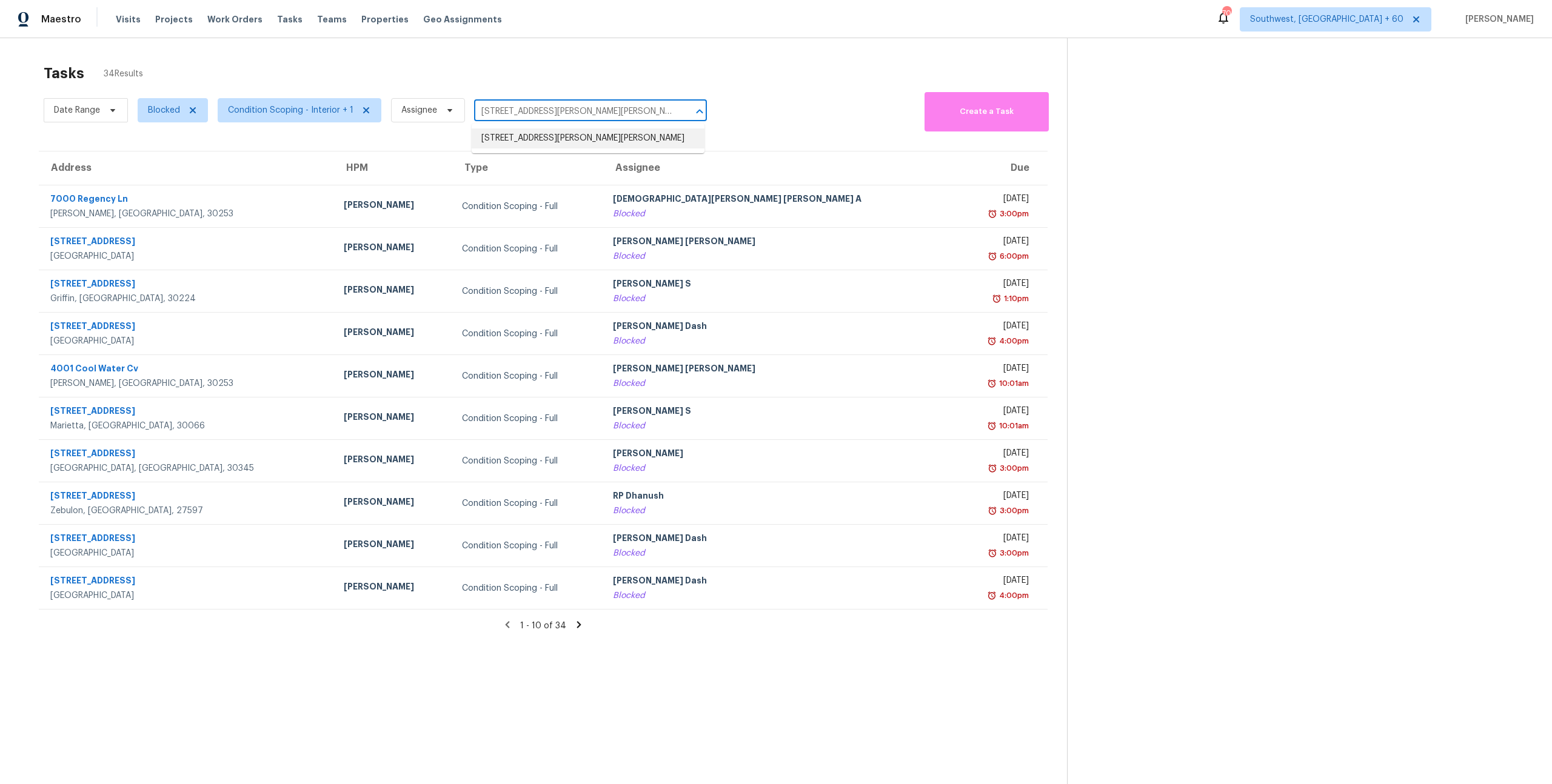
click at [506, 137] on li "351 Hamilton Pointe Dr, McDonough, GA 30253" at bounding box center [588, 138] width 233 height 20
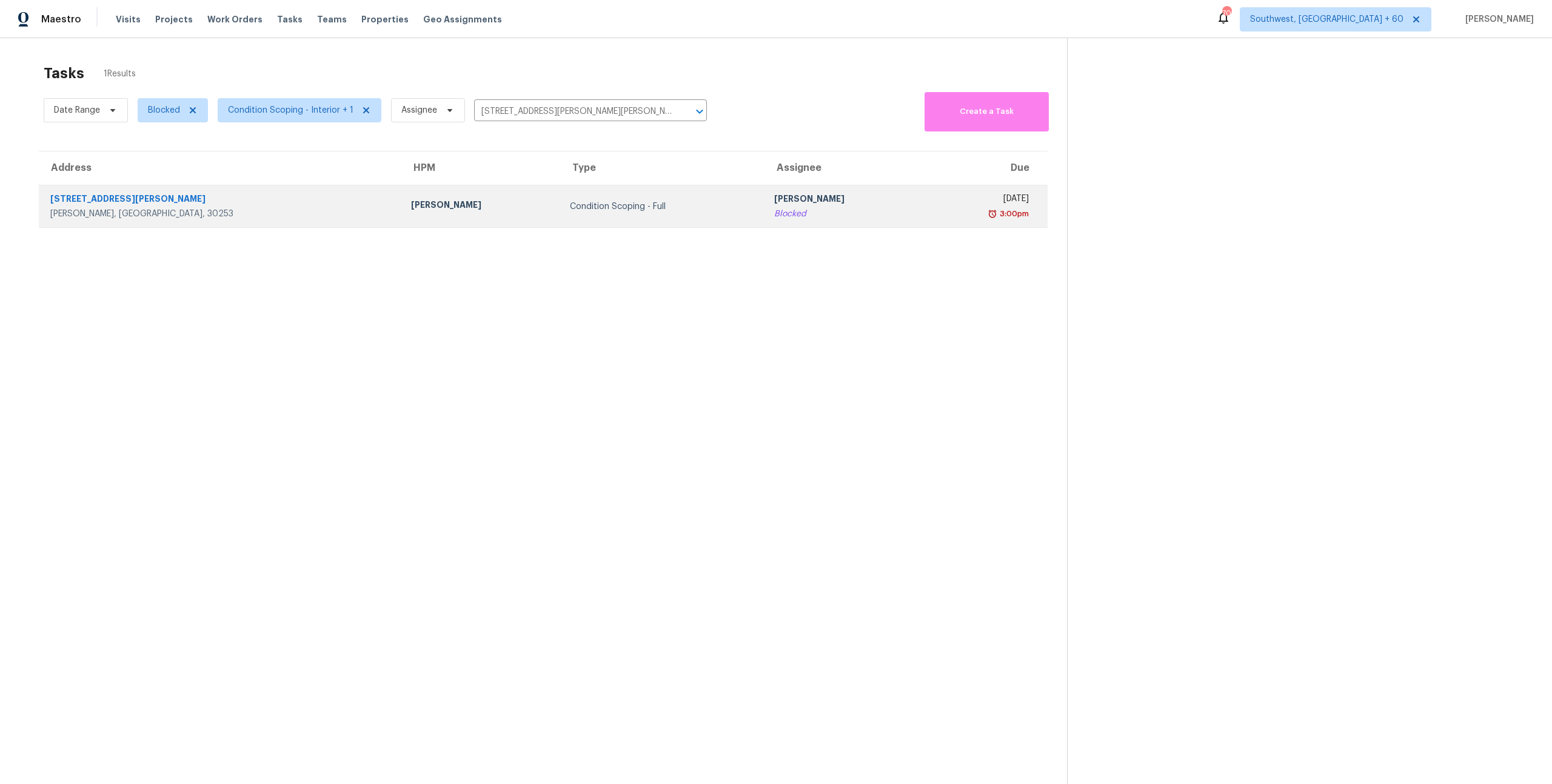
click at [576, 202] on div "Condition Scoping - Full" at bounding box center [662, 206] width 185 height 12
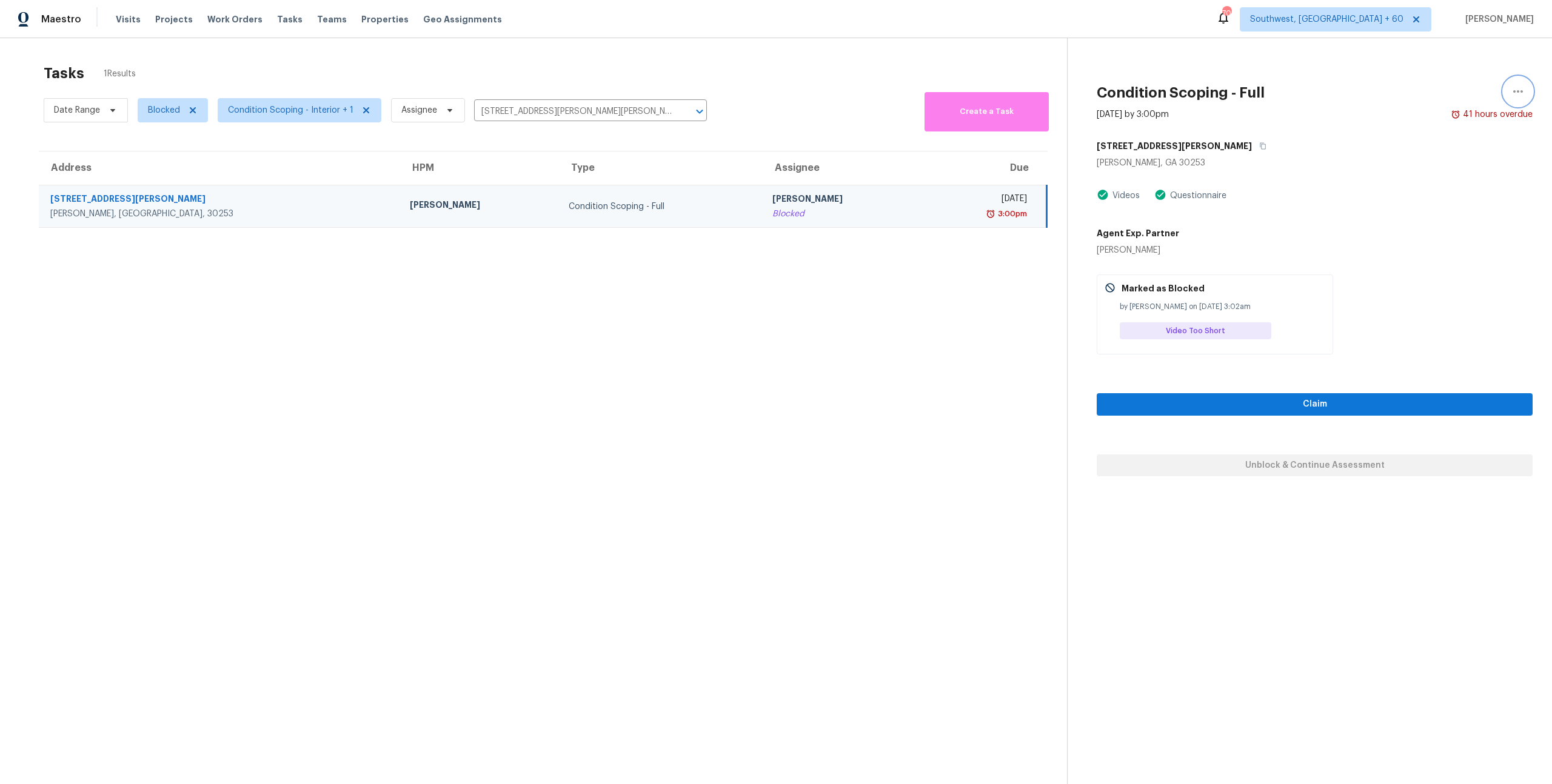
click at [1519, 92] on icon "button" at bounding box center [1518, 91] width 10 height 2
click at [1420, 98] on div "Cancel this task" at bounding box center [1449, 94] width 95 height 12
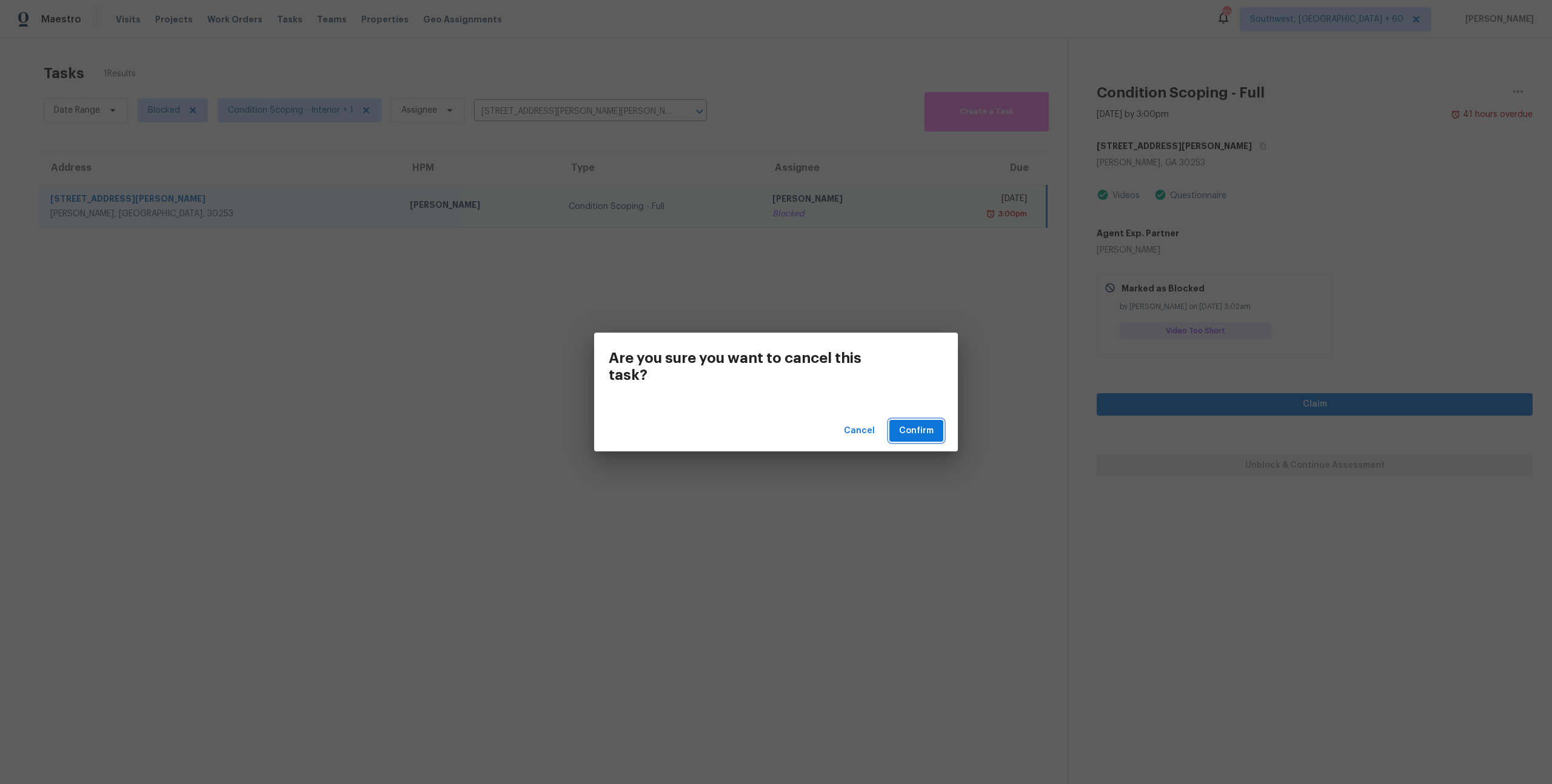
click at [904, 428] on span "Confirm" at bounding box center [916, 431] width 35 height 15
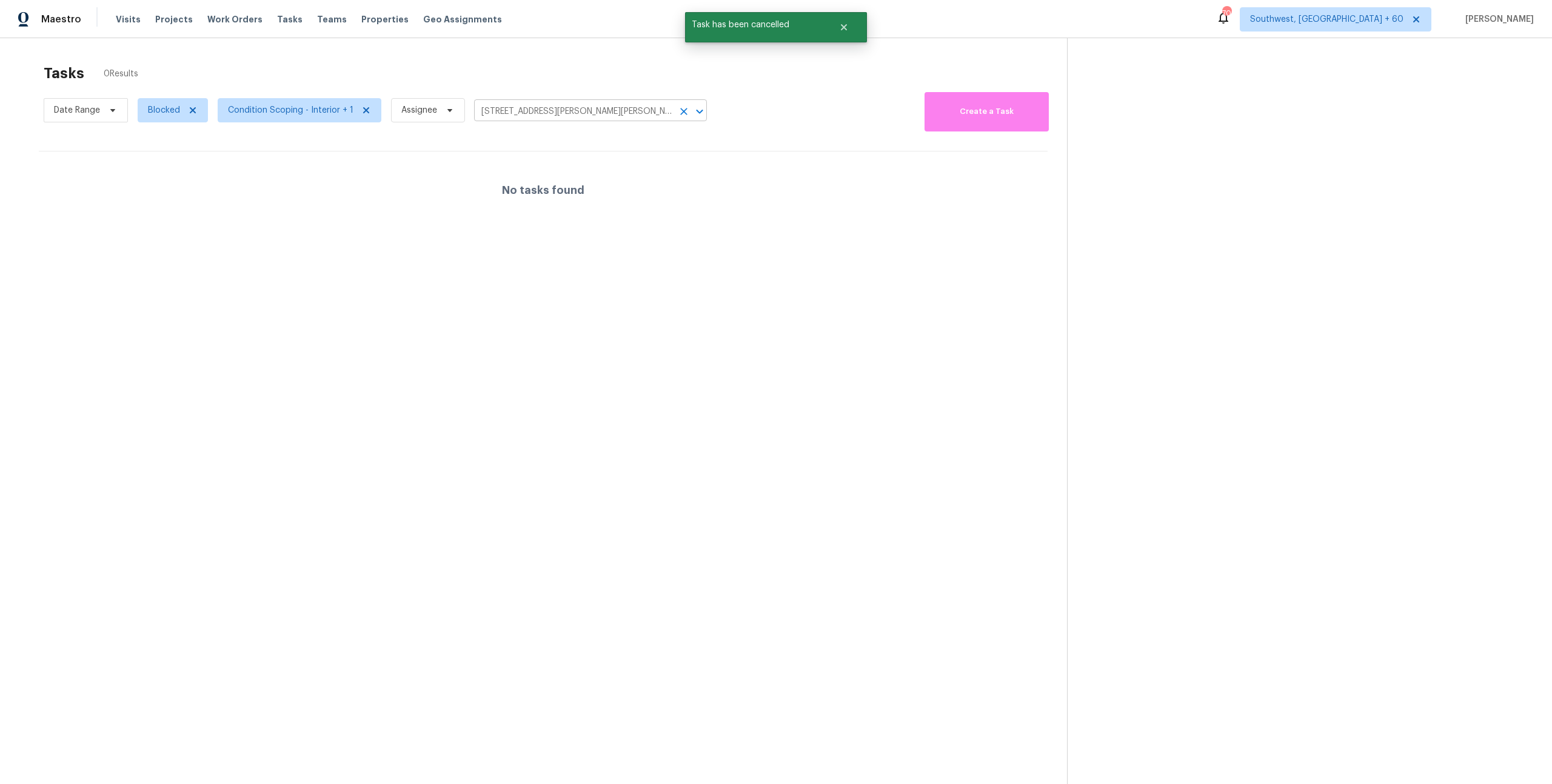
click at [681, 112] on icon "Clear" at bounding box center [684, 113] width 8 height 8
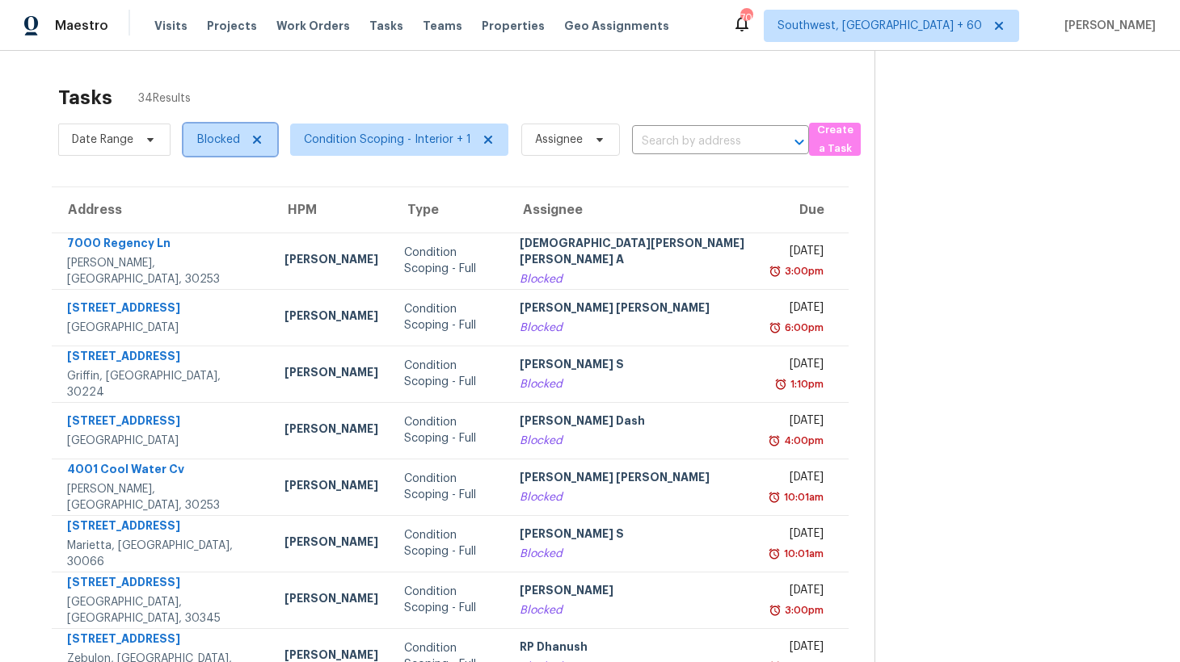
click at [227, 137] on span "Blocked" at bounding box center [218, 140] width 43 height 16
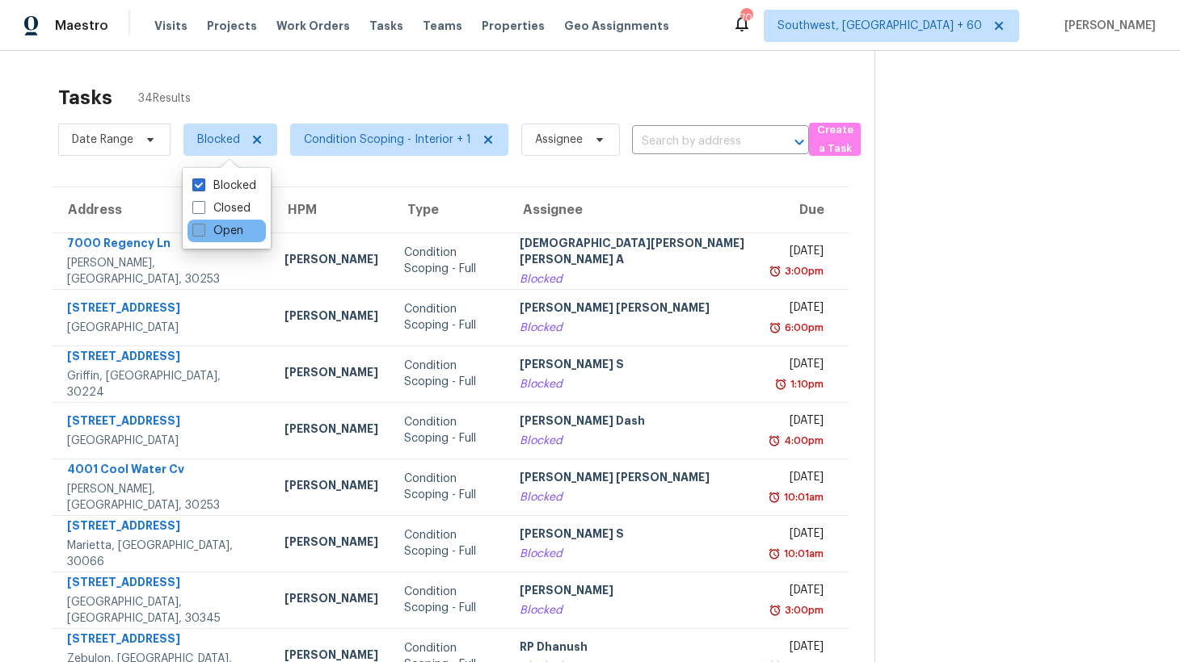
click at [213, 231] on label "Open" at bounding box center [217, 231] width 51 height 16
click at [203, 231] on input "Open" at bounding box center [197, 228] width 11 height 11
checkbox input "true"
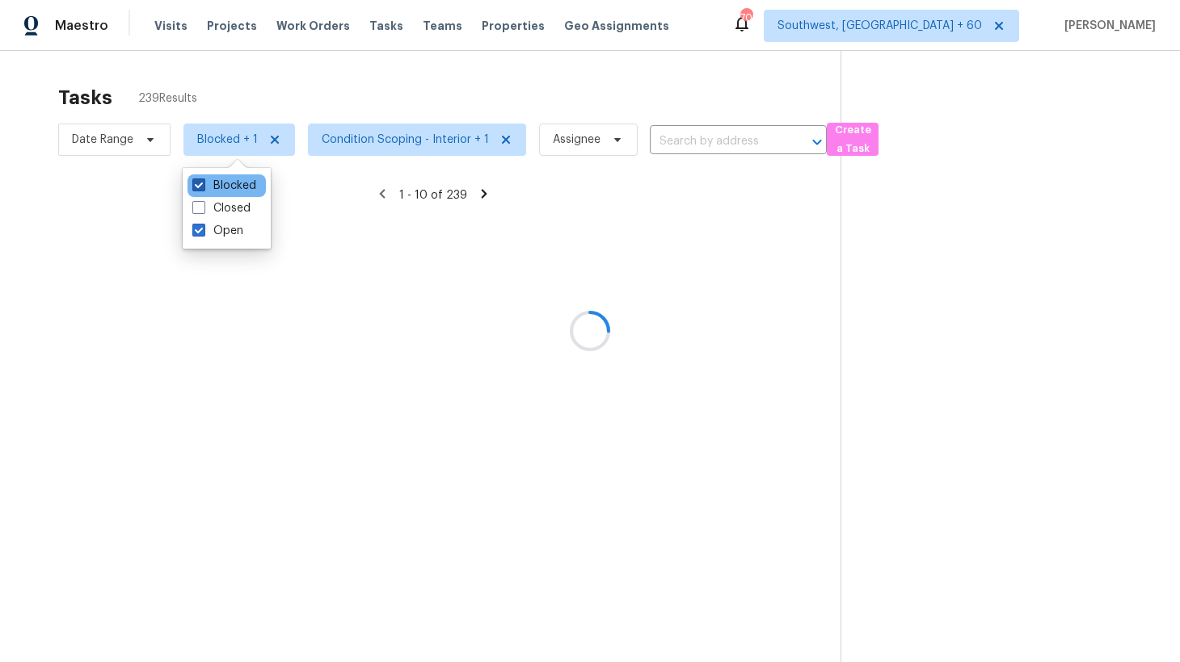
click at [231, 188] on label "Blocked" at bounding box center [224, 186] width 64 height 16
click at [203, 188] on input "Blocked" at bounding box center [197, 183] width 11 height 11
checkbox input "false"
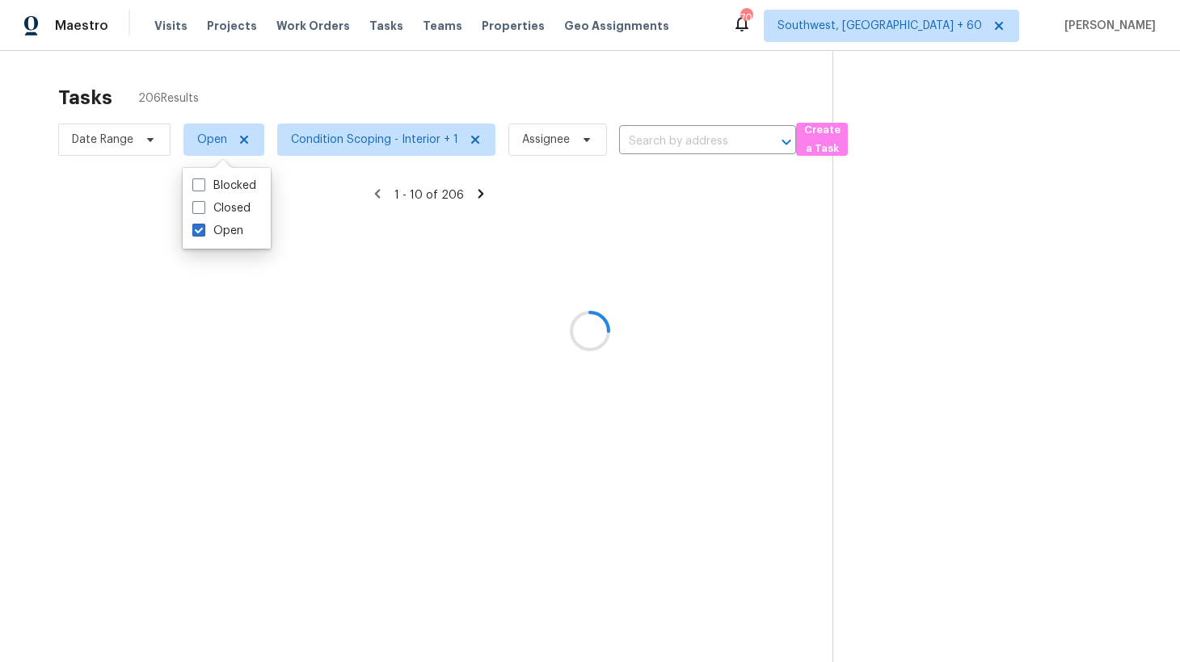
click at [288, 93] on div at bounding box center [590, 331] width 1180 height 662
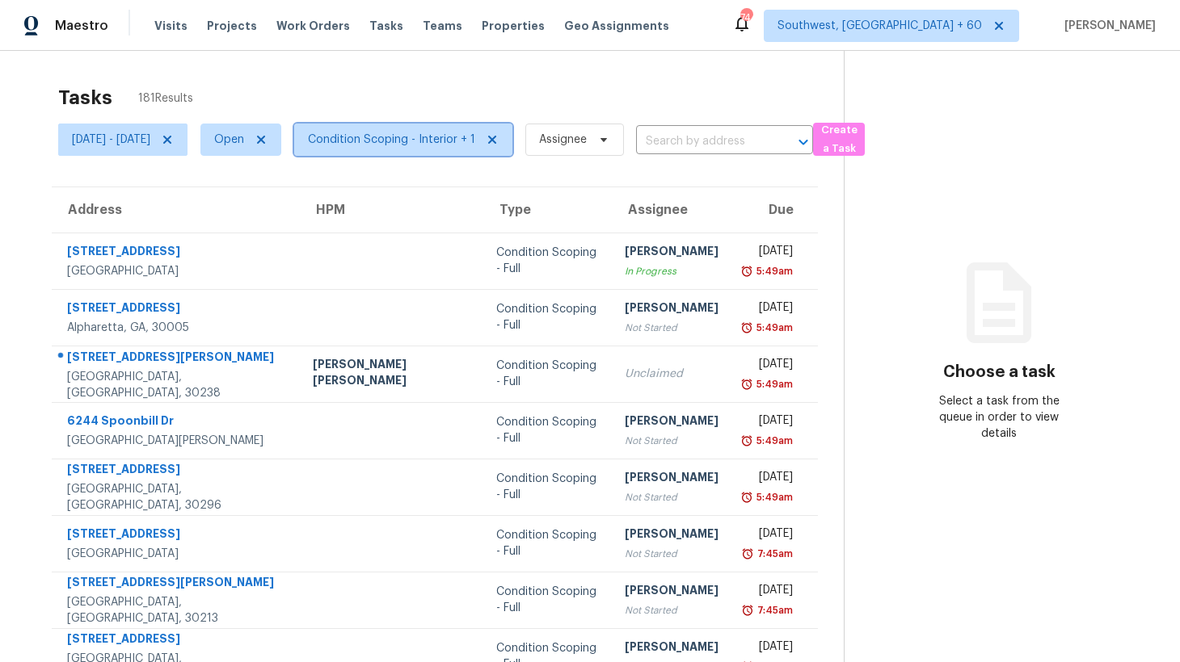
click at [475, 139] on span "Condition Scoping - Interior + 1" at bounding box center [391, 140] width 167 height 16
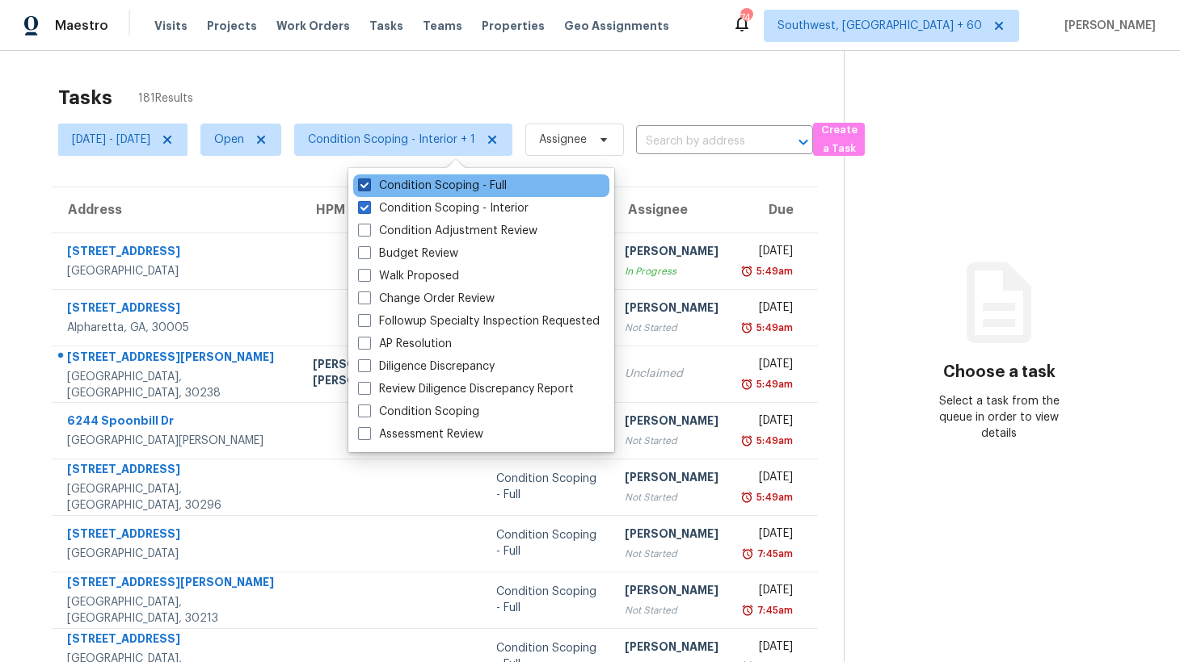
click at [465, 189] on label "Condition Scoping - Full" at bounding box center [432, 186] width 149 height 16
click at [368, 188] on input "Condition Scoping - Full" at bounding box center [363, 183] width 11 height 11
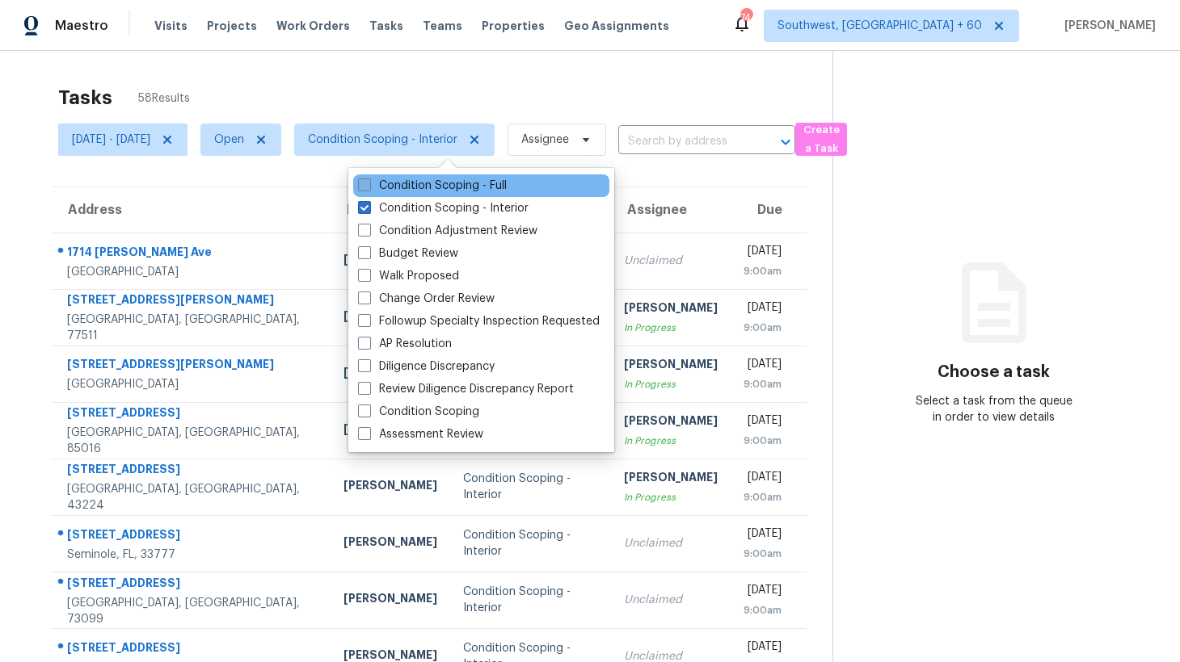
click at [465, 189] on label "Condition Scoping - Full" at bounding box center [432, 186] width 149 height 16
click at [368, 188] on input "Condition Scoping - Full" at bounding box center [363, 183] width 11 height 11
checkbox input "true"
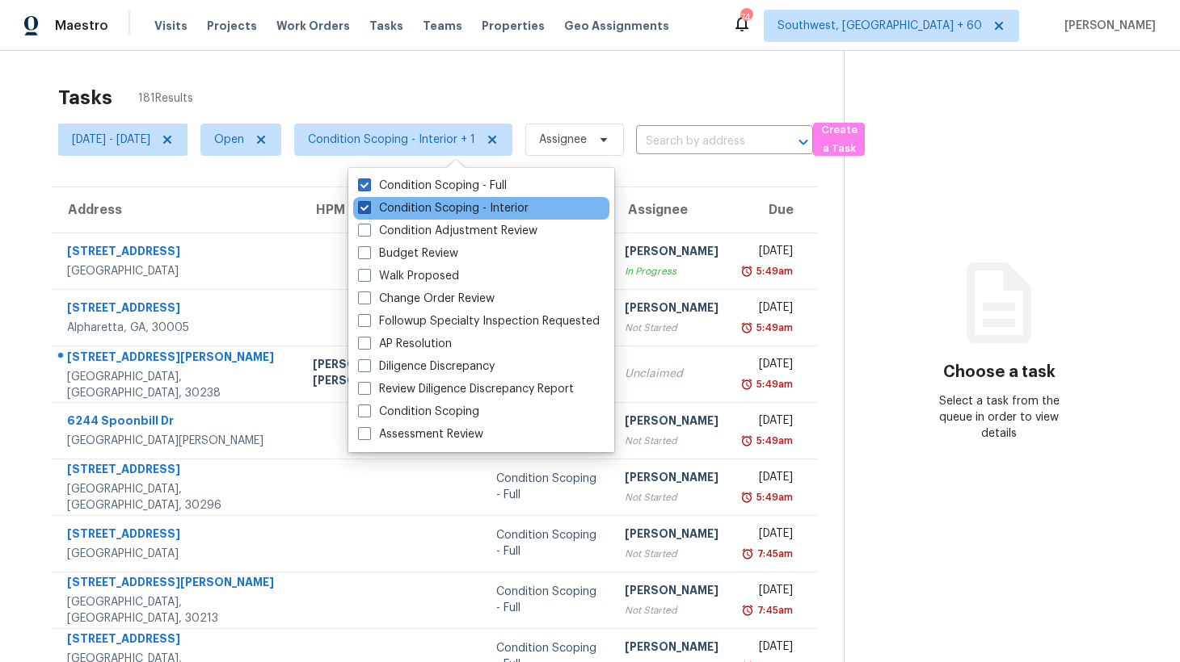
click at [459, 208] on label "Condition Scoping - Interior" at bounding box center [443, 208] width 170 height 16
click at [368, 208] on input "Condition Scoping - Interior" at bounding box center [363, 205] width 11 height 11
click at [459, 208] on label "Condition Scoping - Interior" at bounding box center [443, 208] width 170 height 16
click at [368, 208] on input "Condition Scoping - Interior" at bounding box center [363, 205] width 11 height 11
checkbox input "true"
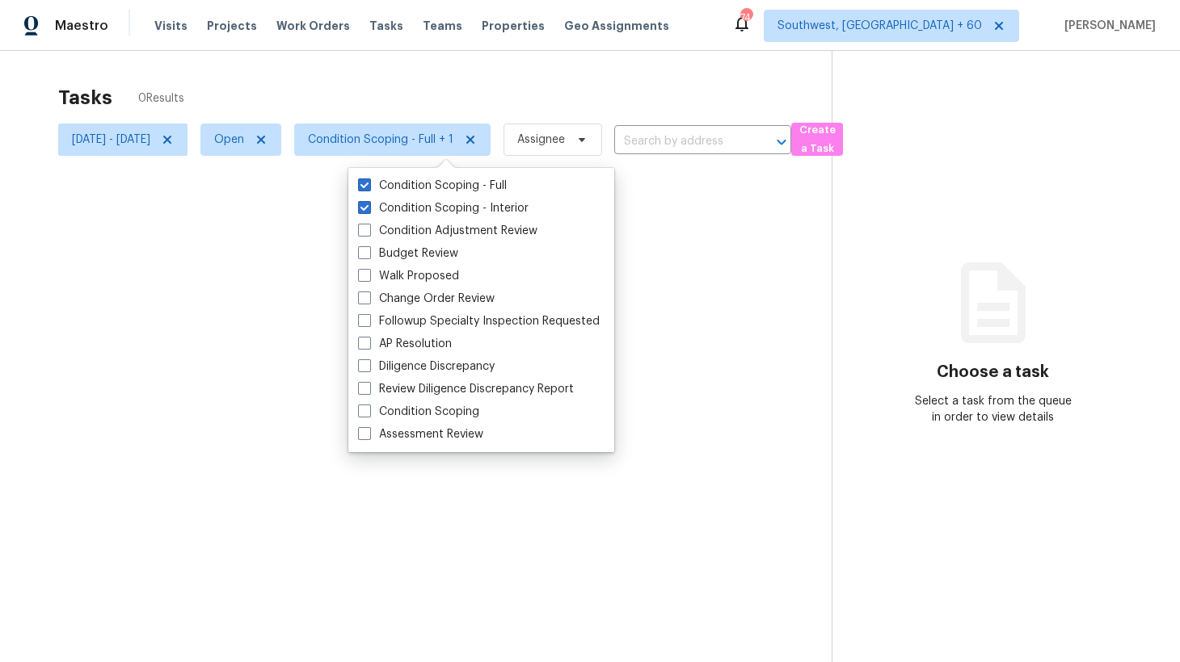
click at [374, 68] on div at bounding box center [590, 331] width 1180 height 662
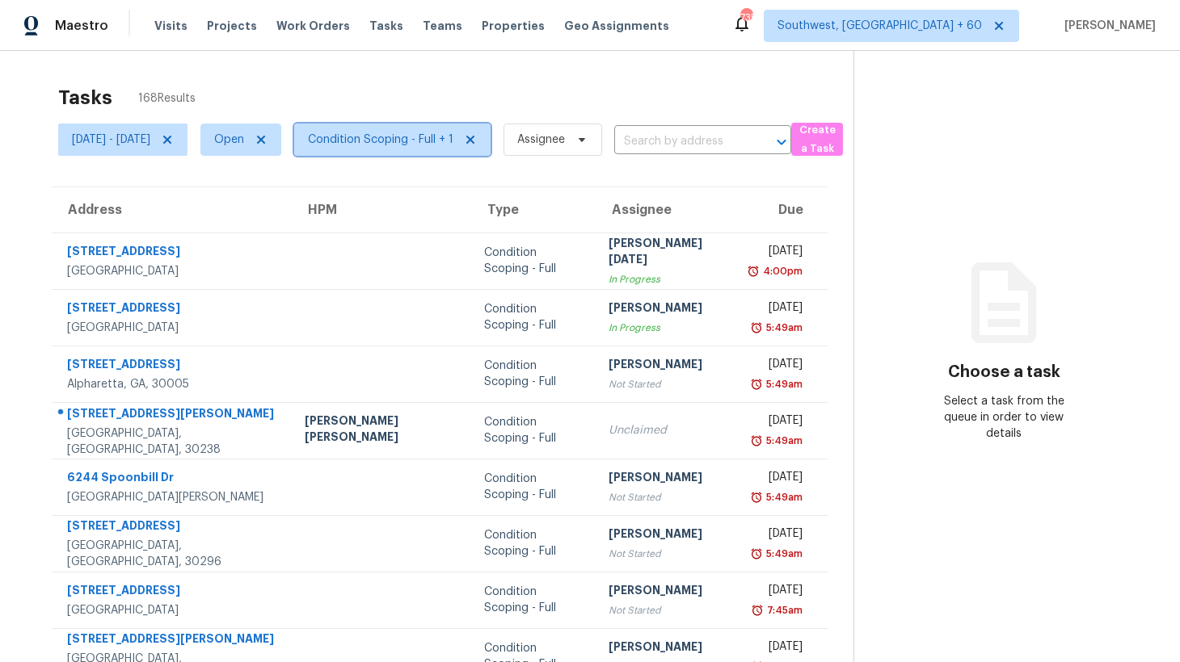
click at [414, 145] on span "Condition Scoping - Full + 1" at bounding box center [380, 140] width 145 height 16
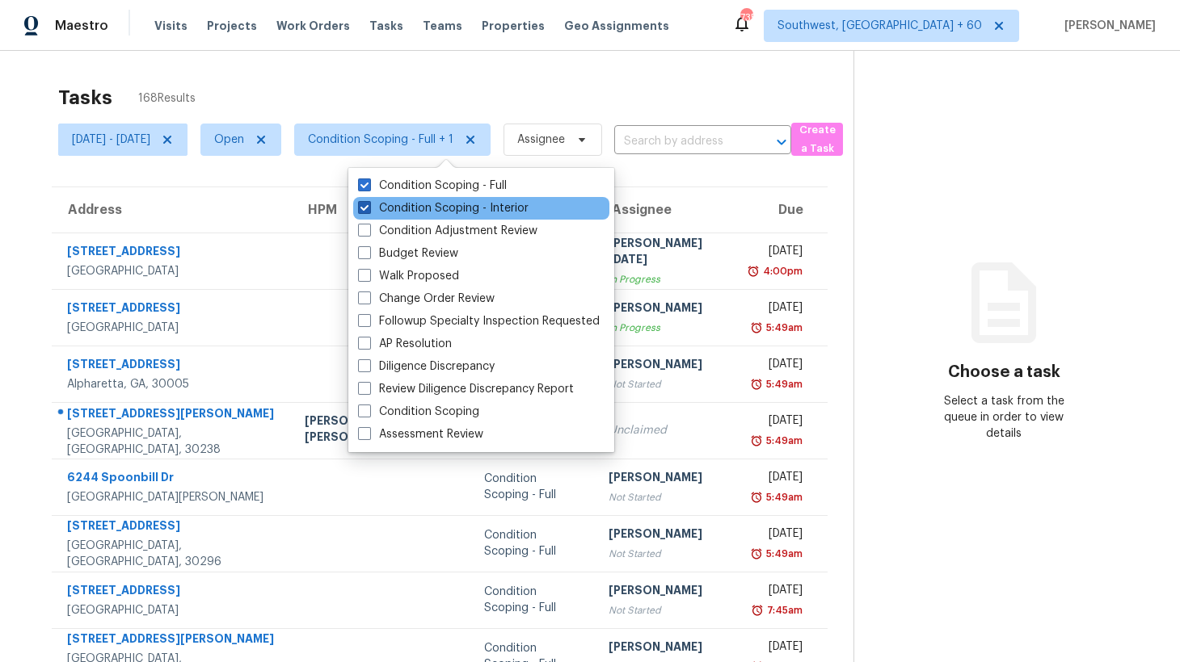
click at [414, 215] on label "Condition Scoping - Interior" at bounding box center [443, 208] width 170 height 16
click at [368, 211] on input "Condition Scoping - Interior" at bounding box center [363, 205] width 11 height 11
click at [414, 215] on label "Condition Scoping - Interior" at bounding box center [443, 208] width 170 height 16
click at [368, 211] on input "Condition Scoping - Interior" at bounding box center [363, 205] width 11 height 11
checkbox input "true"
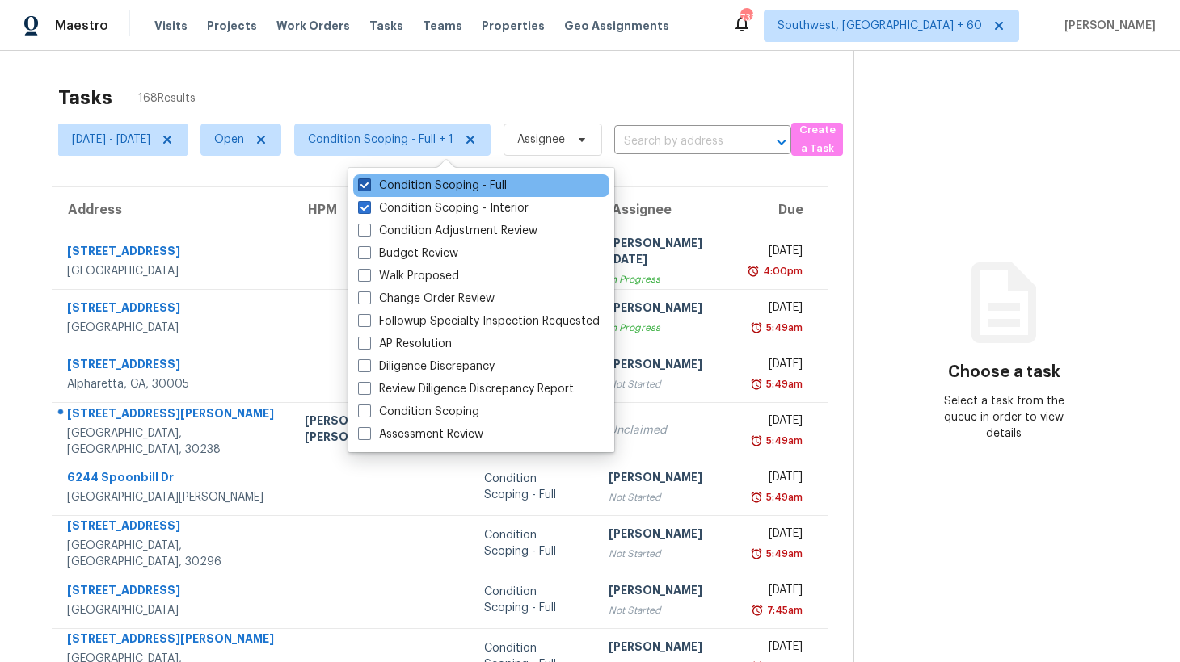
click at [410, 189] on label "Condition Scoping - Full" at bounding box center [432, 186] width 149 height 16
click at [368, 188] on input "Condition Scoping - Full" at bounding box center [363, 183] width 11 height 11
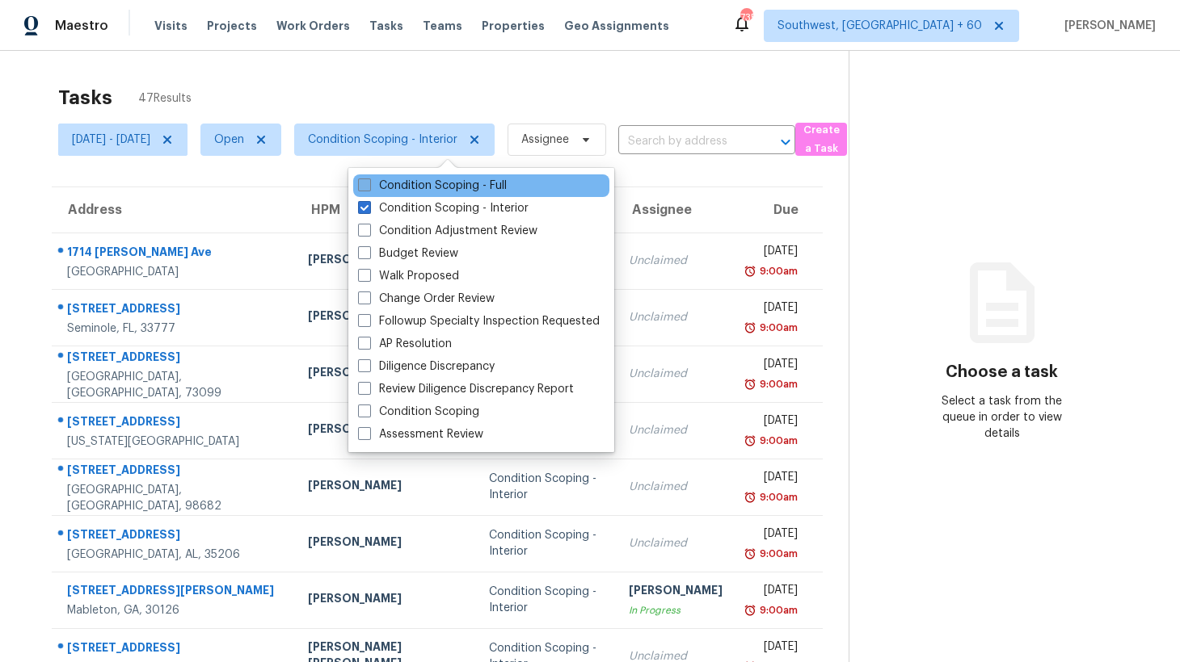
click at [410, 189] on label "Condition Scoping - Full" at bounding box center [432, 186] width 149 height 16
click at [368, 188] on input "Condition Scoping - Full" at bounding box center [363, 183] width 11 height 11
checkbox input "true"
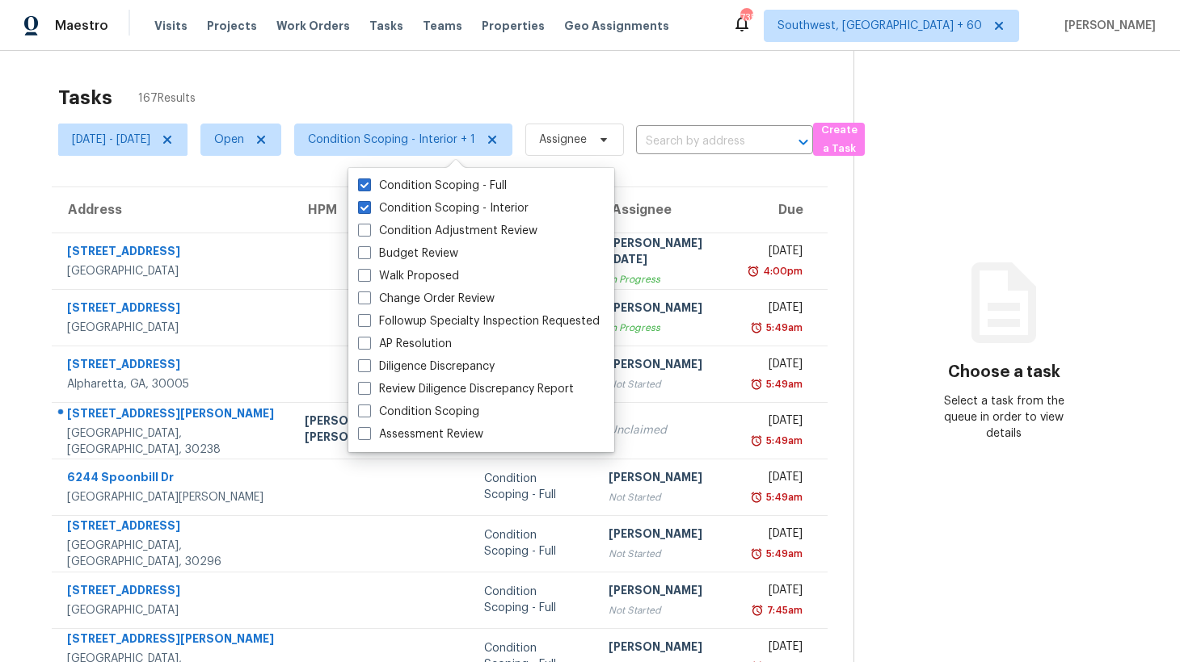
click at [368, 85] on div "Tasks 167 Results" at bounding box center [455, 98] width 795 height 42
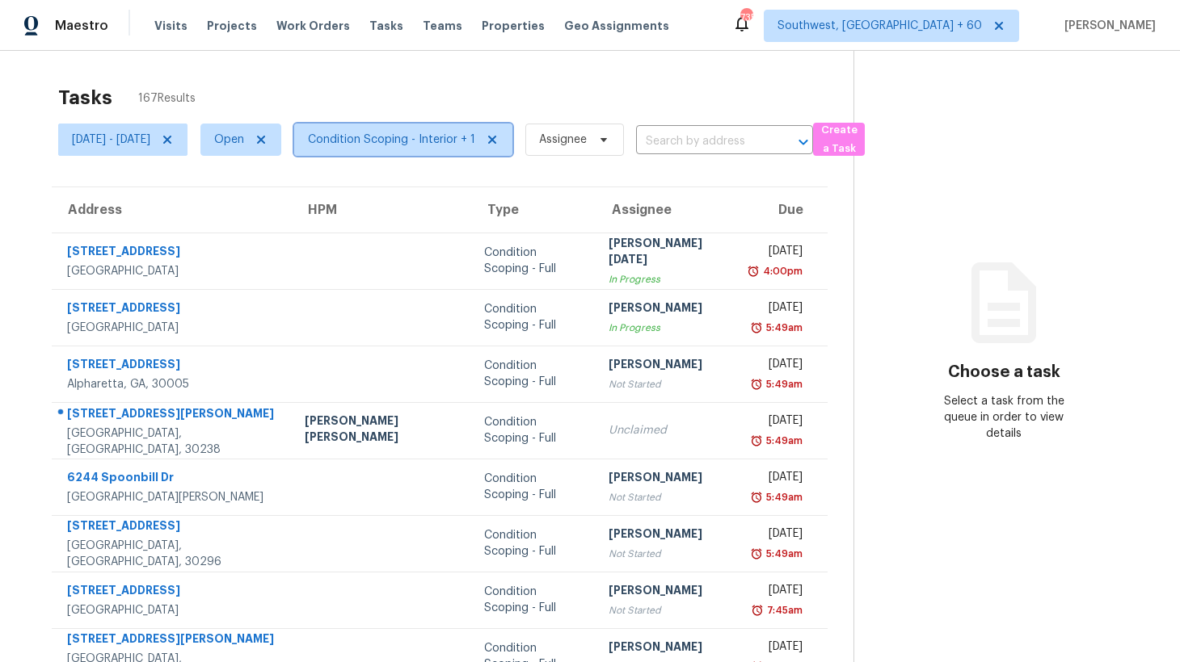
click at [423, 132] on span "Condition Scoping - Interior + 1" at bounding box center [391, 140] width 167 height 16
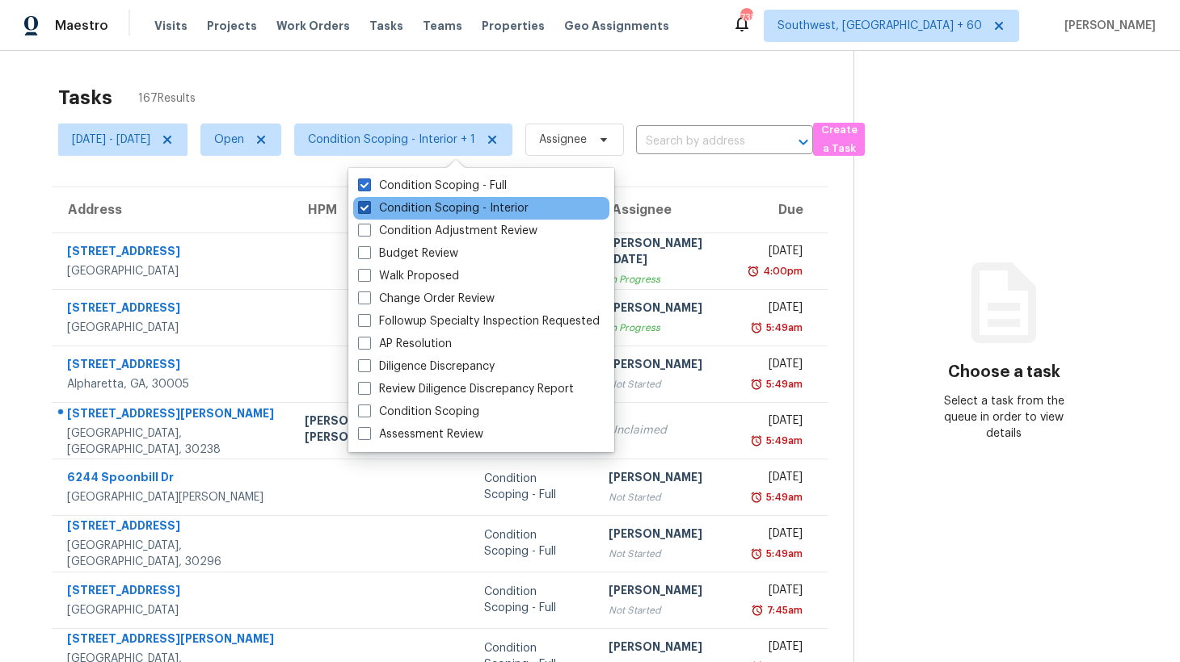
click at [421, 208] on label "Condition Scoping - Interior" at bounding box center [443, 208] width 170 height 16
click at [368, 208] on input "Condition Scoping - Interior" at bounding box center [363, 205] width 11 height 11
click at [421, 208] on label "Condition Scoping - Interior" at bounding box center [443, 208] width 170 height 16
click at [368, 208] on input "Condition Scoping - Interior" at bounding box center [363, 205] width 11 height 11
checkbox input "true"
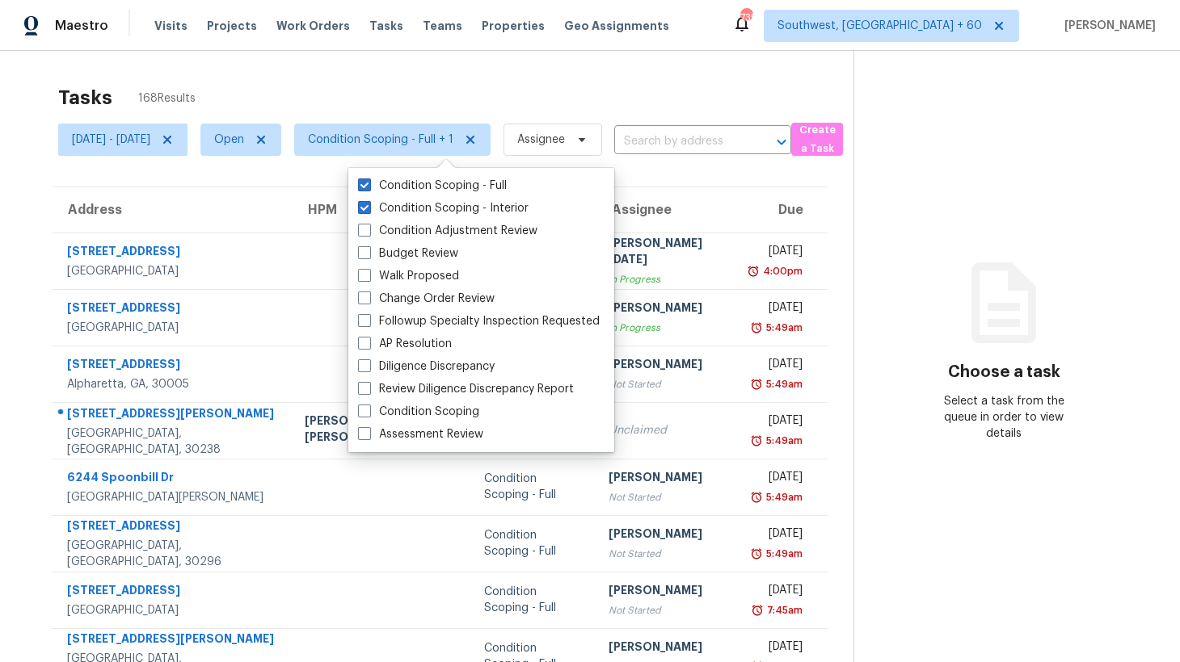
click at [568, 86] on div "Tasks 168 Results" at bounding box center [455, 98] width 795 height 42
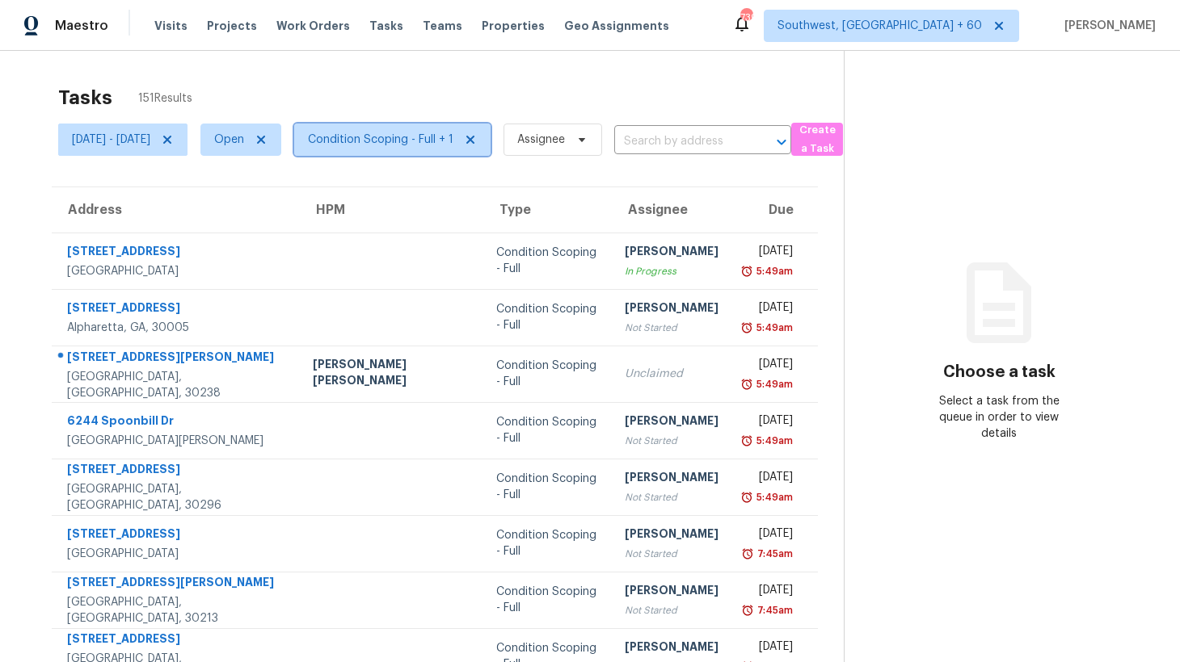
click at [424, 154] on span "Condition Scoping - Full + 1" at bounding box center [392, 140] width 196 height 32
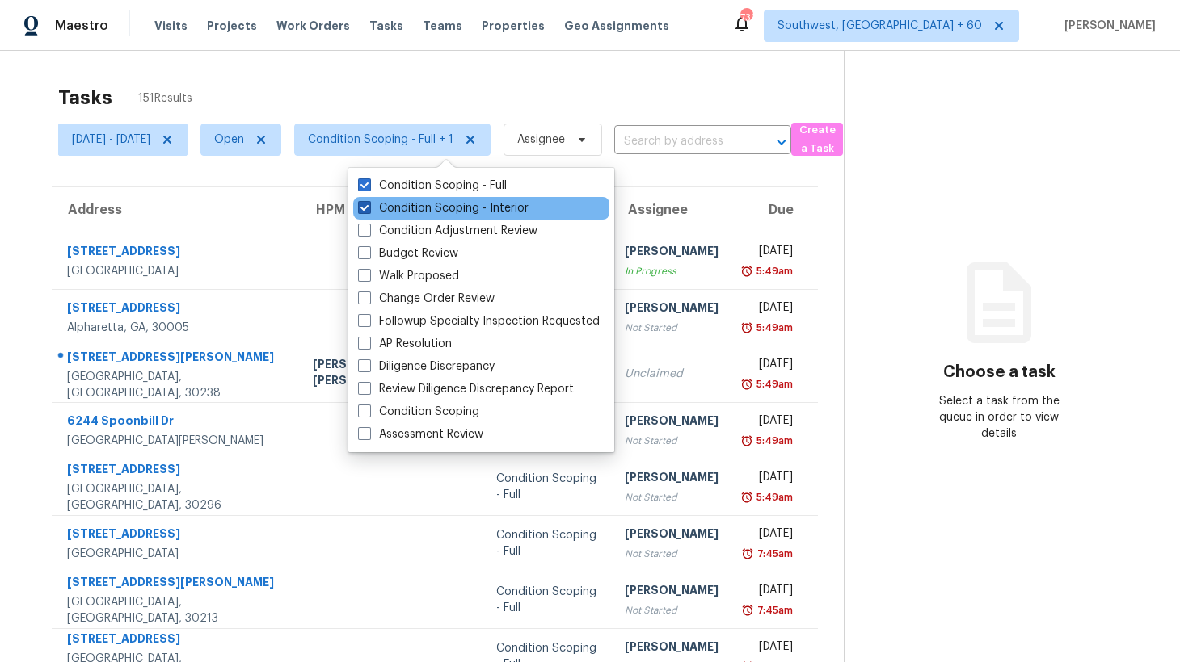
click at [411, 214] on label "Condition Scoping - Interior" at bounding box center [443, 208] width 170 height 16
click at [368, 211] on input "Condition Scoping - Interior" at bounding box center [363, 205] width 11 height 11
click at [411, 214] on label "Condition Scoping - Interior" at bounding box center [443, 208] width 170 height 16
click at [368, 211] on input "Condition Scoping - Interior" at bounding box center [363, 205] width 11 height 11
checkbox input "true"
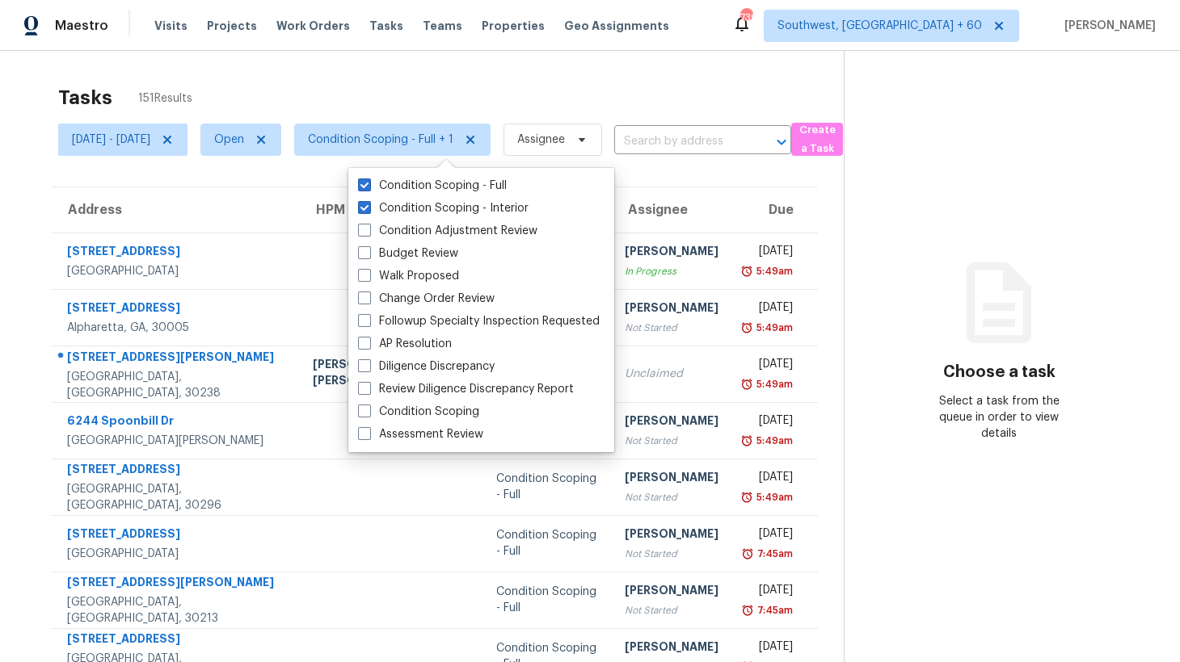
click at [402, 90] on div "Tasks 151 Results" at bounding box center [450, 98] width 785 height 42
